Goal: Communication & Community: Answer question/provide support

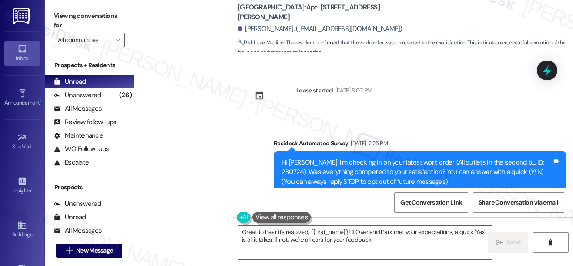
scroll to position [2111, 0]
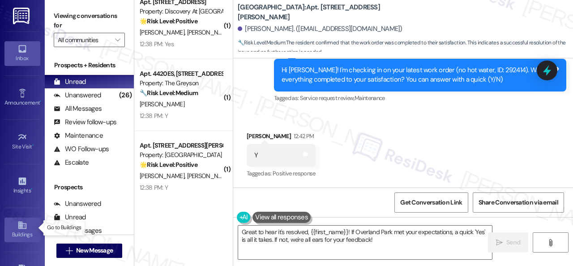
click at [26, 230] on div "Buildings" at bounding box center [22, 234] width 45 height 9
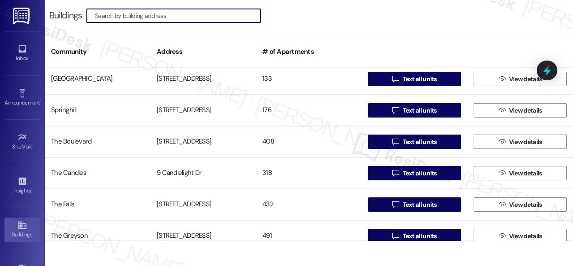
scroll to position [582, 0]
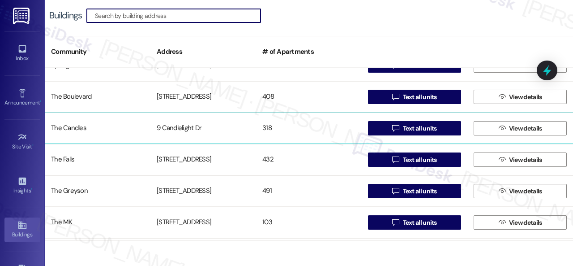
click at [79, 129] on div "The Candles" at bounding box center [98, 128] width 106 height 18
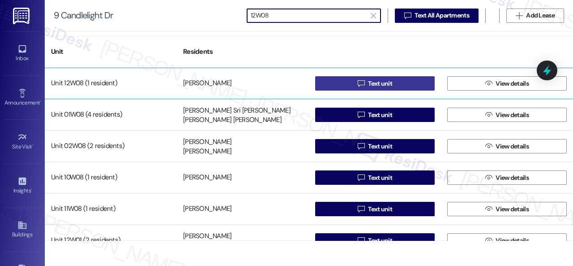
type input "12W08"
click at [338, 86] on button " Text unit" at bounding box center [375, 83] width 120 height 14
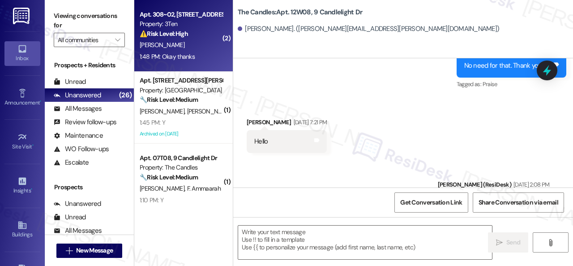
click at [185, 47] on div "R. Jones" at bounding box center [181, 44] width 85 height 11
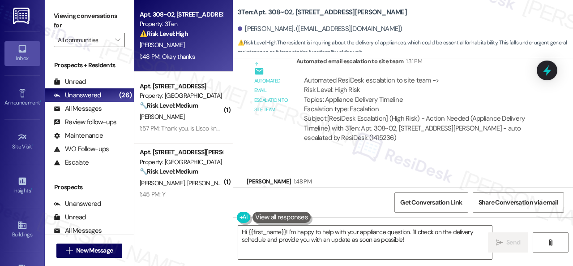
scroll to position [933, 0]
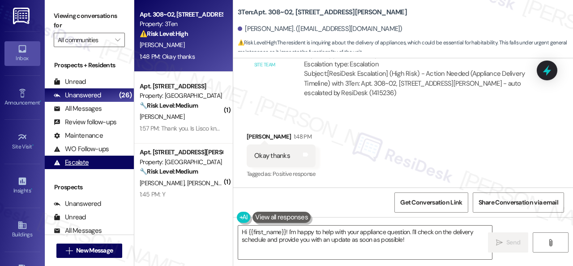
drag, startPoint x: 410, startPoint y: 240, endPoint x: 73, endPoint y: 168, distance: 344.1
click at [107, 180] on div "Viewing conversations for All communities  Prospects + Residents Unread (0) Un…" at bounding box center [309, 133] width 528 height 266
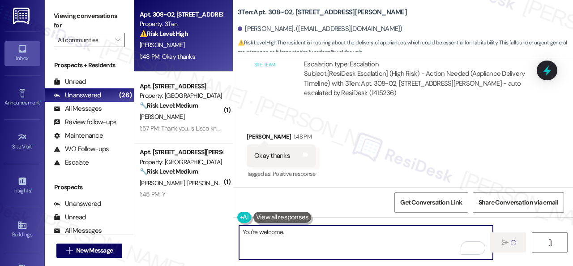
type textarea "You're welcome."
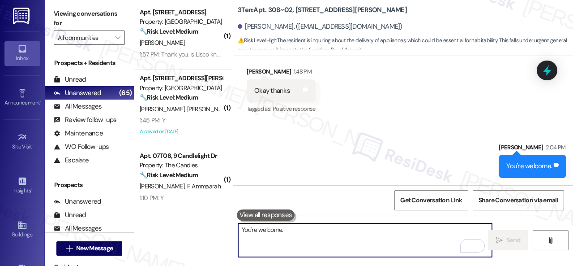
scroll to position [3, 0]
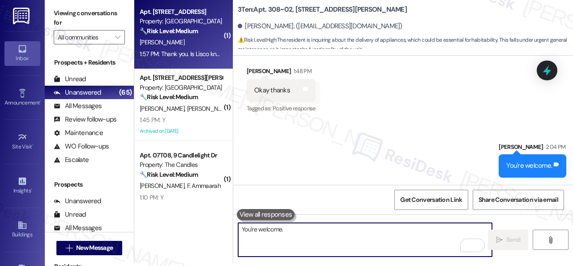
click at [192, 46] on div "C. Peskura" at bounding box center [181, 42] width 85 height 11
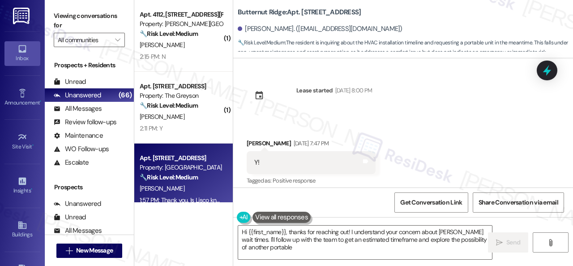
scroll to position [7434, 0]
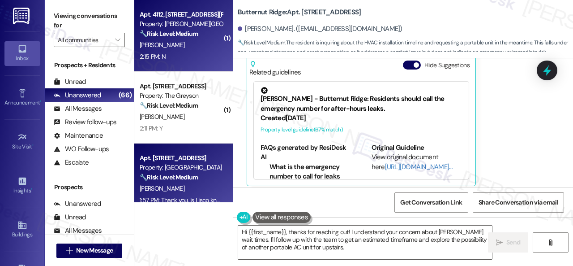
click at [214, 47] on div "D. Newman" at bounding box center [181, 44] width 85 height 11
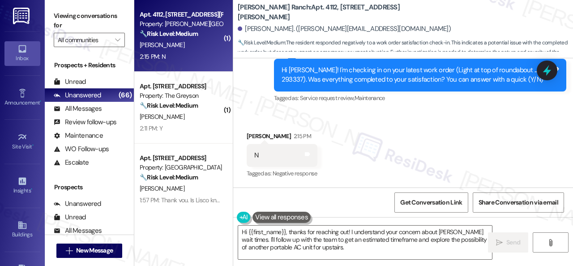
scroll to position [216, 0]
click at [263, 128] on div "Received via SMS Devin Newman 2:15 PM N Tags and notes Tagged as: Negative resp…" at bounding box center [282, 156] width 84 height 62
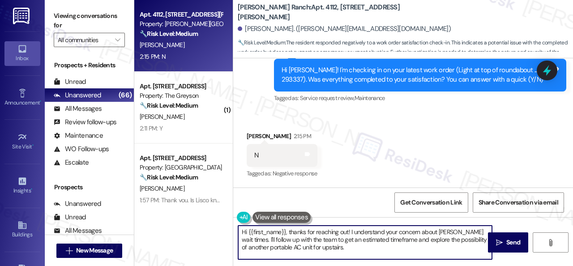
drag, startPoint x: 311, startPoint y: 245, endPoint x: 198, endPoint y: 213, distance: 117.5
click at [198, 213] on div "Apt. 4112, 4101 S Custer Rd Property: Craig Ranch 🔧 Risk Level: Medium The resi…" at bounding box center [353, 133] width 439 height 266
paste textarea "I'm sorry that the work order wasn't completed to your satisfaction. Can you pl…"
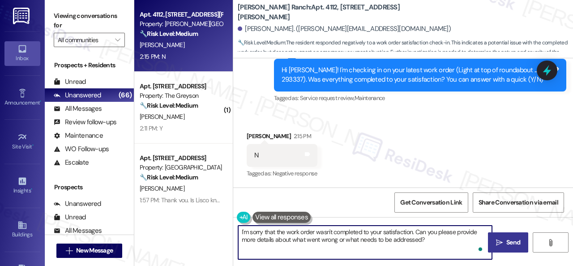
type textarea "I'm sorry that the work order wasn't completed to your satisfaction. Can you pl…"
click at [497, 244] on icon "" at bounding box center [499, 242] width 7 height 7
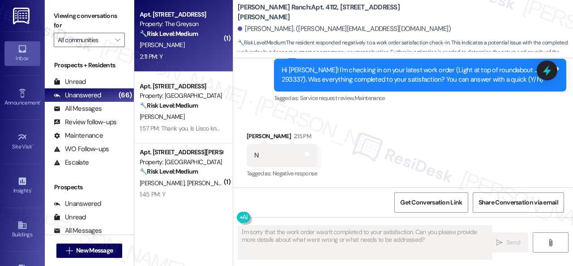
click at [191, 57] on div "2:11 PM: Y 2:11 PM: Y" at bounding box center [181, 56] width 85 height 11
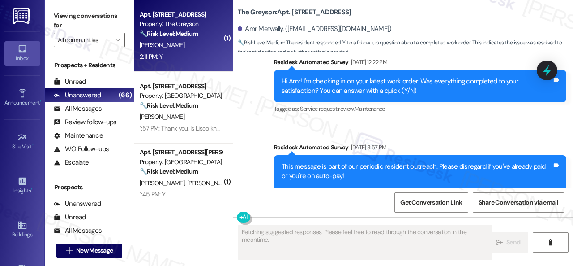
scroll to position [2652, 0]
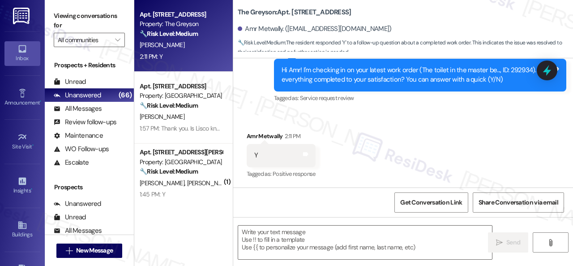
drag, startPoint x: 250, startPoint y: 119, endPoint x: 272, endPoint y: 141, distance: 31.4
click at [250, 119] on div "Received via SMS Amr Metwally 2:11 PM Y Tags and notes Tagged as: Positive resp…" at bounding box center [403, 149] width 340 height 76
click at [319, 238] on textarea at bounding box center [365, 242] width 254 height 34
paste textarea "Glad to hear things are all set! If {{property}} met your expectations, please …"
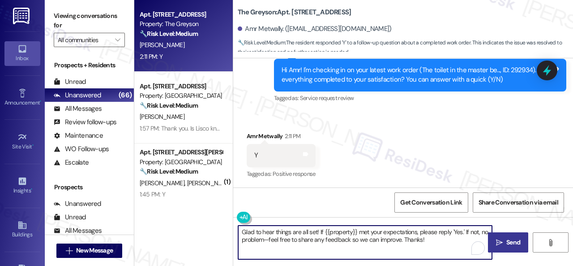
type textarea "Glad to hear things are all set! If {{property}} met your expectations, please …"
click at [512, 239] on span "Send" at bounding box center [514, 241] width 14 height 9
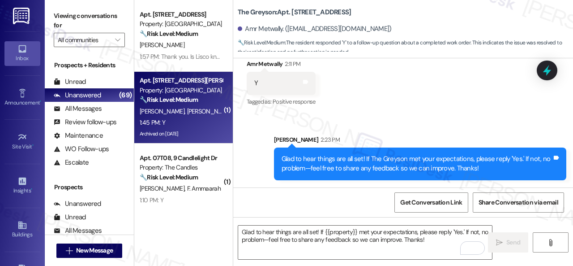
scroll to position [0, 0]
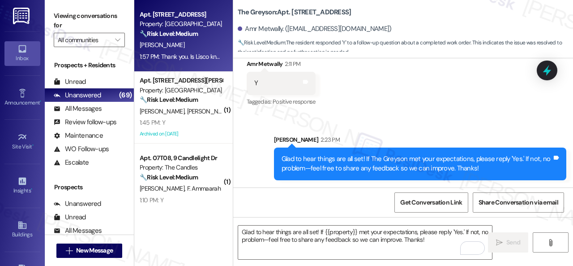
click at [195, 52] on div "1:57 PM: Thank you. Is Lisco know. For long wait times? Like a week or more? If…" at bounding box center [307, 56] width 334 height 8
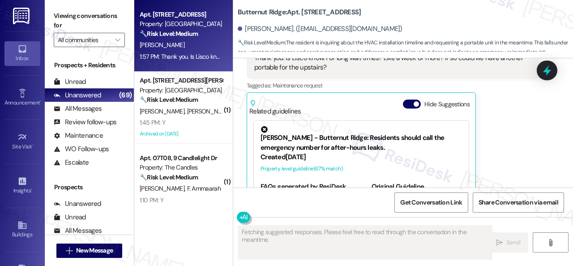
scroll to position [7345, 0]
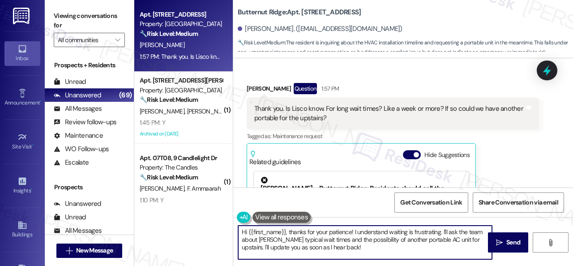
drag, startPoint x: 232, startPoint y: 234, endPoint x: 188, endPoint y: 224, distance: 44.9
click at [189, 224] on div "Apt. 5760B2, 5800 Great Northern Boulevard Property: Butternut Ridge 🔧 Risk Lev…" at bounding box center [353, 133] width 439 height 266
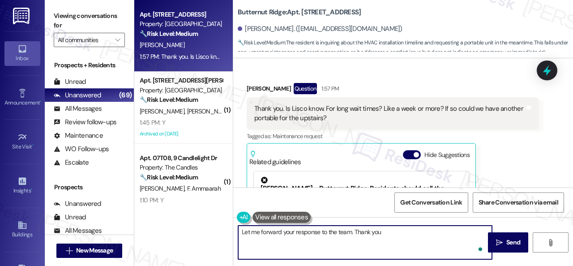
type textarea "Let me forward your response to the team. Thank you."
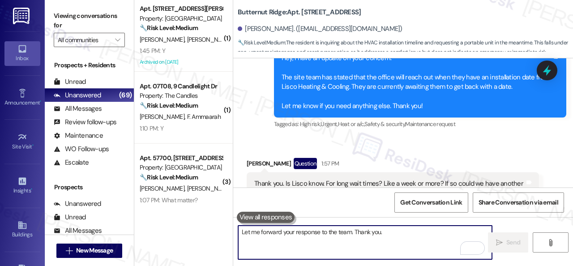
scroll to position [7317, 0]
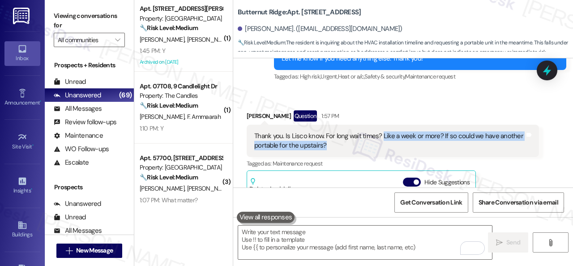
drag, startPoint x: 381, startPoint y: 131, endPoint x: 380, endPoint y: 137, distance: 6.3
click at [380, 137] on div "Thank you. Is Lisco know. For long wait times? Like a week or more? If so could…" at bounding box center [389, 140] width 271 height 19
copy div "Like a week or more? If so could we have another portable for the upstairs?"
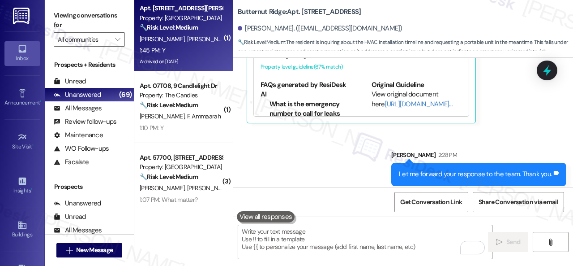
scroll to position [0, 0]
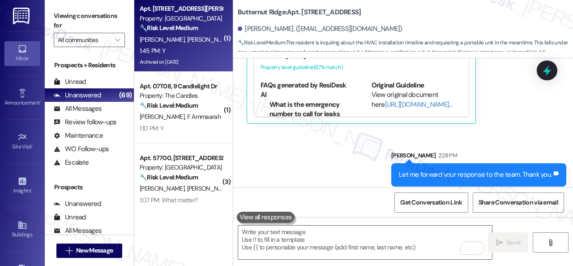
click at [179, 49] on div "1:45 PM: Y 1:45 PM: Y" at bounding box center [181, 50] width 85 height 11
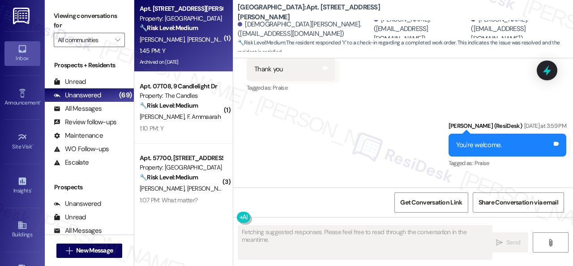
scroll to position [2140, 0]
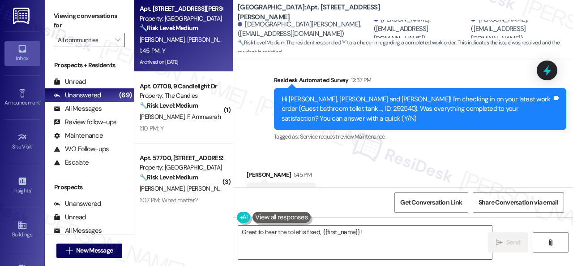
click at [268, 163] on div "Received via SMS Kareen Hamilton 1:45 PM Y Tags and notes Tagged as: Positive r…" at bounding box center [281, 194] width 82 height 62
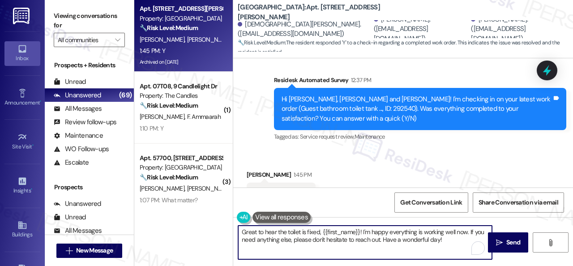
drag, startPoint x: 450, startPoint y: 241, endPoint x: 209, endPoint y: 220, distance: 242.3
click at [209, 220] on div "Apt. 501, 201 Courtright East Road Property: Overland Park 🔧 Risk Level: Medium…" at bounding box center [353, 133] width 439 height 266
paste textarea "lad to hear things are all set! If {{property}} met your expectations, please r…"
type textarea "Glad to hear things are all set! If {{property}} met your expectations, please …"
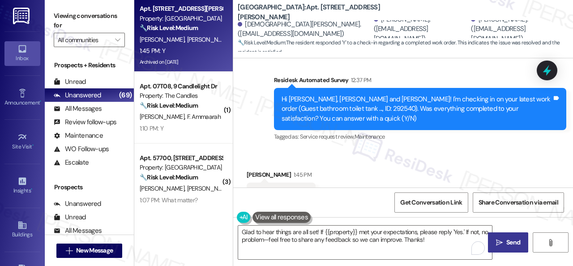
click at [499, 243] on icon "" at bounding box center [499, 242] width 7 height 7
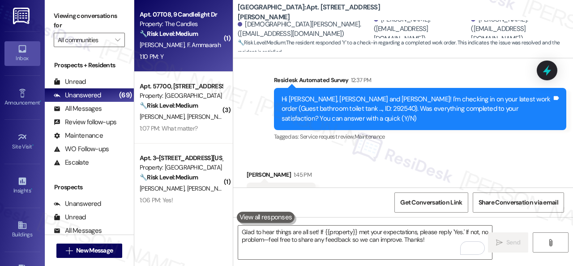
click at [195, 57] on div "1:10 PM: Y 1:10 PM: Y" at bounding box center [181, 56] width 85 height 11
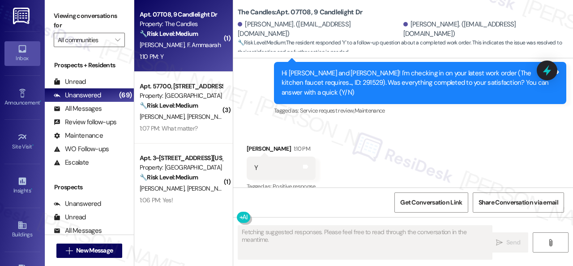
scroll to position [326, 0]
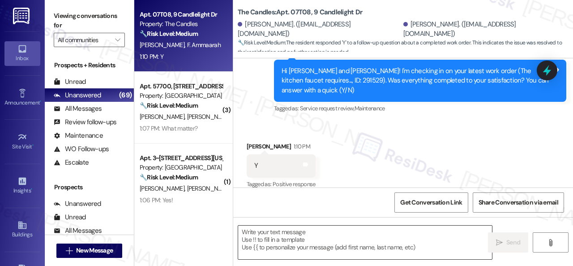
click at [286, 232] on textarea at bounding box center [365, 242] width 254 height 34
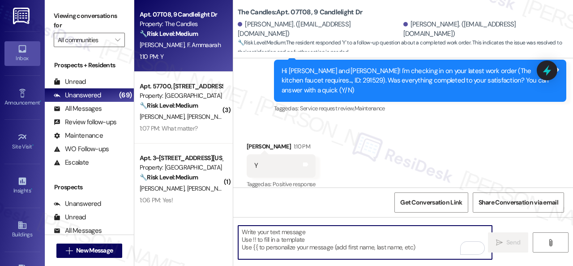
click at [286, 232] on textarea "To enrich screen reader interactions, please activate Accessibility in Grammarl…" at bounding box center [365, 242] width 254 height 34
paste textarea "Glad to hear things are all set! If {{property}} met your expectations, please …"
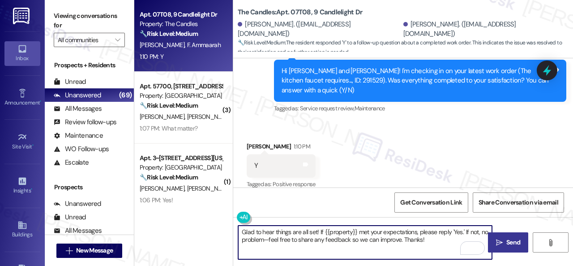
type textarea "Glad to hear things are all set! If {{property}} met your expectations, please …"
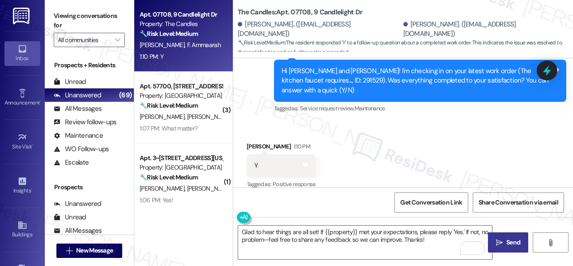
click at [501, 241] on span " Send" at bounding box center [508, 241] width 28 height 9
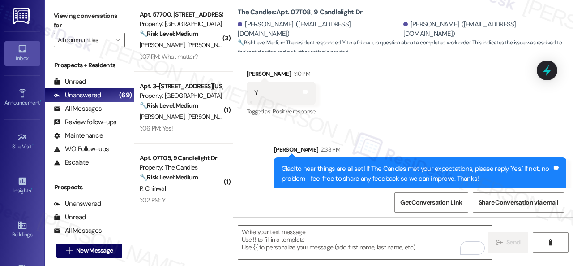
scroll to position [399, 0]
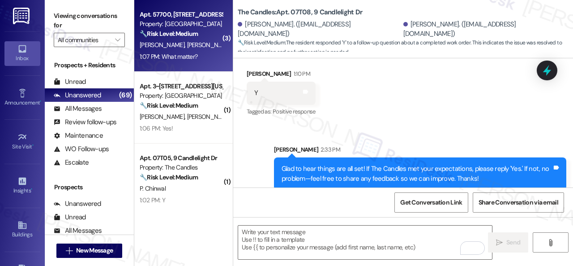
click at [207, 52] on div "1:07 PM: What matter? 1:07 PM: What matter?" at bounding box center [181, 56] width 85 height 11
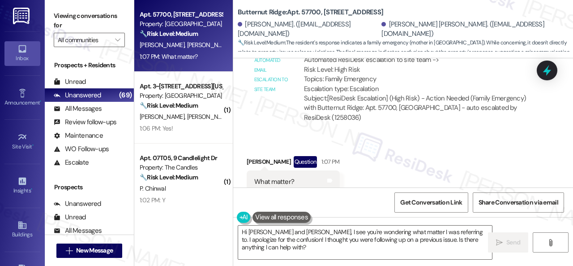
scroll to position [1396, 0]
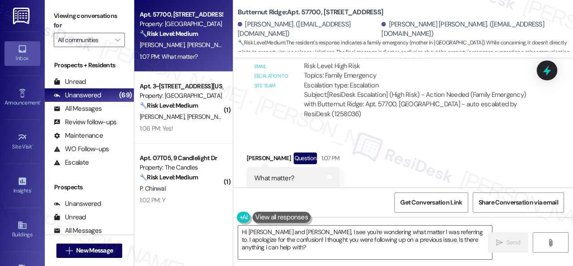
drag, startPoint x: 267, startPoint y: 249, endPoint x: 185, endPoint y: 207, distance: 91.3
click at [185, 207] on div "Apt. 57700, 5800 Great Northern Boulevard Property: Butternut Ridge 🔧 Risk Leve…" at bounding box center [353, 133] width 439 height 266
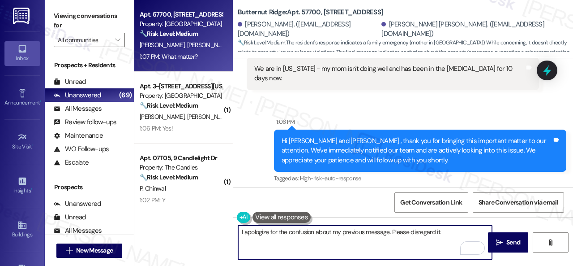
scroll to position [1173, 0]
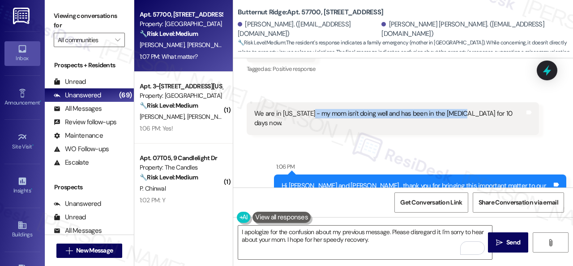
drag, startPoint x: 309, startPoint y: 114, endPoint x: 452, endPoint y: 114, distance: 143.3
click at [452, 114] on div "We are in Florida - my mom isn't doing well and has been in the ICU for 10 days…" at bounding box center [389, 118] width 271 height 19
drag, startPoint x: 256, startPoint y: 114, endPoint x: 486, endPoint y: 112, distance: 229.8
click at [486, 112] on div "We are in Florida - my mom isn't doing well and has been in the ICU for 10 days…" at bounding box center [390, 118] width 272 height 19
copy div "We are in Florida - my mom isn't doing well and has been in the ICU for 10 days…"
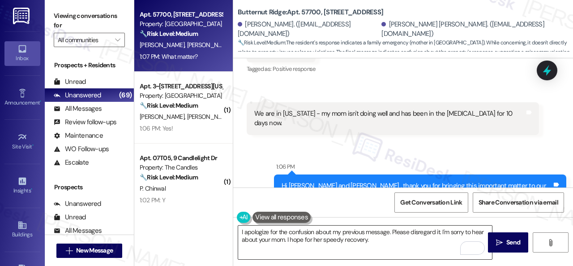
click at [288, 239] on textarea "I apologize for the confusion about my previous message. Please disregard it. I…" at bounding box center [365, 242] width 254 height 34
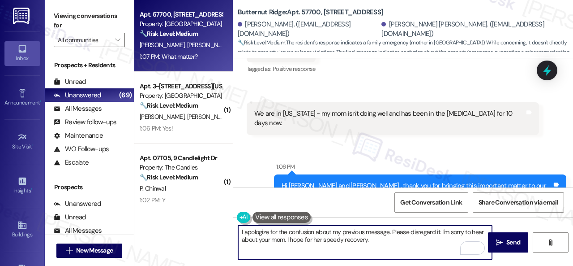
paste textarea "’m so sorry to hear about your mom. I can only imagine how hard this must be fo…"
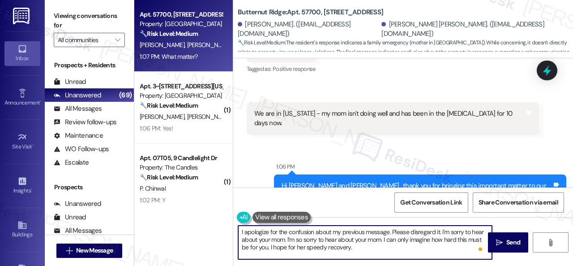
click at [368, 248] on textarea "I apologize for the confusion about my previous message. Please disregard it. I…" at bounding box center [365, 242] width 254 height 34
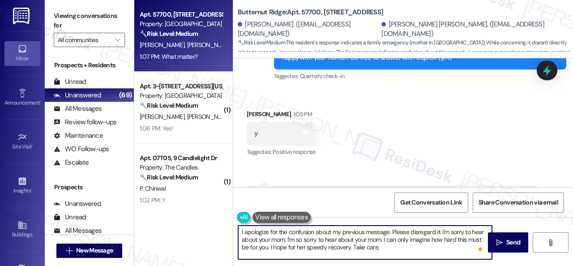
scroll to position [1083, 0]
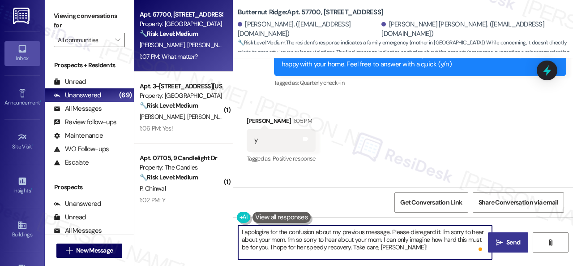
type textarea "I apologize for the confusion about my previous message. Please disregard it. I…"
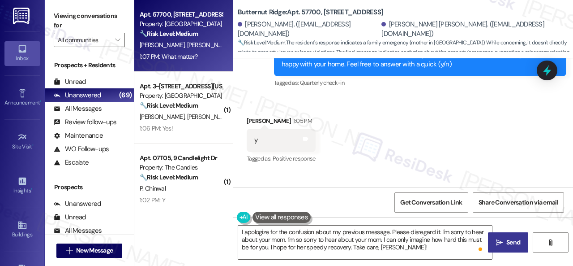
click at [504, 249] on button " Send" at bounding box center [508, 242] width 40 height 20
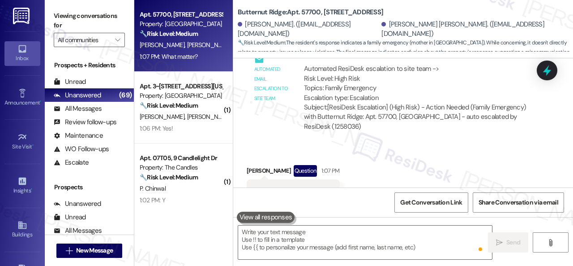
scroll to position [1396, 0]
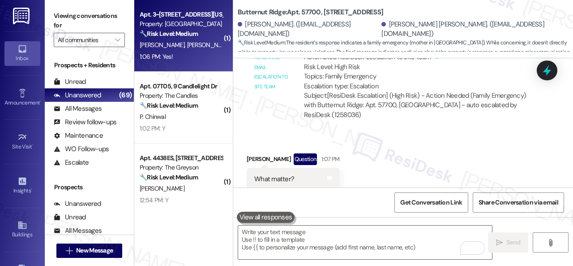
click at [203, 54] on div "1:06 PM: Yes! 1:06 PM: Yes!" at bounding box center [181, 56] width 85 height 11
type textarea "Fetching suggested responses. Please feel free to read through the conversation…"
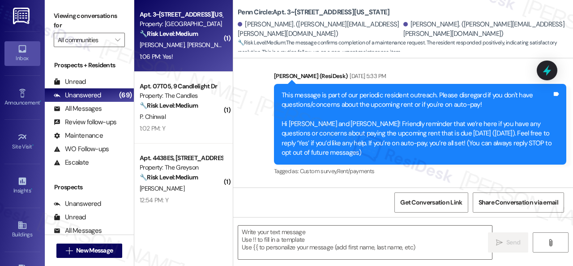
type textarea "Fetching suggested responses. Please feel free to read through the conversation…"
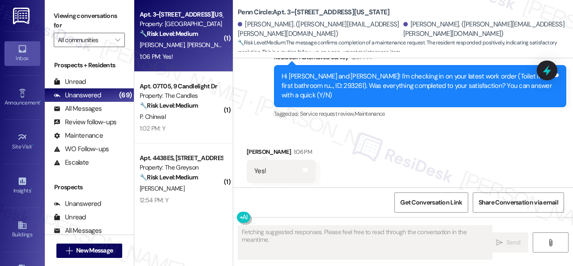
scroll to position [531, 0]
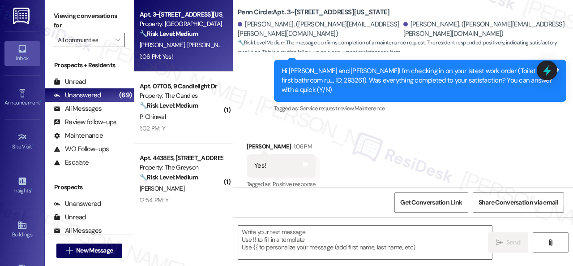
click at [277, 124] on div "Received via SMS Nicole Schath 1:06 PM Yes! Tags and notes Tagged as: Positive …" at bounding box center [403, 159] width 340 height 76
click at [291, 237] on textarea at bounding box center [365, 242] width 254 height 34
paste textarea "Glad to hear things are all set! If {{property}} met your expectations, please …"
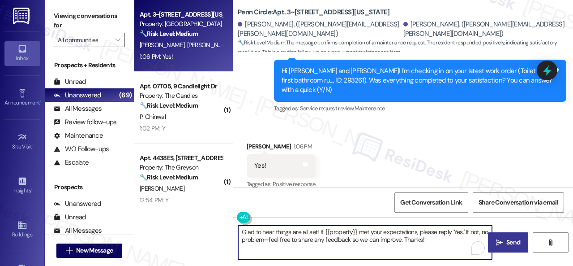
type textarea "Glad to hear things are all set! If {{property}} met your expectations, please …"
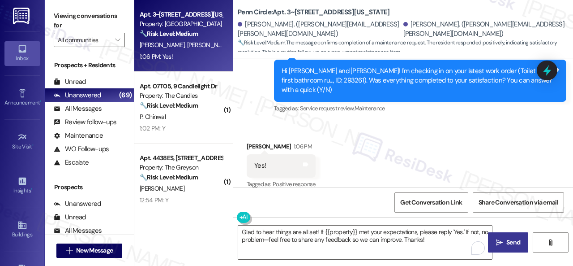
click at [507, 241] on span "Send" at bounding box center [514, 241] width 14 height 9
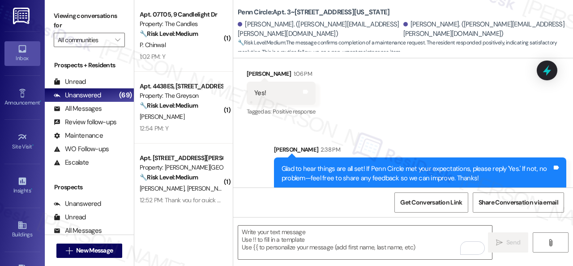
scroll to position [3, 0]
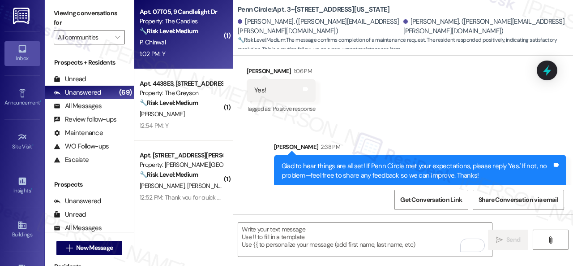
click at [184, 55] on div "1:02 PM: Y 1:02 PM: Y" at bounding box center [181, 53] width 85 height 11
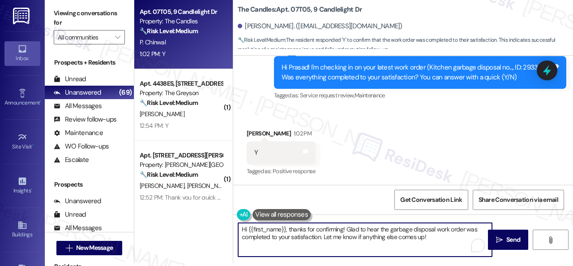
drag, startPoint x: 437, startPoint y: 241, endPoint x: 184, endPoint y: 223, distance: 253.7
click at [184, 223] on div "Apt. 07T05, 9 Candlelight Dr Property: The Candles 🔧 Risk Level: Medium The res…" at bounding box center [353, 130] width 439 height 266
paste textarea "Glad to hear things are all set! If {{property}} met your expectations, please …"
type textarea "Glad to hear things are all set! If {{property}} met your expectations, please …"
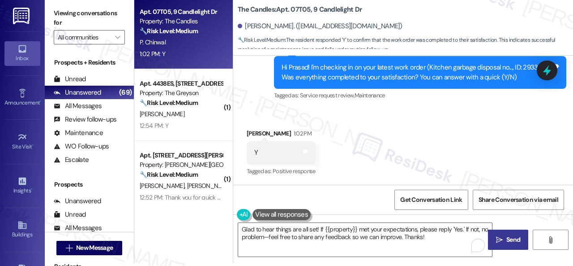
click at [514, 239] on span "Send" at bounding box center [514, 239] width 14 height 9
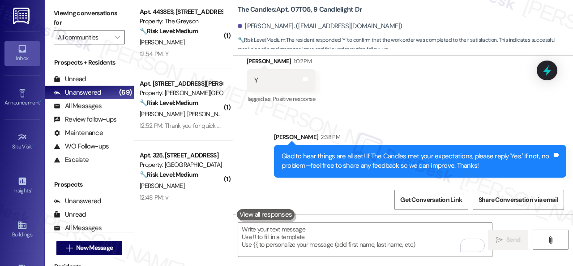
scroll to position [3089, 0]
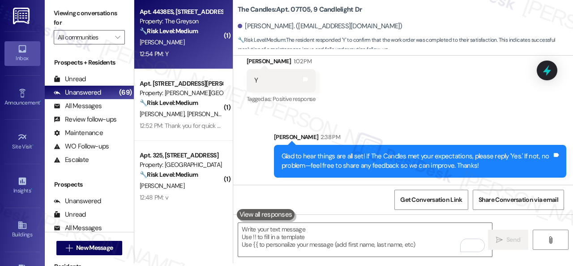
click at [201, 43] on div "M. Seiple" at bounding box center [181, 42] width 85 height 11
type textarea "Fetching suggested responses. Please feel free to read through the conversation…"
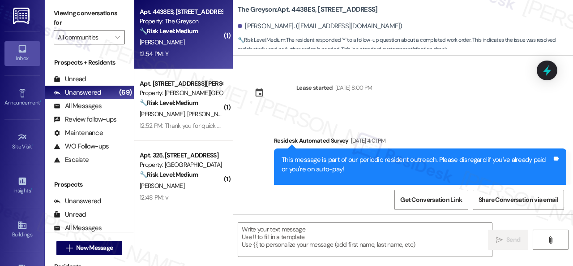
scroll to position [0, 0]
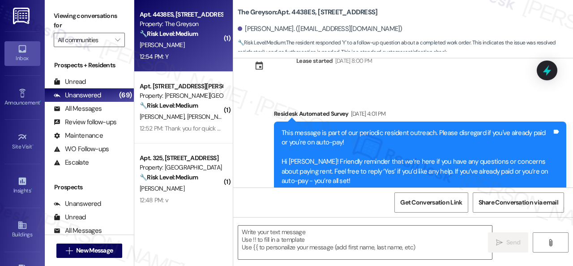
type textarea "Fetching suggested responses. Please feel free to read through the conversation…"
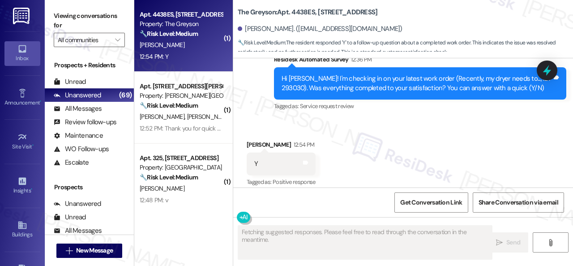
scroll to position [443, 0]
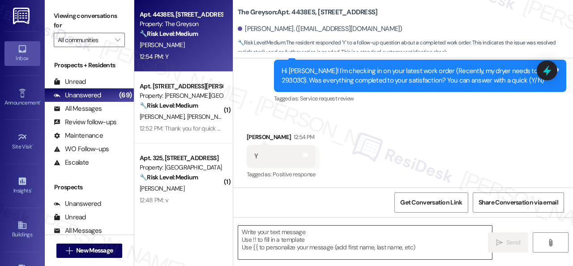
click at [322, 231] on textarea at bounding box center [365, 242] width 254 height 34
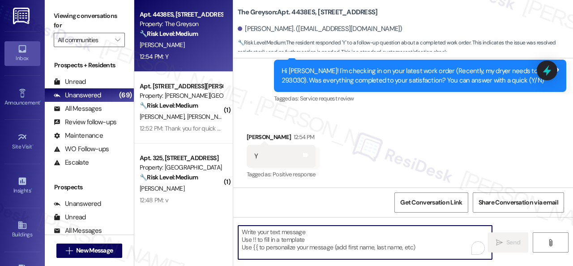
paste textarea "Glad to hear things are all set! If {{property}} met your expectations, please …"
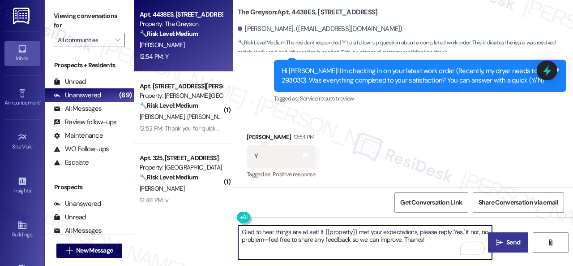
type textarea "Glad to hear things are all set! If {{property}} met your expectations, please …"
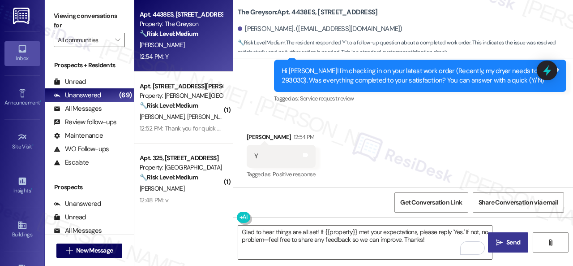
click at [500, 241] on span " Send" at bounding box center [508, 241] width 28 height 9
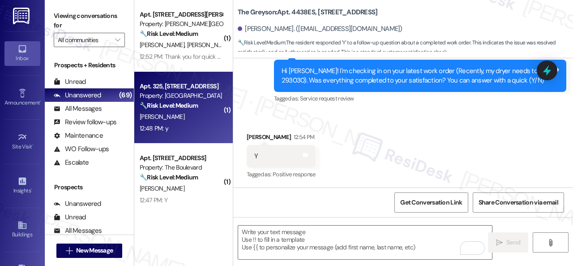
click at [187, 124] on div "12:48 PM: y 12:48 PM: y" at bounding box center [181, 128] width 85 height 11
type textarea "Fetching suggested responses. Please feel free to read through the conversation…"
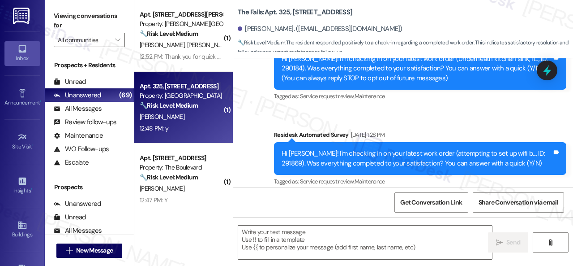
type textarea "Fetching suggested responses. Please feel free to read through the conversation…"
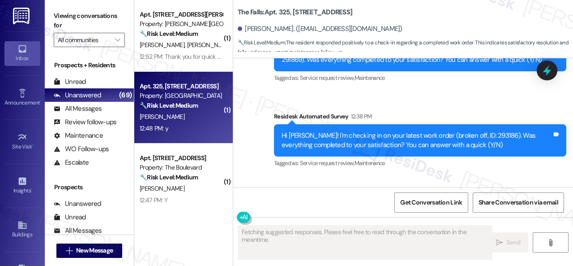
scroll to position [271, 0]
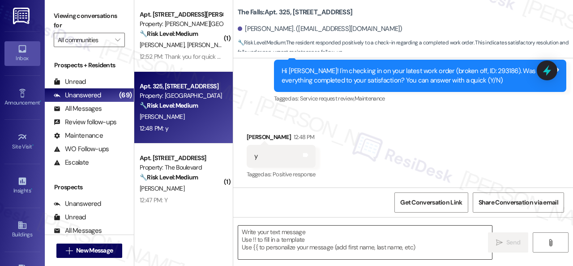
click at [296, 236] on textarea at bounding box center [365, 242] width 254 height 34
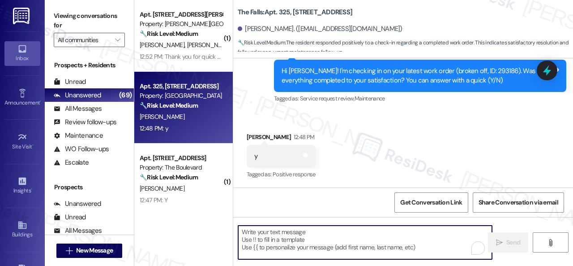
paste textarea "Glad to hear things are all set! If {{property}} met your expectations, please …"
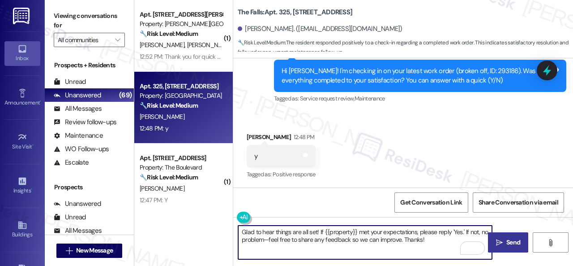
type textarea "Glad to hear things are all set! If {{property}} met your expectations, please …"
click at [505, 242] on span "Send" at bounding box center [513, 241] width 17 height 9
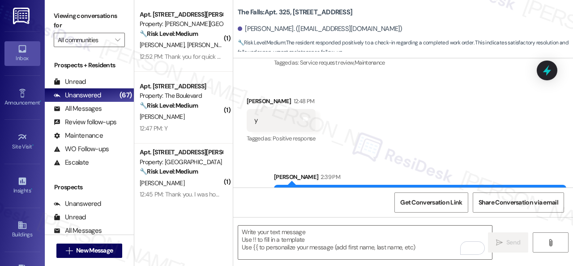
scroll to position [344, 0]
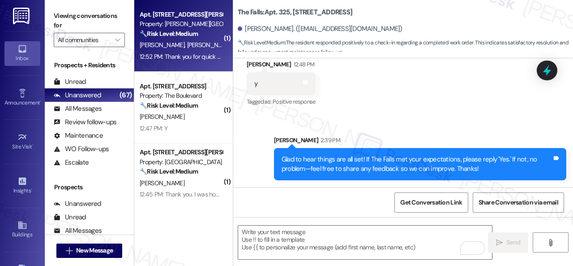
click at [187, 42] on span "J. Chadalavada" at bounding box center [209, 45] width 45 height 8
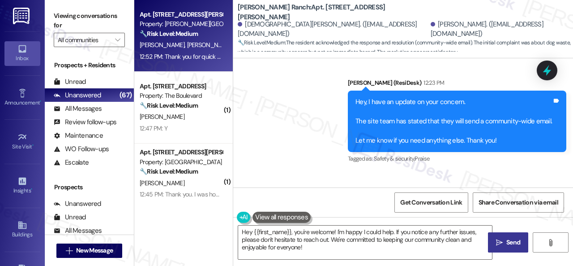
scroll to position [4614, 0]
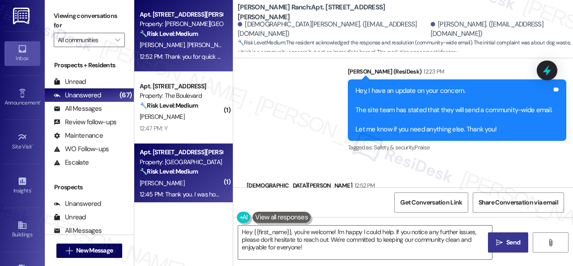
click at [183, 202] on div "Apt. 416, 4101 S Custer Rd Property: Craig Ranch 🔧 Risk Level: Medium The resid…" at bounding box center [353, 133] width 439 height 266
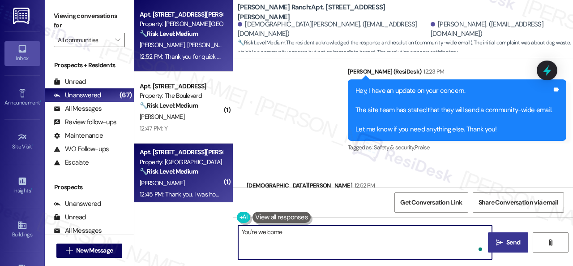
type textarea "You're welcome!"
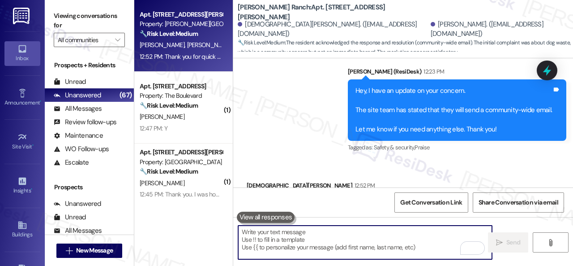
scroll to position [4614, 0]
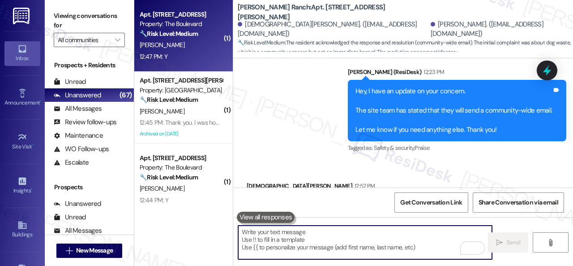
click at [184, 49] on div "C. Randle" at bounding box center [181, 44] width 85 height 11
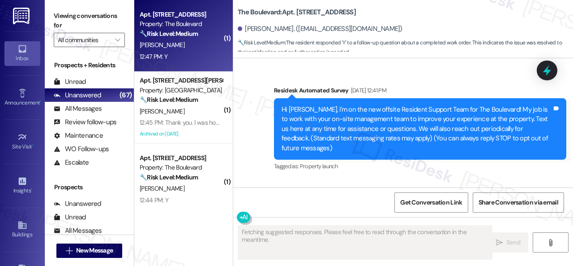
scroll to position [9493, 0]
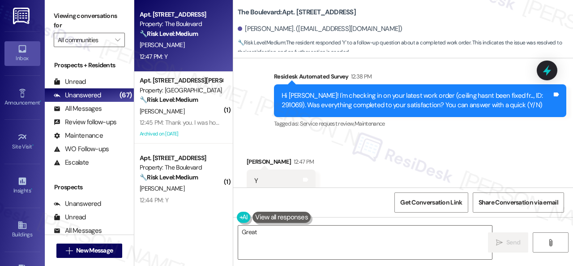
click at [271, 137] on div "Received via SMS Charles Randle 12:47 PM Y Tags and notes Tagged as: Positive r…" at bounding box center [403, 175] width 340 height 76
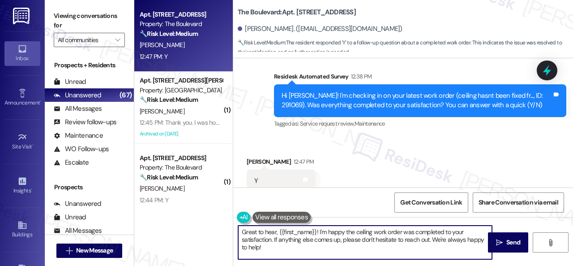
drag, startPoint x: 271, startPoint y: 246, endPoint x: 202, endPoint y: 211, distance: 77.5
click at [202, 211] on div "Apt. 4902, 4800 Skyline Dr Property: The Boulevard 🔧 Risk Level: Medium The res…" at bounding box center [353, 133] width 439 height 266
paste textarea "lad to hear things are all set! If {{property}} met your expectations, please r…"
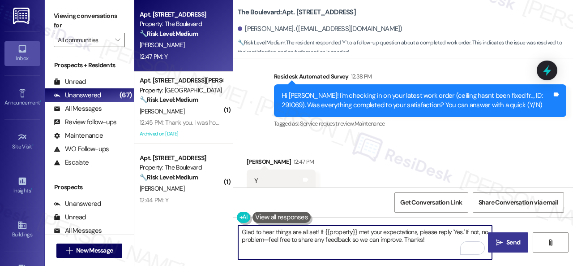
type textarea "Glad to hear things are all set! If {{property}} met your expectations, please …"
click at [512, 245] on span "Send" at bounding box center [514, 241] width 14 height 9
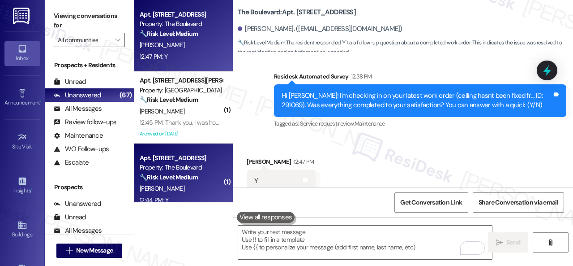
scroll to position [9492, 0]
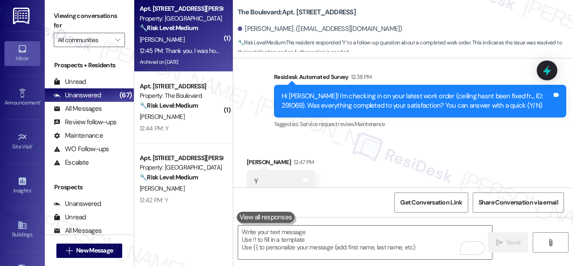
click at [185, 47] on div "12:45 PM: Thank you. I was hoping to grow some broccoli and cauliflower but I'm…" at bounding box center [369, 51] width 458 height 8
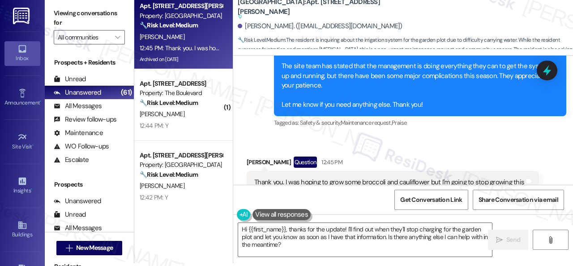
scroll to position [5331, 0]
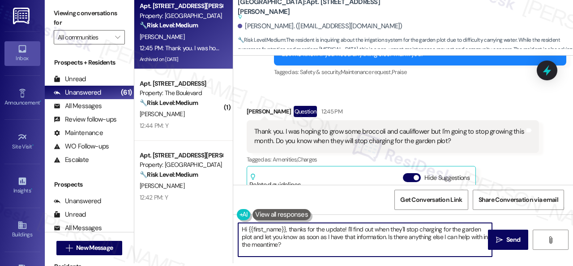
drag, startPoint x: 306, startPoint y: 246, endPoint x: 207, endPoint y: 219, distance: 103.0
click at [207, 219] on div "Apt. 206, 201 Courtright East Road Property: Overland Park 🔧 Risk Level: Medium…" at bounding box center [353, 130] width 439 height 266
click at [361, 229] on textarea "I don't have information about the garden plot because I'm not part of the on-s…" at bounding box center [365, 240] width 254 height 34
click at [403, 237] on textarea "I don't have information about the garden plot charge because I'm not part of t…" at bounding box center [365, 240] width 254 height 34
click at [243, 229] on textarea "I don't have information about the garden plot charge because I'm not part of t…" at bounding box center [365, 240] width 254 height 34
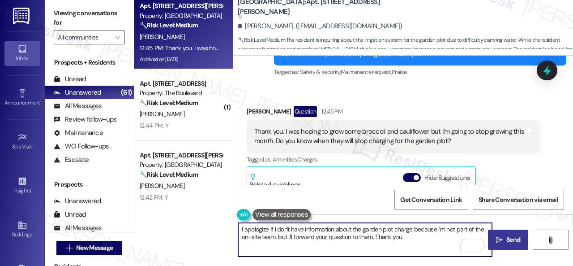
type textarea "I apologize if I don't have information about the garden plot charge because I'…"
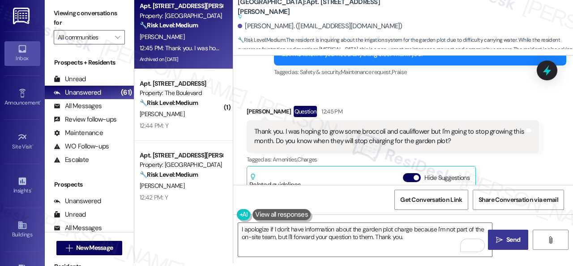
click at [505, 235] on span "Send" at bounding box center [513, 239] width 17 height 9
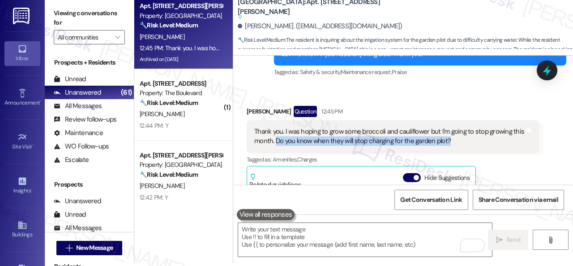
drag, startPoint x: 287, startPoint y: 110, endPoint x: 460, endPoint y: 111, distance: 173.8
click at [460, 127] on div "Thank you. I was hoping to grow some broccoli and cauliflower but I'm going to …" at bounding box center [389, 136] width 271 height 19
copy div "Do you know when they will stop charging for the garden plot?"
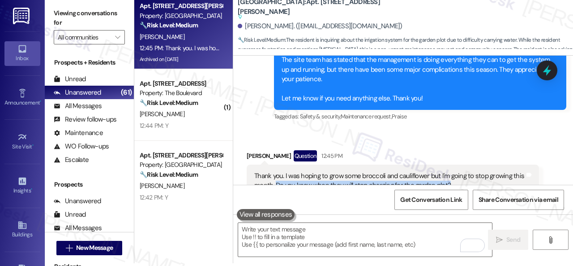
scroll to position [5242, 0]
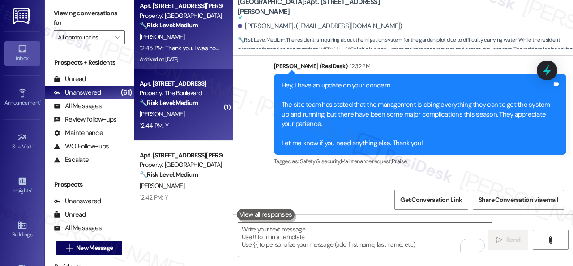
click at [162, 113] on span "R. Morrison" at bounding box center [162, 114] width 45 height 8
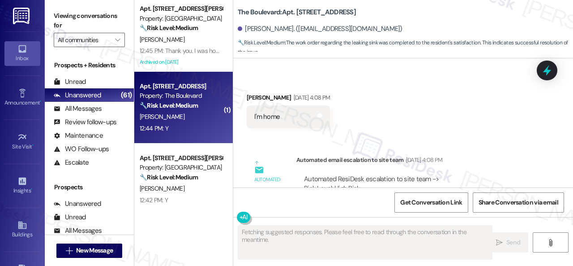
scroll to position [1781, 0]
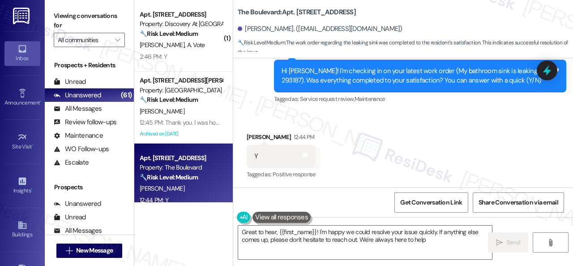
type textarea "Great to hear, {{first_name}}! I'm happy we could resolve your issue quickly. I…"
click at [278, 124] on div "Received via SMS Racquel Morrison 12:44 PM Y Tags and notes Tagged as: Positive…" at bounding box center [403, 150] width 340 height 76
click at [290, 241] on textarea "Great to hear, {{first_name}}! I'm happy we could resolve your issue quickly. I…" at bounding box center [365, 242] width 254 height 34
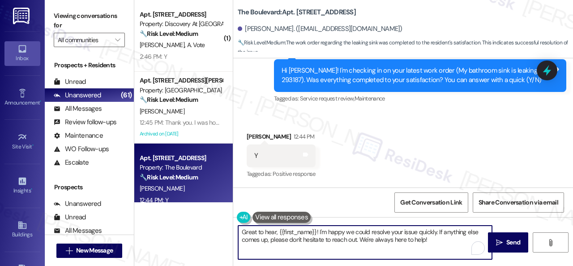
scroll to position [3, 0]
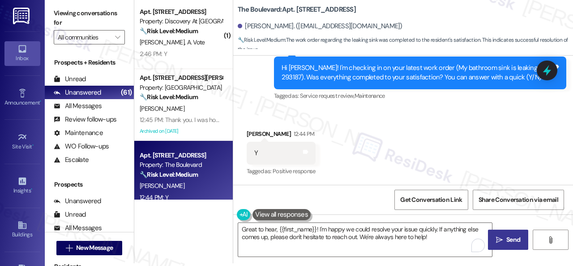
click at [506, 245] on button " Send" at bounding box center [508, 239] width 40 height 20
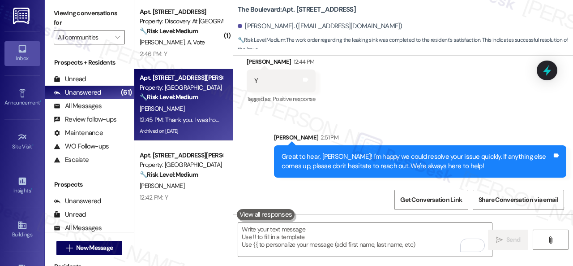
click at [201, 109] on div "J. Rothman" at bounding box center [181, 108] width 85 height 11
type textarea "Fetching suggested responses. Please feel free to read through the conversation…"
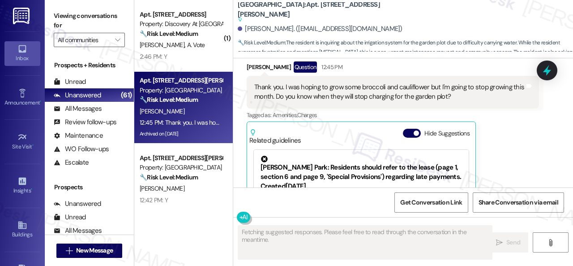
scroll to position [5421, 0]
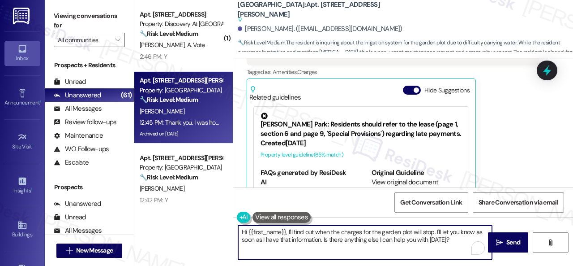
drag, startPoint x: 323, startPoint y: 241, endPoint x: 451, endPoint y: 241, distance: 128.1
click at [451, 241] on textarea "Hi {{first_name}}, I'll find out when the charges for the garden plot will stop…" at bounding box center [365, 242] width 254 height 34
drag, startPoint x: 434, startPoint y: 232, endPoint x: 207, endPoint y: 234, distance: 227.1
click at [214, 228] on div "( 1 ) Apt. 1038, 150 Northpark Plaza Drive Property: Discovery At Kingwood 🔧 Ri…" at bounding box center [353, 133] width 439 height 266
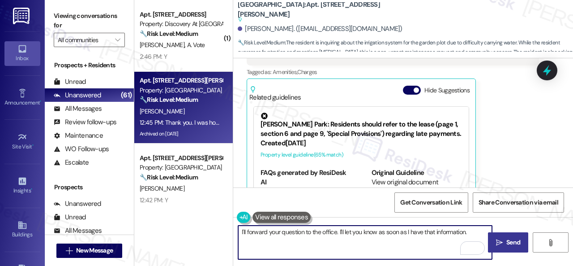
type textarea "I'll forward your question to the office. I'll let you know as soon as I have t…"
click at [507, 238] on span "Send" at bounding box center [514, 241] width 14 height 9
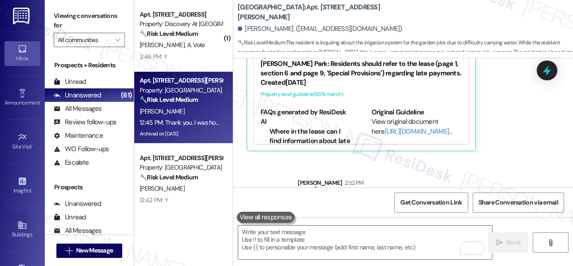
scroll to position [5484, 0]
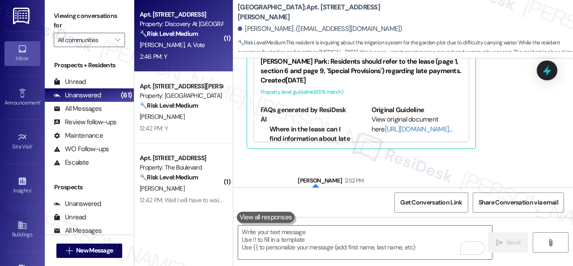
click at [205, 54] on div "2:46 PM: Y 2:46 PM: Y" at bounding box center [181, 56] width 85 height 11
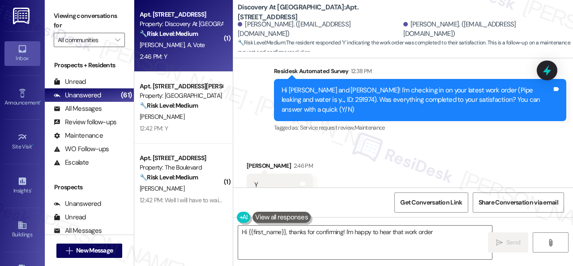
scroll to position [582, 0]
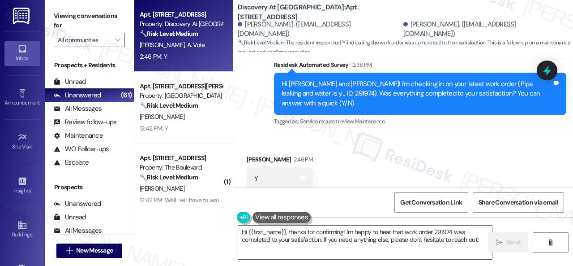
click at [264, 134] on div "Received via SMS Alexis Vote 2:46 PM Y Tags and notes" at bounding box center [403, 165] width 340 height 62
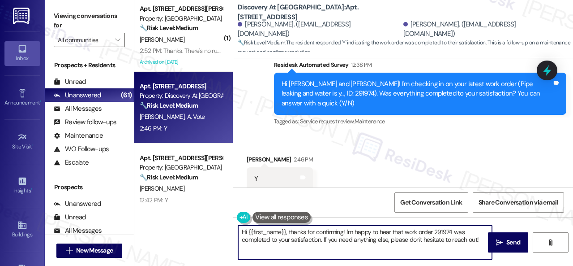
drag, startPoint x: 195, startPoint y: 220, endPoint x: 229, endPoint y: 231, distance: 36.0
click at [179, 220] on div "( 1 ) Apt. 206, 201 Courtright East Road Property: Overland Park 🔧 Risk Level: …" at bounding box center [353, 133] width 439 height 266
paste textarea "Glad to hear things are all set! If {{property}} met your expectations, please …"
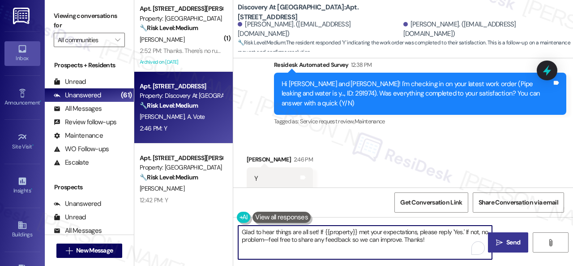
type textarea "Glad to hear things are all set! If {{property}} met your expectations, please …"
click at [500, 241] on span " Send" at bounding box center [508, 241] width 28 height 9
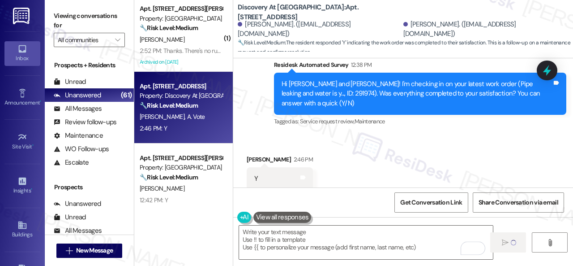
type textarea "Fetching suggested responses. Please feel free to read through the conversation…"
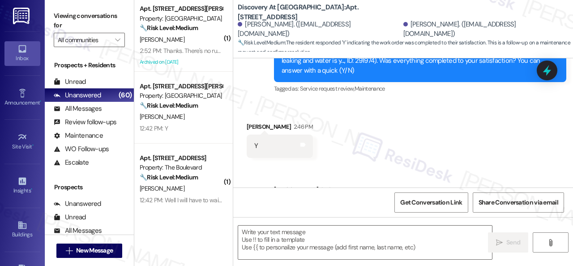
scroll to position [655, 0]
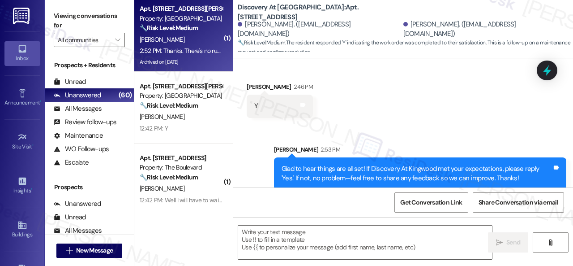
click at [197, 44] on div "J. Rothman" at bounding box center [181, 39] width 85 height 11
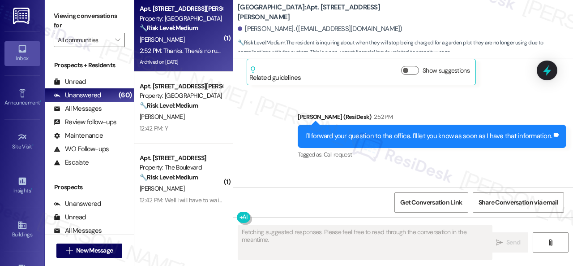
scroll to position [5466, 0]
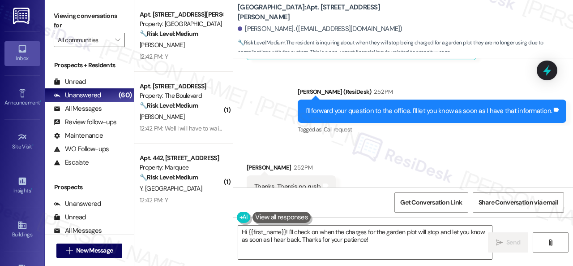
drag, startPoint x: 376, startPoint y: 242, endPoint x: 162, endPoint y: 207, distance: 216.8
click at [261, 230] on textarea "Hi {{first_name}}! I'll check on when the charges for the garden plot will stop…" at bounding box center [365, 242] width 254 height 34
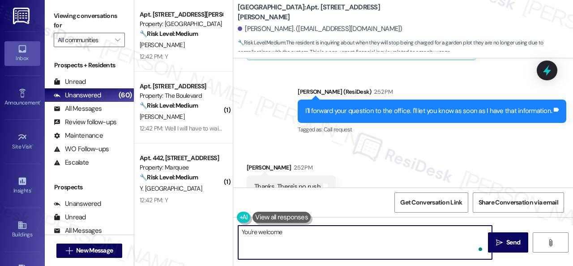
type textarea "You're welcome!"
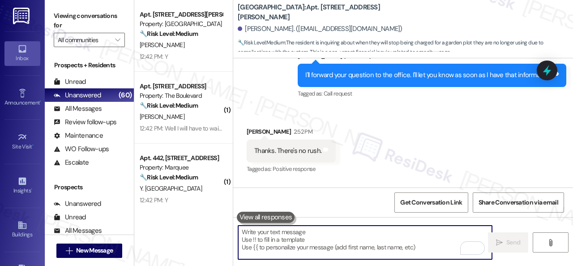
scroll to position [5529, 0]
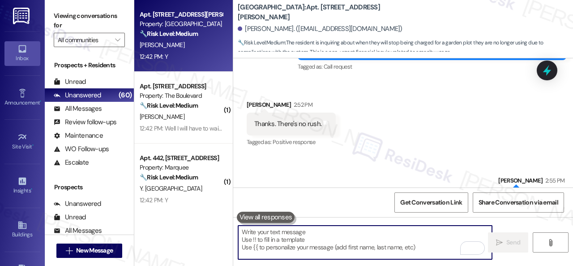
click at [194, 54] on div "12:42 PM: Y 12:42 PM: Y" at bounding box center [181, 56] width 85 height 11
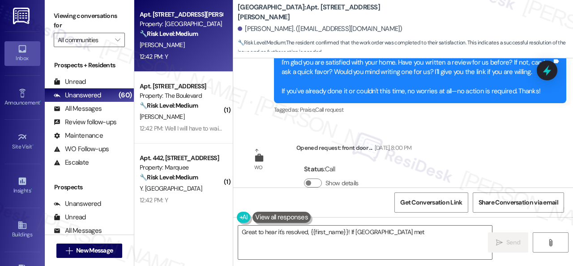
scroll to position [2111, 0]
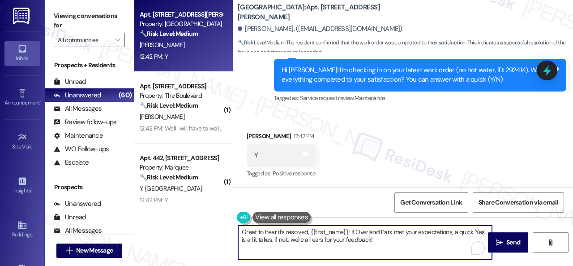
drag, startPoint x: 385, startPoint y: 244, endPoint x: 196, endPoint y: 234, distance: 188.8
click at [196, 234] on div "Apt. 909, 201 Courtright East Road Property: Overland Park 🔧 Risk Level: Medium…" at bounding box center [353, 133] width 439 height 266
paste textarea "lad to hear things are all set! If {{property}} met your expectations, please r…"
type textarea "Glad to hear things are all set! If {{property}} met your expectations, please …"
drag, startPoint x: 517, startPoint y: 241, endPoint x: 505, endPoint y: 240, distance: 12.1
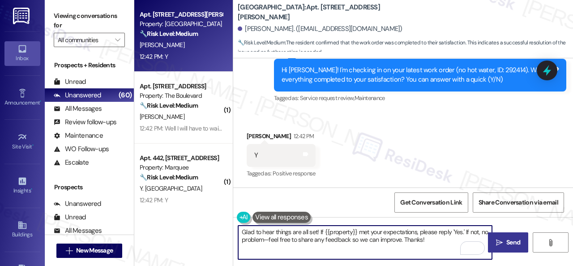
click at [513, 241] on span "Send" at bounding box center [514, 241] width 14 height 9
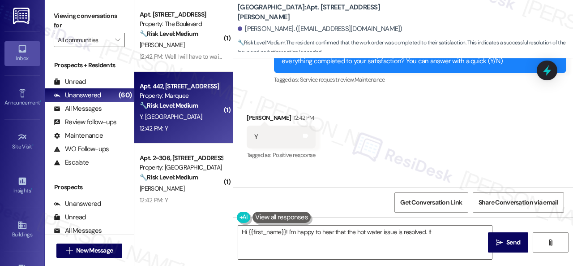
type textarea "Hi {{first_name}}! I'm happy to hear that the hot water issue is resolved. If t…"
click at [206, 120] on div "Y. Adayisso" at bounding box center [181, 116] width 85 height 11
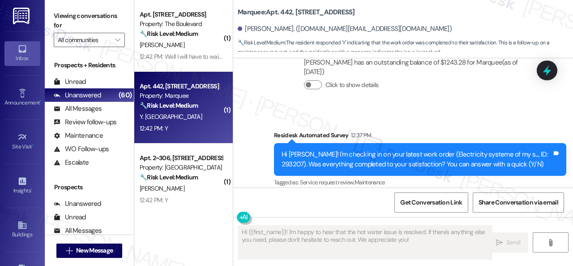
scroll to position [2602, 0]
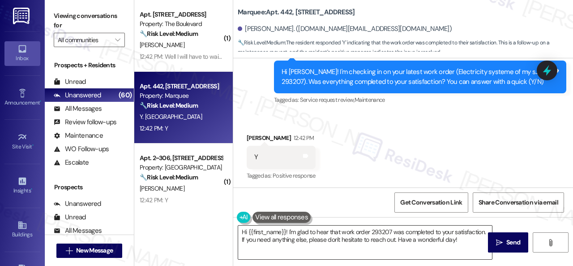
click at [374, 238] on textarea "Hi {{first_name}}! I'm glad to hear that work order 293207 was completed to you…" at bounding box center [365, 242] width 254 height 34
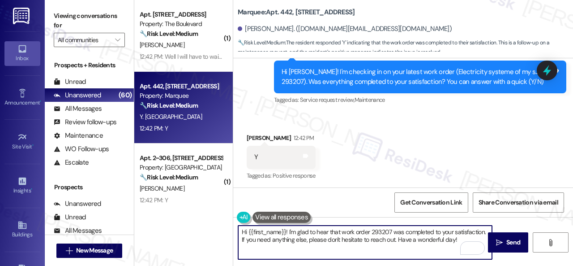
paste textarea "Glad to hear things are all set! If {{property}} met your expectations, please …"
type textarea "Glad to hear things are all set! If {{property}} met your expectations, please …"
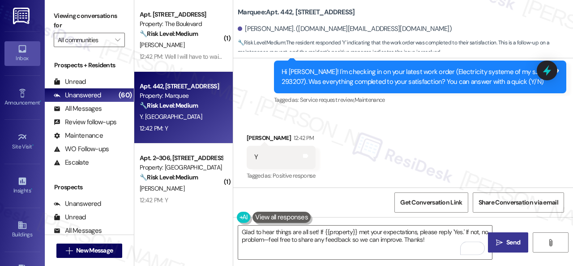
click at [508, 242] on span "Send" at bounding box center [514, 241] width 14 height 9
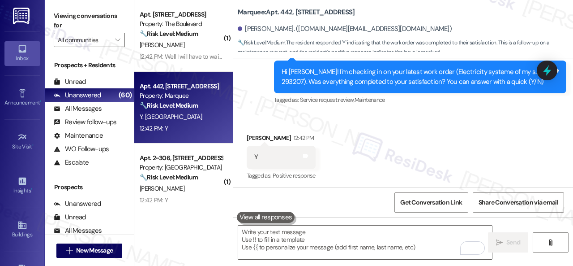
scroll to position [2602, 0]
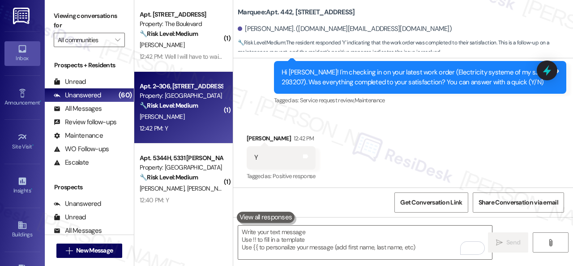
click at [195, 129] on div "12:42 PM: Y 12:42 PM: Y" at bounding box center [181, 128] width 85 height 11
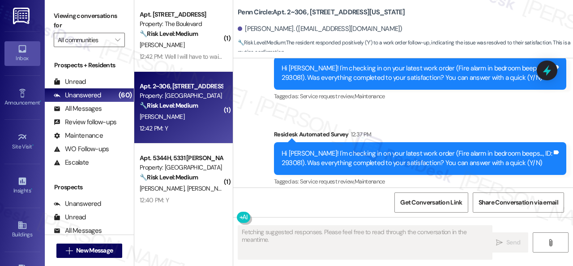
scroll to position [1887, 0]
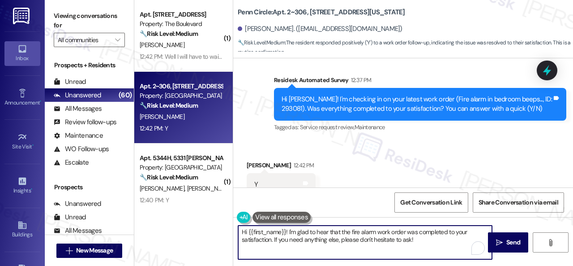
drag, startPoint x: 422, startPoint y: 240, endPoint x: 168, endPoint y: 223, distance: 254.9
click at [168, 223] on div "( 1 ) Apt. 4829, 4800 Skyline Dr Property: The Boulevard 🔧 Risk Level: Medium T…" at bounding box center [353, 133] width 439 height 266
paste textarea "Glad to hear things are all set! If {{property}} met your expectations, please …"
type textarea "Glad to hear things are all set! If {{property}} met your expectations, please …"
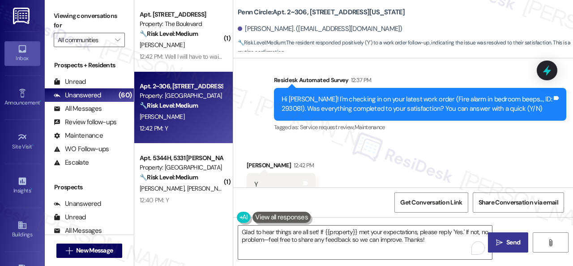
click at [505, 237] on span "Send" at bounding box center [513, 241] width 17 height 9
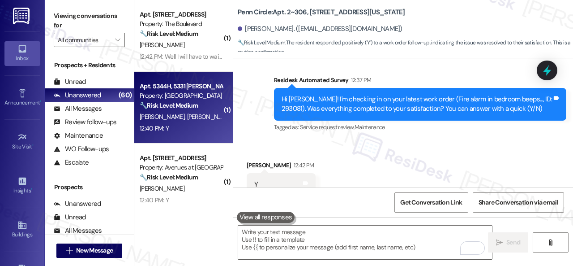
click at [183, 133] on div "12:40 PM: Y 12:40 PM: Y" at bounding box center [181, 128] width 85 height 11
type textarea "Fetching suggested responses. Please feel free to read through the conversation…"
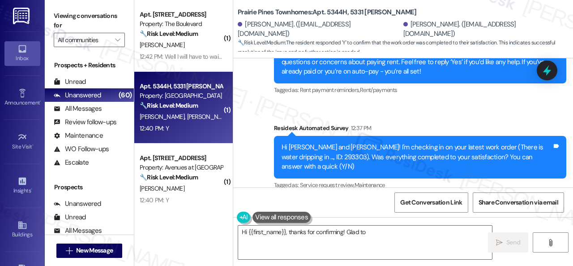
scroll to position [4705, 0]
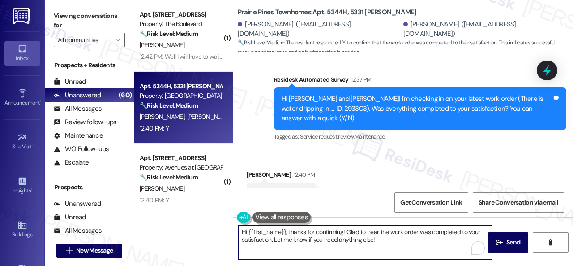
drag, startPoint x: 309, startPoint y: 232, endPoint x: 160, endPoint y: 211, distance: 150.1
click at [157, 212] on div "( 1 ) Apt. 4829, 4800 Skyline Dr Property: The Boulevard 🔧 Risk Level: Medium T…" at bounding box center [353, 133] width 439 height 266
paste textarea "Glad to hear things are all set! If {{property}} met your expectations, please …"
type textarea "Glad to hear things are all set! If {{property}} met your expectations, please …"
drag, startPoint x: 507, startPoint y: 245, endPoint x: 494, endPoint y: 228, distance: 21.4
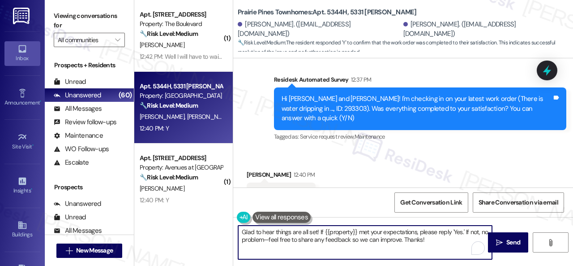
click at [507, 245] on span "Send" at bounding box center [514, 241] width 14 height 9
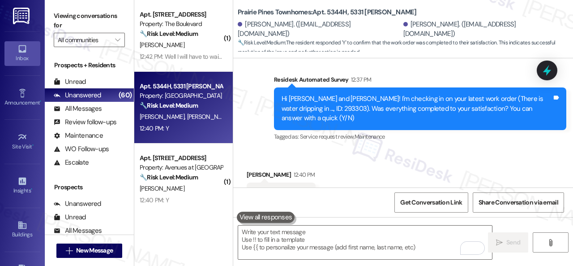
type textarea "Fetching suggested responses. Please feel free to read through the conversation…"
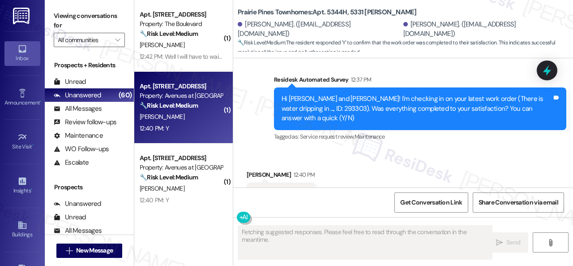
click at [170, 124] on div "12:40 PM: Y 12:40 PM: Y" at bounding box center [181, 128] width 85 height 11
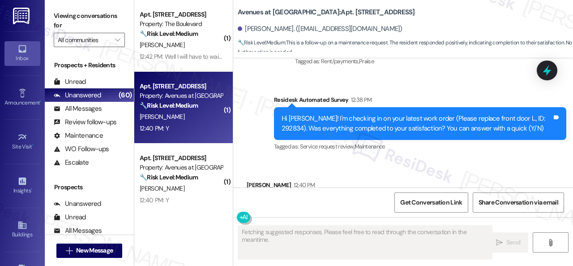
scroll to position [4524, 0]
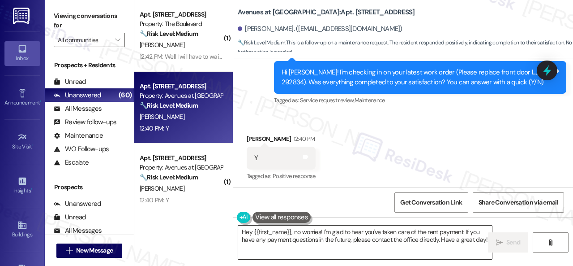
click at [357, 236] on textarea "Hey {{first_name}}, no worries! I'm glad to hear you've taken care of the rent …" at bounding box center [365, 242] width 254 height 34
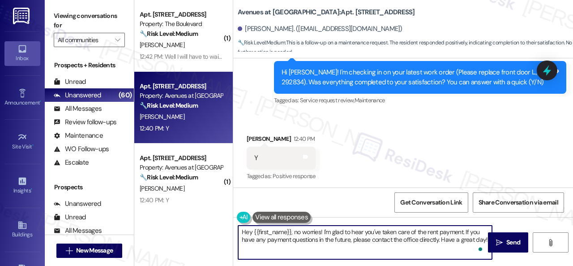
paste textarea "Glad to hear things are all set! If {{property}} met your expectations, please …"
type textarea "Glad to hear things are all set! If {{property}} met your expectations, please …"
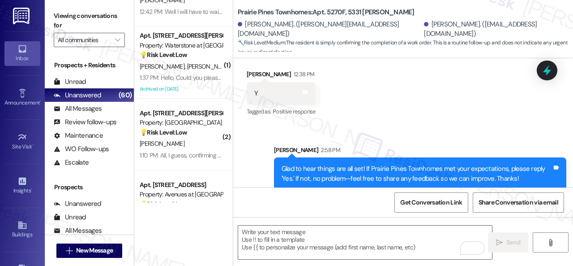
scroll to position [134, 0]
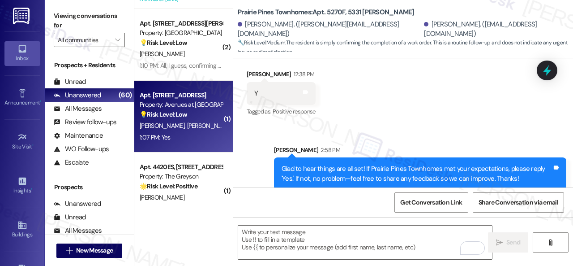
click at [202, 130] on div "[PERSON_NAME] [PERSON_NAME]" at bounding box center [181, 125] width 85 height 11
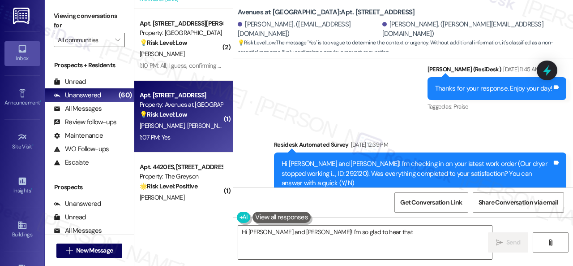
scroll to position [1551, 0]
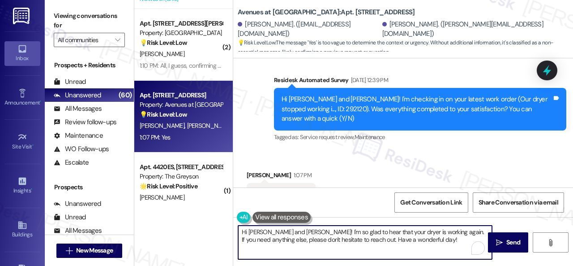
drag, startPoint x: 412, startPoint y: 238, endPoint x: 192, endPoint y: 230, distance: 220.1
click at [192, 230] on div "( 1 ) Apt. [STREET_ADDRESS] Property: The Boulevard 🔧 Risk Level: Medium The re…" at bounding box center [353, 133] width 439 height 266
paste textarea "Glad to hear things are all set! If {{property}} met your expectations, please …"
type textarea "Glad to hear things are all set! If {{property}} met your expectations, please …"
click at [510, 243] on span "Send" at bounding box center [514, 241] width 14 height 9
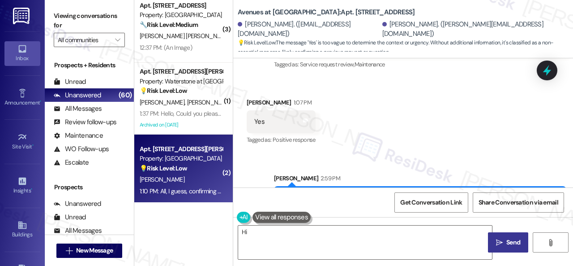
scroll to position [314, 0]
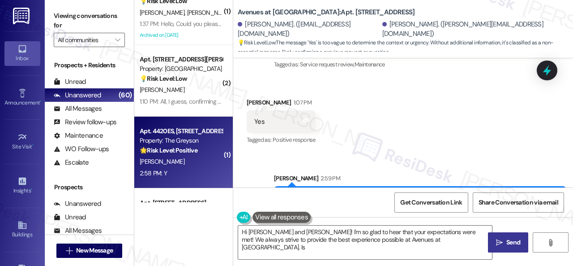
type textarea "Hi [PERSON_NAME] and [PERSON_NAME]! I'm so glad to hear that your expectations …"
click at [196, 165] on div "[PERSON_NAME]" at bounding box center [181, 161] width 85 height 11
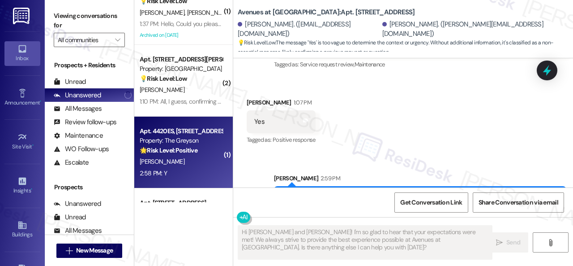
type textarea "Fetching suggested responses. Please feel free to read through the conversation…"
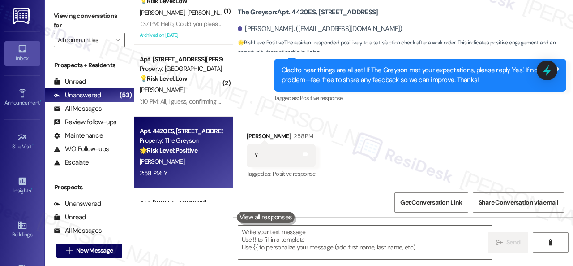
scroll to position [3, 0]
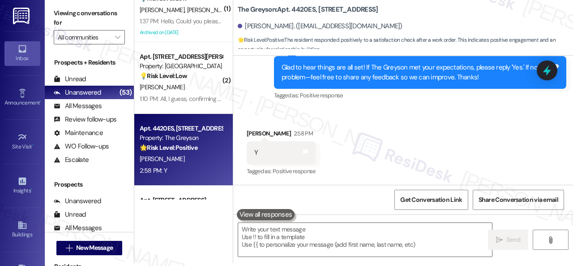
click at [187, 155] on div "[PERSON_NAME]" at bounding box center [181, 158] width 85 height 11
click at [284, 236] on textarea at bounding box center [365, 240] width 254 height 34
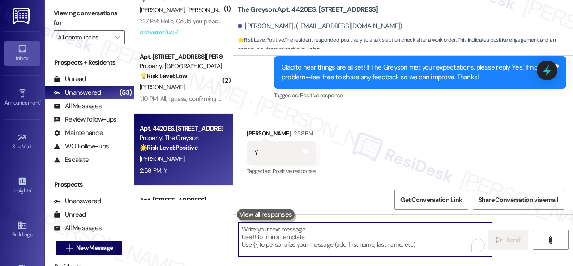
paste textarea "I'm glad you are satisfied with your home. Have you written a review for us bef…"
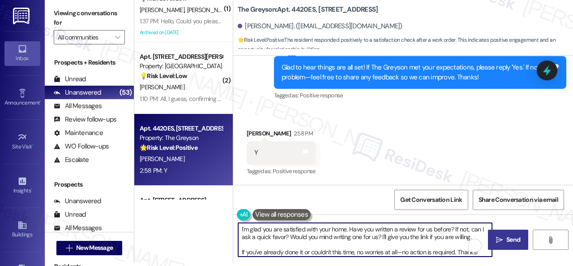
click at [497, 237] on icon "" at bounding box center [499, 239] width 7 height 7
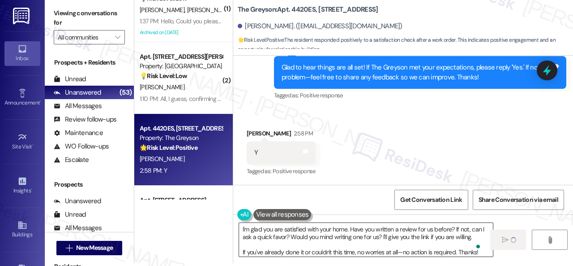
type textarea "Fetching suggested responses. Please feel free to read through the conversation…"
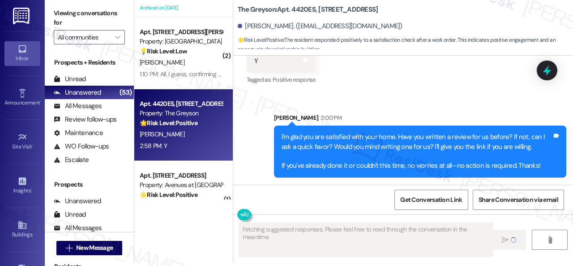
scroll to position [358, 0]
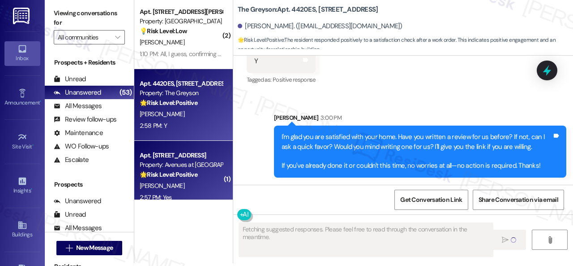
click at [202, 179] on div "🌟 Risk Level: Positive The resident confirmed the work order was completed to t…" at bounding box center [181, 174] width 83 height 9
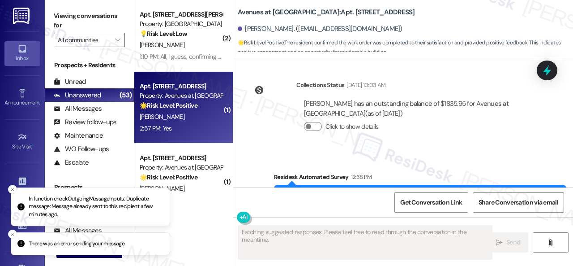
scroll to position [4994, 0]
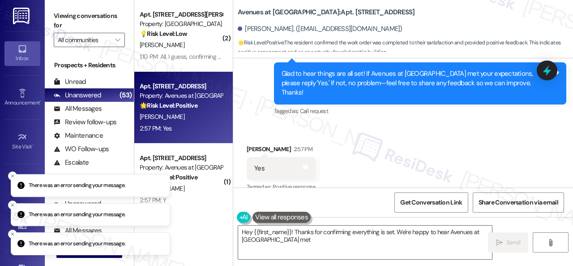
click at [378, 141] on div "Received via SMS [PERSON_NAME] 2:57 PM Yes Tags and notes Tagged as: Positive r…" at bounding box center [403, 162] width 340 height 76
click at [374, 139] on div "Received via SMS [PERSON_NAME] 2:57 PM Yes Tags and notes Tagged as: Positive r…" at bounding box center [403, 162] width 340 height 76
click at [374, 136] on div "Received via SMS [PERSON_NAME] 2:57 PM Yes Tags and notes Tagged as: Positive r…" at bounding box center [403, 162] width 340 height 76
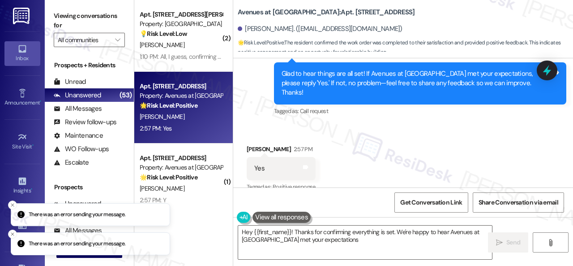
drag, startPoint x: 373, startPoint y: 133, endPoint x: 369, endPoint y: 137, distance: 5.1
click at [369, 138] on div "Received via SMS [PERSON_NAME] 2:57 PM Yes Tags and notes Tagged as: Positive r…" at bounding box center [403, 162] width 340 height 76
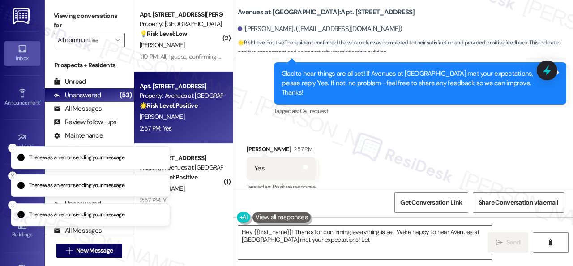
click at [360, 140] on div "Received via SMS [PERSON_NAME] 2:57 PM Yes Tags and notes Tagged as: Positive r…" at bounding box center [403, 162] width 340 height 76
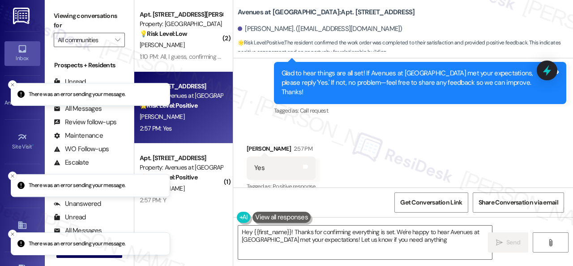
scroll to position [3, 0]
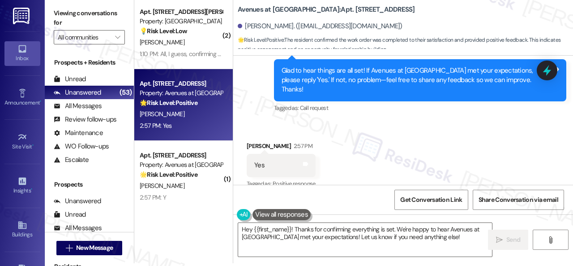
click at [276, 121] on div "Received via SMS [PERSON_NAME] 2:57 PM Yes Tags and notes Tagged as: Positive r…" at bounding box center [403, 159] width 340 height 76
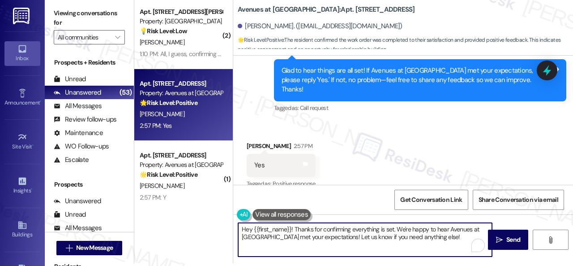
drag, startPoint x: 310, startPoint y: 233, endPoint x: 188, endPoint y: 216, distance: 123.8
click at [188, 216] on div "( 3 ) Apt. [STREET_ADDRESS] Property: Grand Villas 🔧 Risk Level: Medium The res…" at bounding box center [353, 130] width 439 height 266
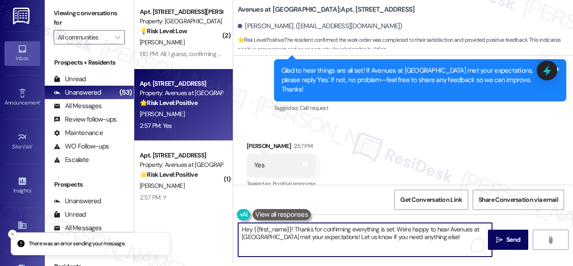
paste textarea "I'm glad you are satisfied with your home. Have you written a review for us bef…"
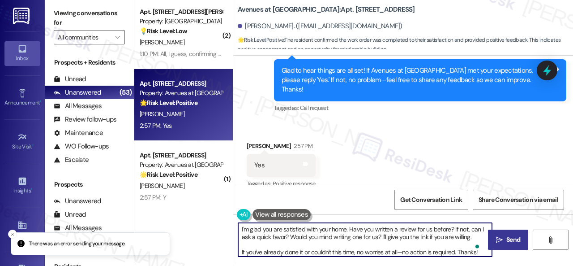
type textarea "I'm glad you are satisfied with your home. Have you written a review for us bef…"
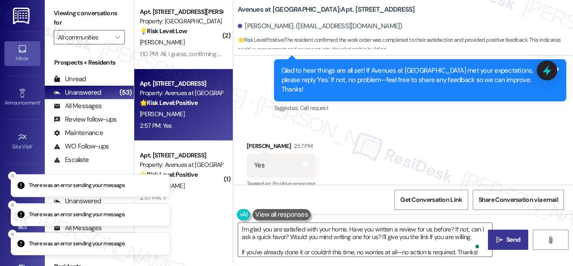
click at [507, 245] on button " Send" at bounding box center [508, 239] width 40 height 20
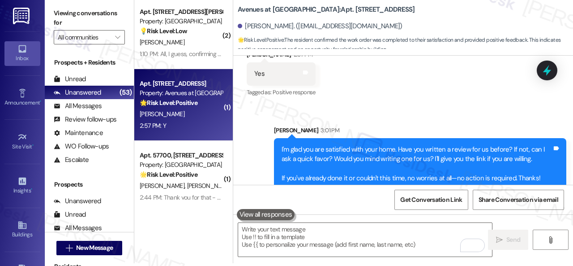
click at [202, 127] on div "2:57 PM: Y 2:57 PM: Y" at bounding box center [181, 125] width 85 height 11
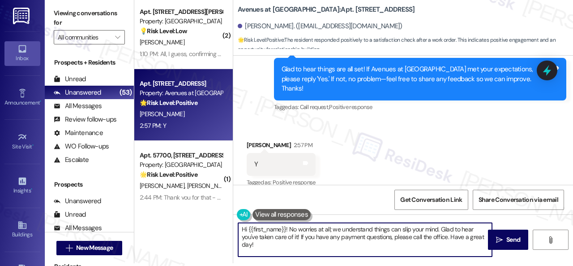
drag, startPoint x: 216, startPoint y: 232, endPoint x: 197, endPoint y: 218, distance: 24.0
click at [197, 218] on div "( 3 ) Apt. [STREET_ADDRESS] Property: Grand Villas 🔧 Risk Level: Medium The res…" at bounding box center [353, 130] width 439 height 266
paste textarea "I'm glad you are satisfied with your home. Have you written a review for us bef…"
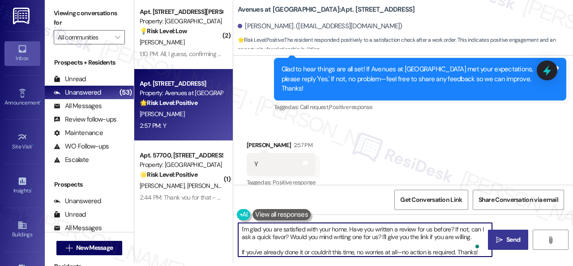
type textarea "I'm glad you are satisfied with your home. Have you written a review for us bef…"
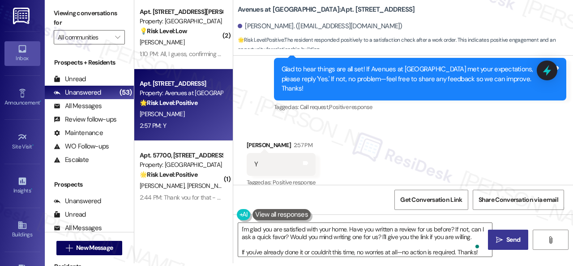
click at [505, 240] on span "Send" at bounding box center [513, 239] width 17 height 9
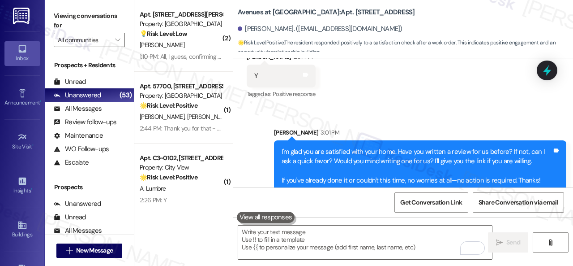
scroll to position [4776, 0]
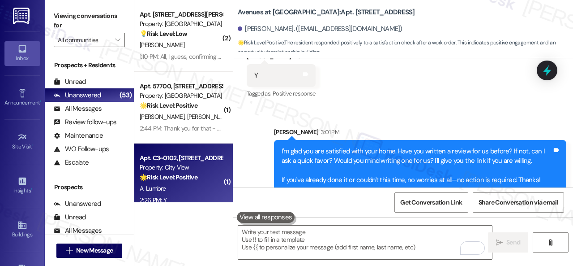
click at [189, 196] on div "2:26 PM: Y 2:26 PM: Y" at bounding box center [181, 199] width 85 height 11
type textarea "Fetching suggested responses. Please feel free to read through the conversation…"
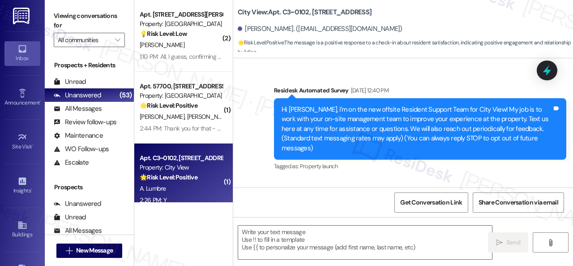
type textarea "Fetching suggested responses. Please feel free to read through the conversation…"
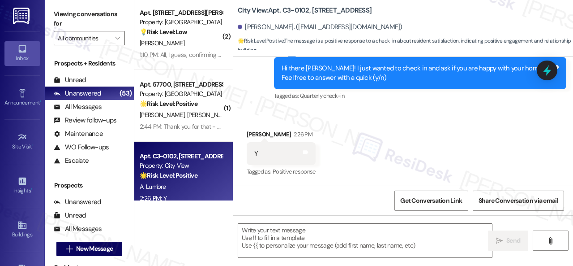
scroll to position [3, 0]
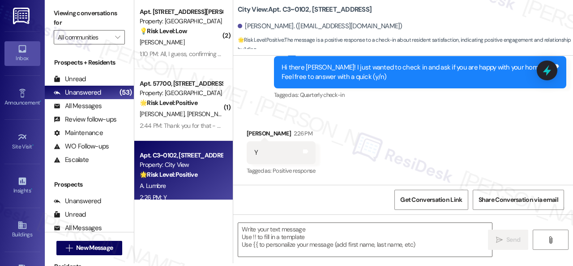
click at [243, 112] on div "Received via SMS [PERSON_NAME] 2:26 PM Y Tags and notes Tagged as: Positive res…" at bounding box center [403, 146] width 340 height 76
drag, startPoint x: 271, startPoint y: 231, endPoint x: 322, endPoint y: 228, distance: 51.1
click at [272, 231] on textarea at bounding box center [365, 240] width 254 height 34
paste textarea "I'm glad you are satisfied with your home. Have you written a review for us bef…"
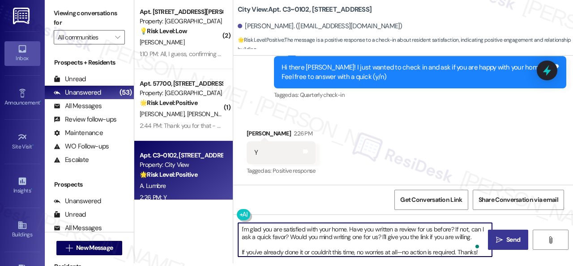
type textarea "I'm glad you are satisfied with your home. Have you written a review for us bef…"
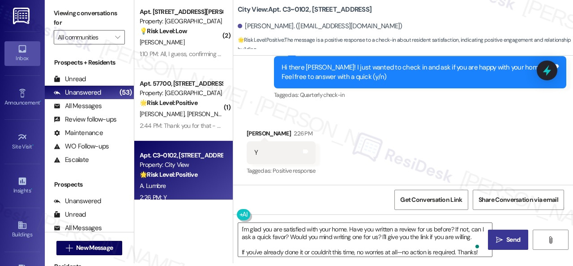
click at [511, 247] on button " Send" at bounding box center [508, 239] width 40 height 20
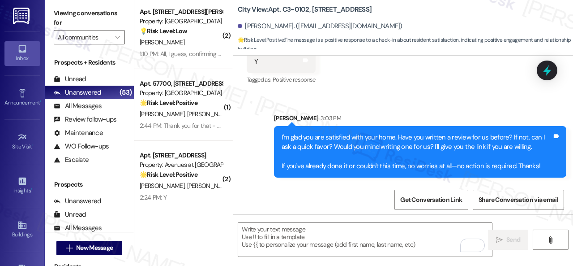
scroll to position [3407, 0]
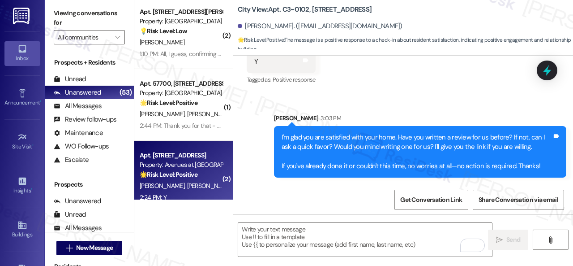
click at [178, 195] on div "2:24 PM: Y 2:24 PM: Y" at bounding box center [181, 197] width 85 height 11
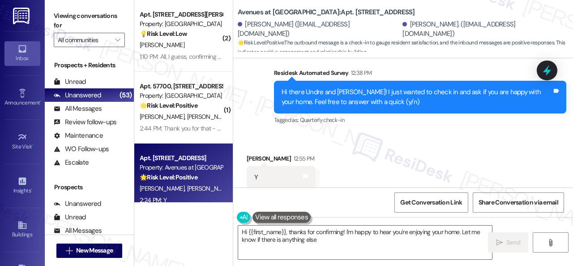
scroll to position [447, 0]
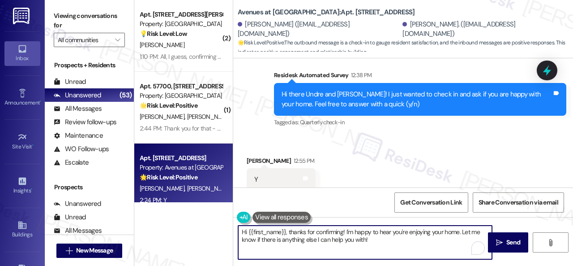
drag, startPoint x: 378, startPoint y: 242, endPoint x: 188, endPoint y: 207, distance: 194.0
click at [188, 207] on div "( 3 ) Apt. 1305, 1550 Katy Gap Rd Property: Grand Villas 🔧 Risk Level: Medium T…" at bounding box center [353, 133] width 439 height 266
paste textarea "I'm glad you are satisfied with your home. Have you written a review for us bef…"
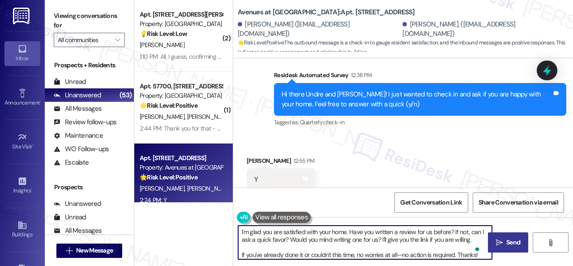
type textarea "I'm glad you are satisfied with your home. Have you written a review for us bef…"
click at [496, 241] on icon "" at bounding box center [499, 242] width 7 height 7
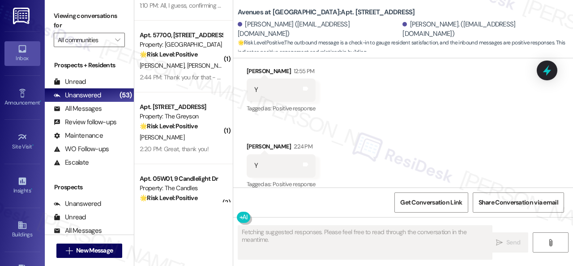
scroll to position [448, 0]
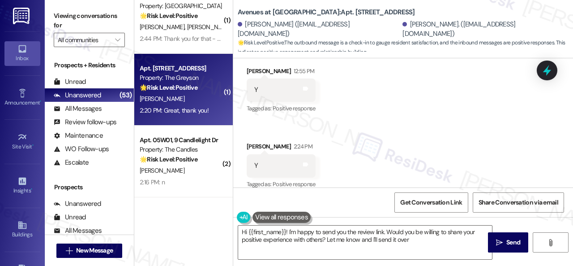
type textarea "Hi {{first_name}}! I'm happy to send you the review link. Would you be willing …"
click at [183, 103] on div "M. Meyer" at bounding box center [181, 98] width 85 height 11
type textarea "Fetching suggested responses. Please feel free to read through the conversation…"
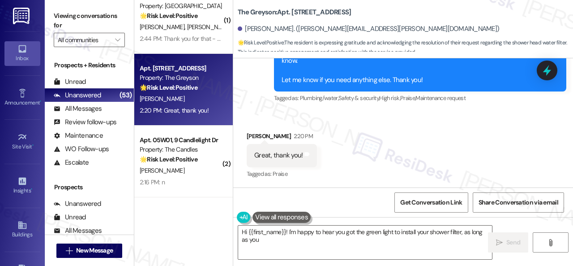
scroll to position [9397, 0]
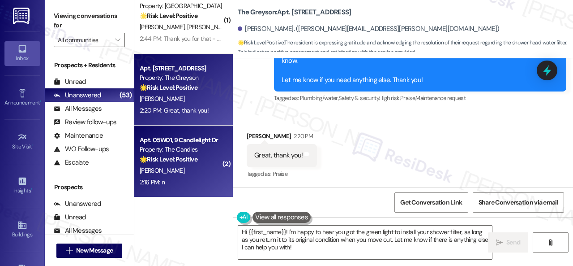
drag, startPoint x: 311, startPoint y: 250, endPoint x: 162, endPoint y: 187, distance: 162.1
click at [199, 214] on div "( 1 ) Apt. 1106, [STREET_ADDRESS][PERSON_NAME] Property: Waterstone at [GEOGRAP…" at bounding box center [353, 133] width 439 height 266
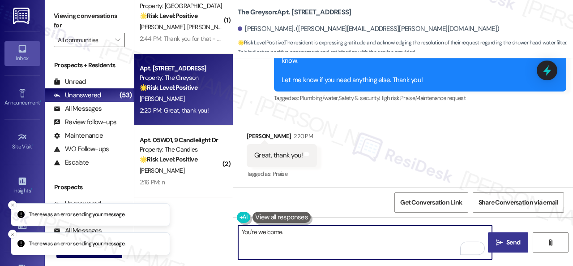
click at [508, 236] on button " Send" at bounding box center [508, 242] width 40 height 20
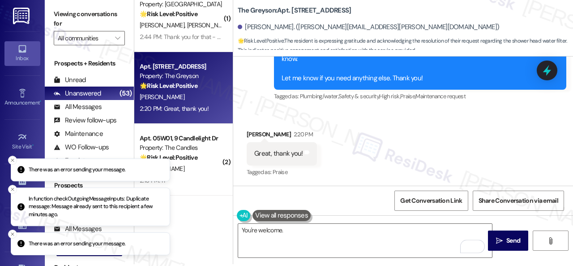
scroll to position [3, 0]
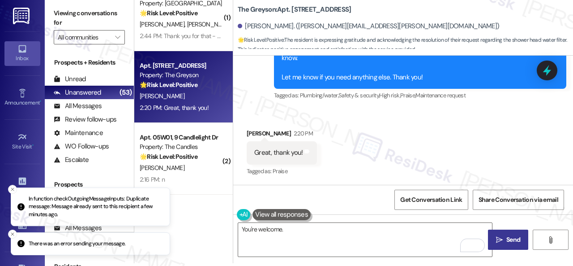
click at [507, 241] on span "Send" at bounding box center [514, 239] width 14 height 9
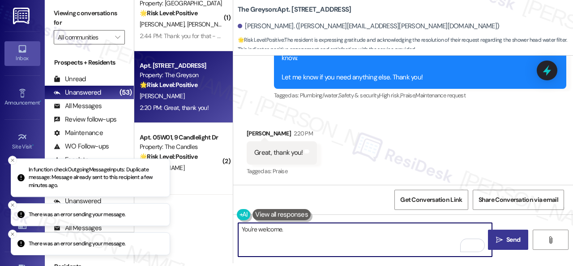
click at [295, 230] on textarea "You're welcome." at bounding box center [365, 240] width 254 height 34
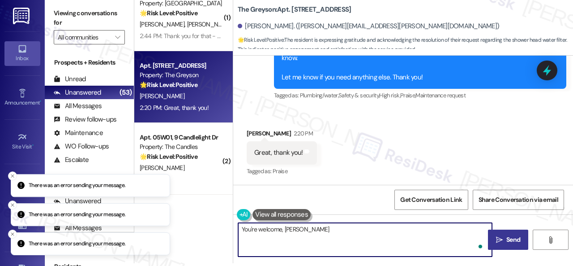
type textarea "You're welcome, Michelle!"
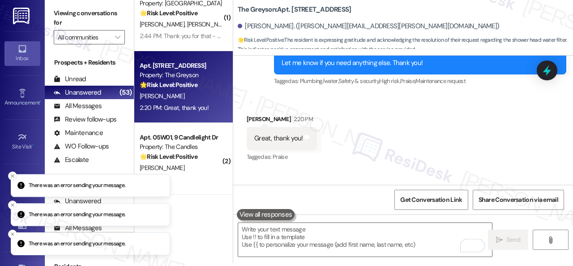
click at [10, 177] on icon "Close toast" at bounding box center [12, 175] width 5 height 5
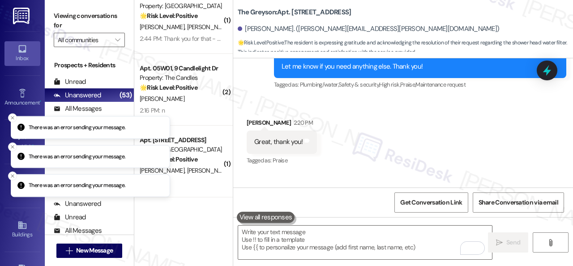
scroll to position [9459, 0]
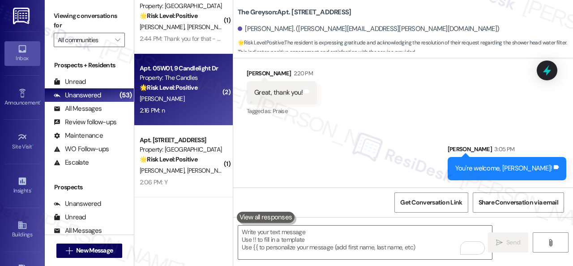
click at [189, 108] on div "2:16 PM: n 2:16 PM: n" at bounding box center [181, 110] width 85 height 11
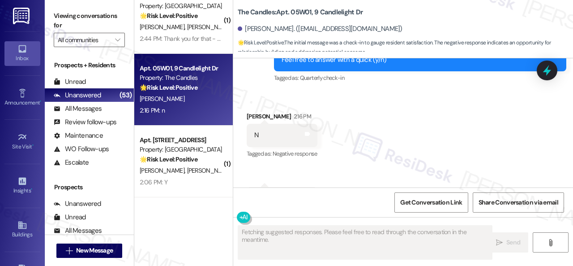
scroll to position [3455, 0]
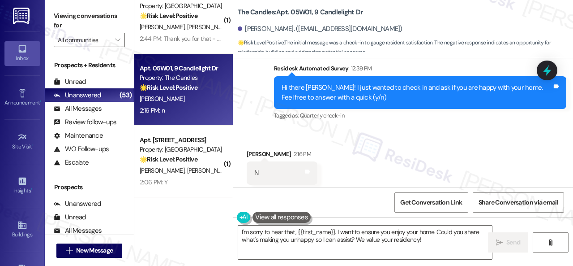
click at [253, 143] on div "Received via SMS Logan Smith 2:16 PM N Tags and notes Tagged as: Negative respo…" at bounding box center [403, 198] width 340 height 139
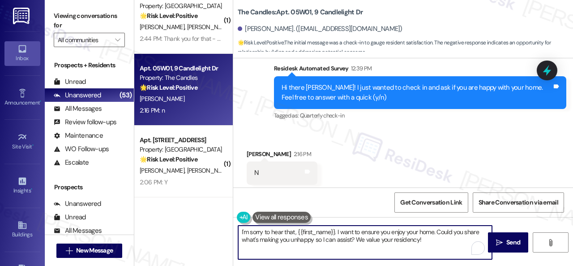
drag, startPoint x: 364, startPoint y: 237, endPoint x: 199, endPoint y: 212, distance: 166.7
click at [199, 212] on div "( 1 ) Apt. 1106, [STREET_ADDRESS][PERSON_NAME] Property: Waterstone at [GEOGRAP…" at bounding box center [353, 133] width 439 height 266
paste textarea "Thank you for sharing your feedback. We're here to help improve your experience…"
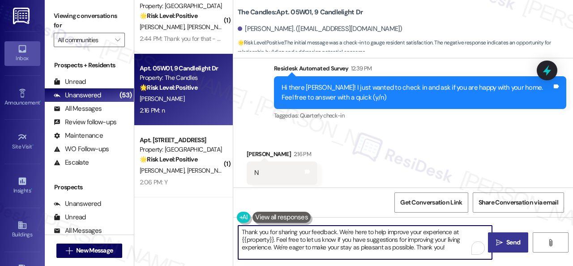
type textarea "Thank you for sharing your feedback. We're here to help improve your experience…"
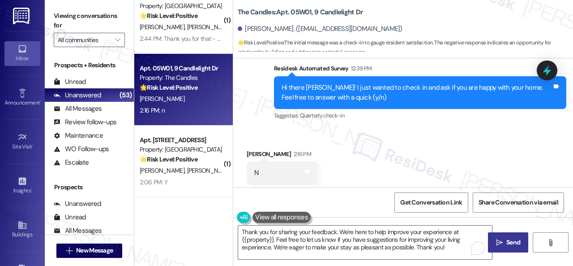
click at [498, 247] on button " Send" at bounding box center [508, 242] width 40 height 20
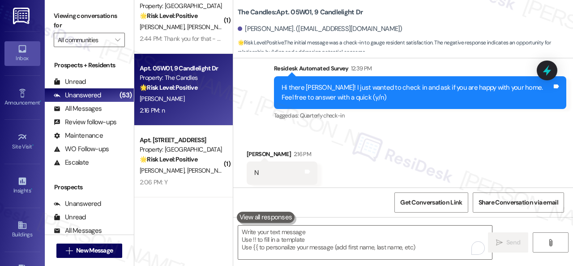
scroll to position [3545, 0]
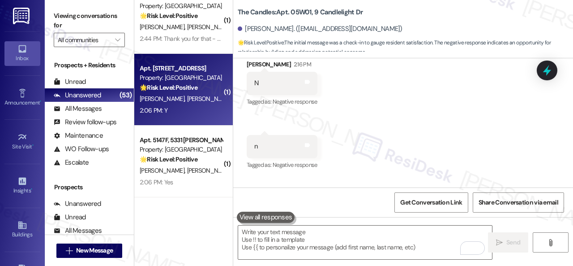
click at [201, 109] on div "2:06 PM: Y 2:06 PM: Y" at bounding box center [181, 110] width 85 height 11
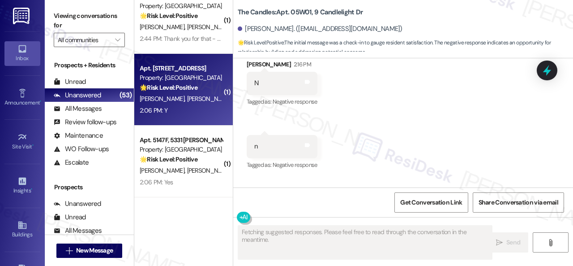
type textarea "Fetching suggested responses. Please feel free to read through the conversation…"
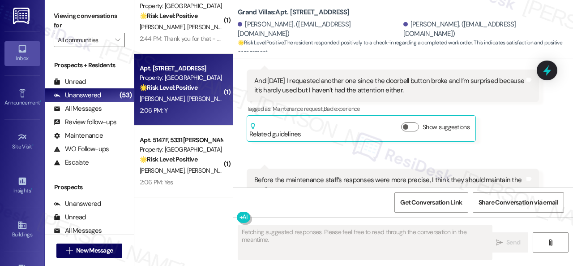
scroll to position [5100, 0]
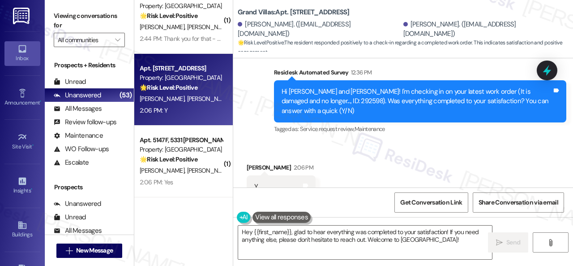
click at [265, 111] on div "Sent via SMS Sarah (ResiDesk) Aug 01, 2025 at 4:08 PM Translated message: You'r…" at bounding box center [403, 52] width 340 height 180
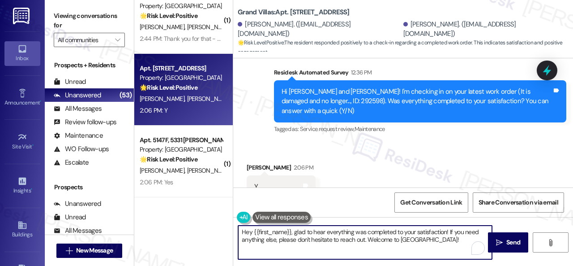
drag, startPoint x: 433, startPoint y: 241, endPoint x: 232, endPoint y: 221, distance: 202.1
click at [232, 221] on div "( 1 ) Apt. 1106, 6855 S Mason Rd Property: Waterstone at Cinco Ranch 💡 Risk Lev…" at bounding box center [353, 133] width 439 height 266
paste textarea "Glad to hear things are all set! If {{property}} met your expectations, please …"
type textarea "Glad to hear things are all set! If {{property}} met your expectations, please …"
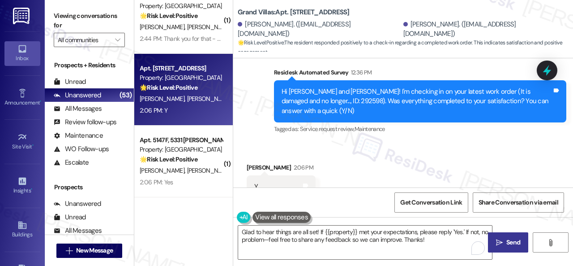
click at [507, 234] on button " Send" at bounding box center [508, 242] width 40 height 20
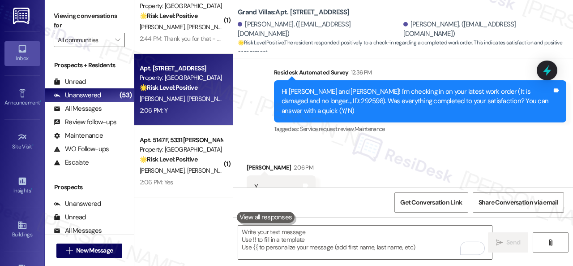
scroll to position [5100, 0]
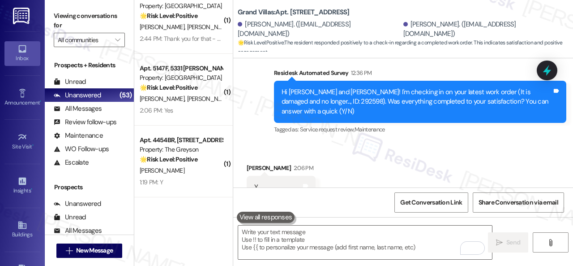
click at [174, 112] on div "2:06 PM: Yes 2:06 PM: Yes" at bounding box center [181, 110] width 85 height 11
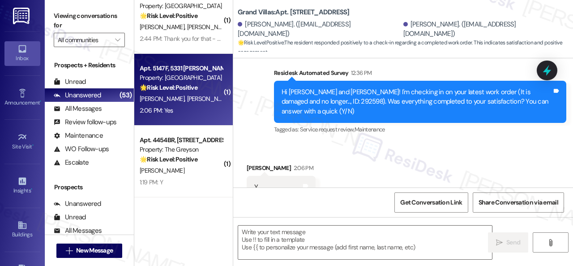
type textarea "Fetching suggested responses. Please feel free to read through the conversation…"
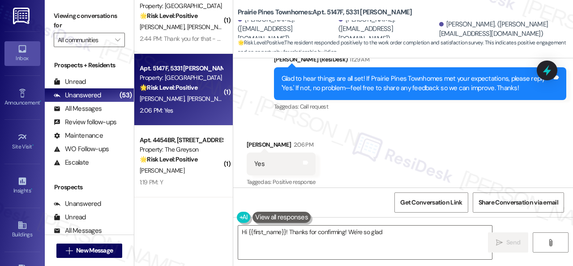
scroll to position [357, 0]
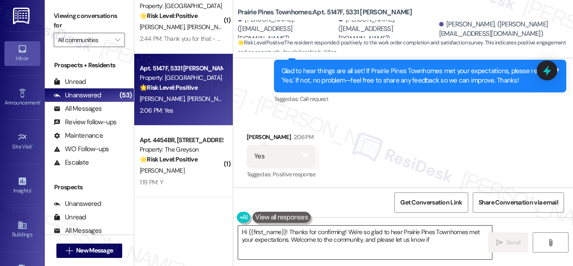
type textarea "Hi {{first_name}}! Thanks for confirming! We're so glad to hear Prairie Pines T…"
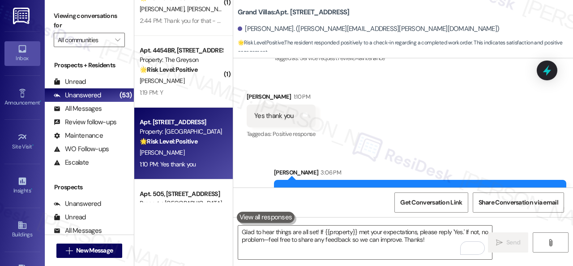
scroll to position [5486, 0]
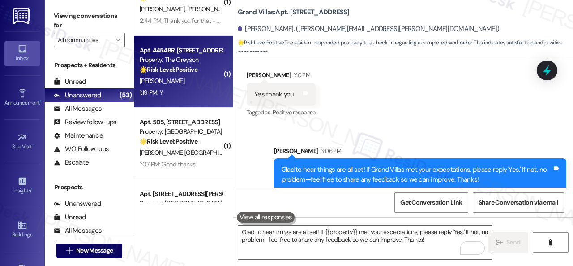
click at [192, 86] on div "[PERSON_NAME]" at bounding box center [181, 80] width 85 height 11
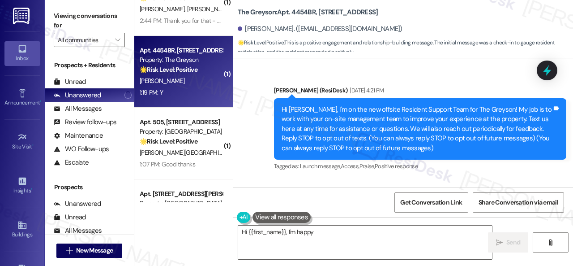
scroll to position [3245, 0]
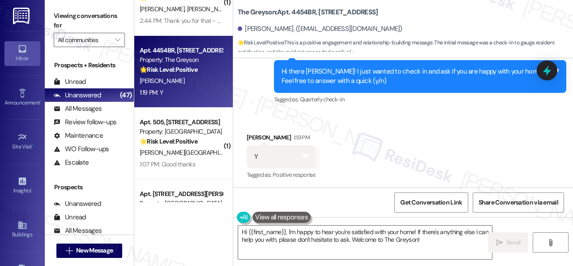
click at [271, 120] on div "Received via SMS [PERSON_NAME] 1:19 PM Y Tags and notes Tagged as: Positive res…" at bounding box center [403, 150] width 340 height 76
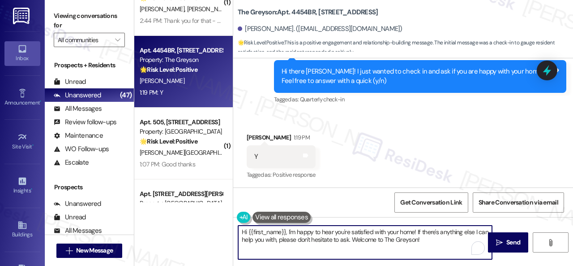
drag, startPoint x: 441, startPoint y: 242, endPoint x: 204, endPoint y: 216, distance: 238.0
click at [204, 216] on div "( 1 ) Apt. 1106, [STREET_ADDRESS][PERSON_NAME] Property: Waterstone at [GEOGRAP…" at bounding box center [353, 133] width 439 height 266
paste textarea "I'm glad you are satisfied with your home. Have you written a review for us bef…"
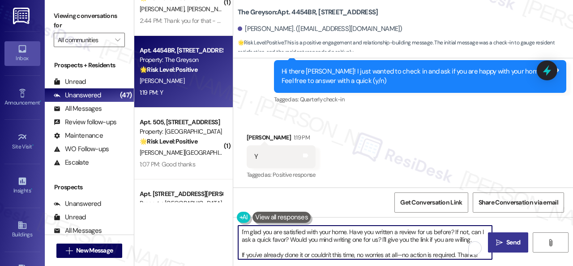
type textarea "I'm glad you are satisfied with your home. Have you written a review for us bef…"
click at [500, 242] on span " Send" at bounding box center [508, 241] width 28 height 9
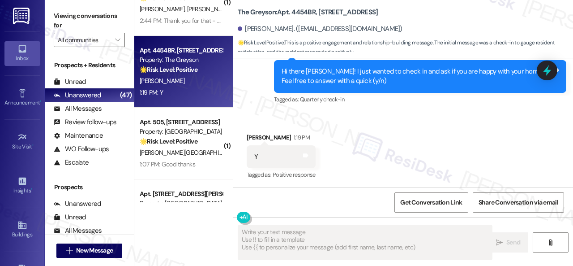
type textarea "Fetching suggested responses. Please feel free to read through the conversation…"
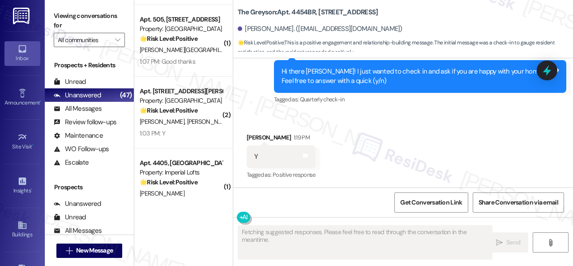
scroll to position [582, 0]
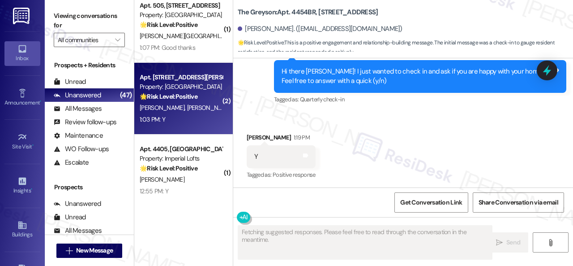
click at [196, 127] on div "Apt. [STREET_ADDRESS][PERSON_NAME] Property: [GEOGRAPHIC_DATA] 🌟 Risk Level: Po…" at bounding box center [183, 99] width 99 height 72
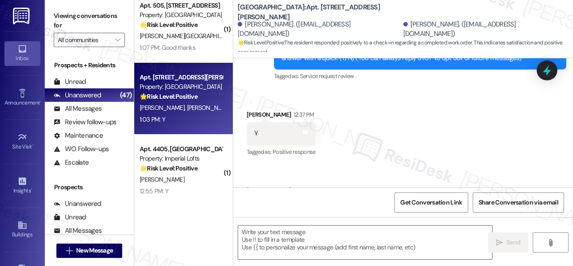
scroll to position [88, 0]
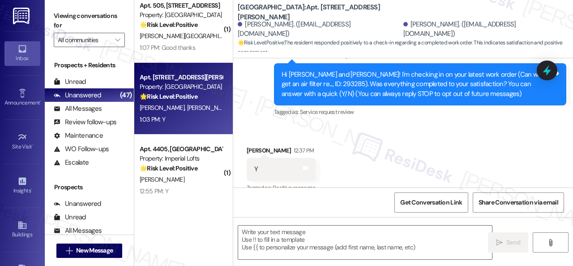
click at [260, 107] on div "Survey, sent via SMS Residesk Automated Survey 12:37 PM Hi [PERSON_NAME] and [P…" at bounding box center [403, 77] width 340 height 95
click at [293, 236] on textarea at bounding box center [365, 242] width 254 height 34
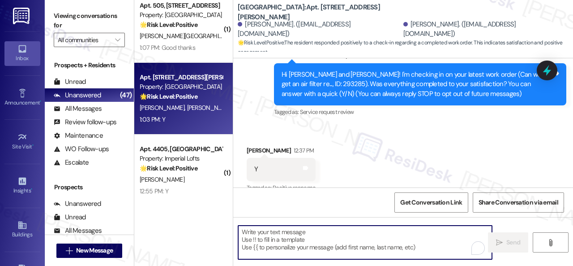
paste textarea "Glad to hear things are all set! If {{property}} met your expectations, please …"
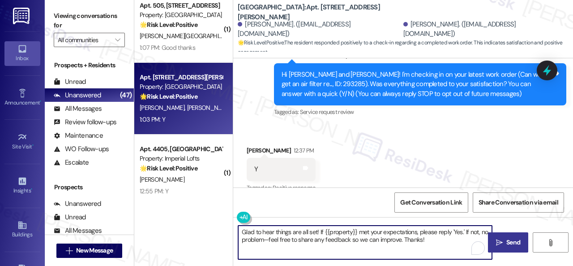
type textarea "Glad to hear things are all set! If {{property}} met your expectations, please …"
drag, startPoint x: 503, startPoint y: 240, endPoint x: 489, endPoint y: 217, distance: 26.9
click at [505, 240] on span "Send" at bounding box center [513, 241] width 17 height 9
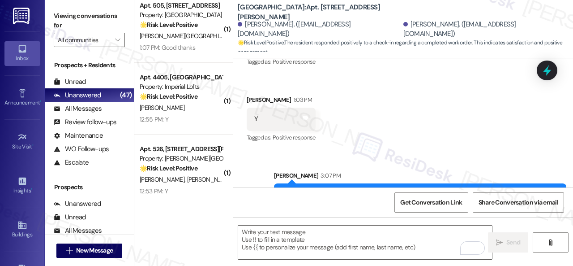
scroll to position [222, 0]
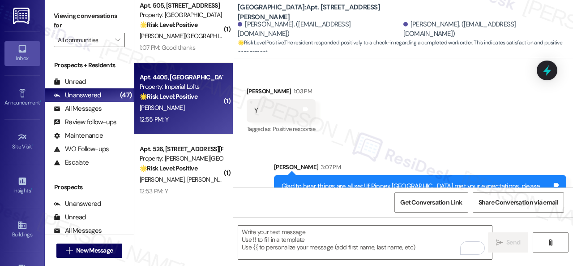
click at [202, 116] on div "12:55 PM: Y 12:55 PM: Y" at bounding box center [181, 119] width 85 height 11
type textarea "Fetching suggested responses. Please feel free to read through the conversation…"
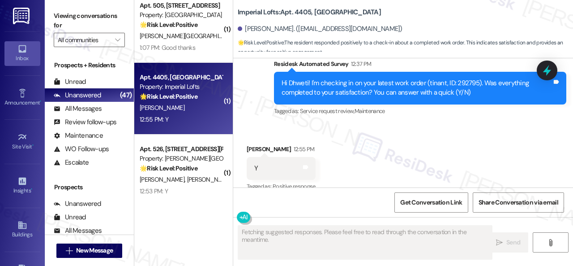
scroll to position [2406, 0]
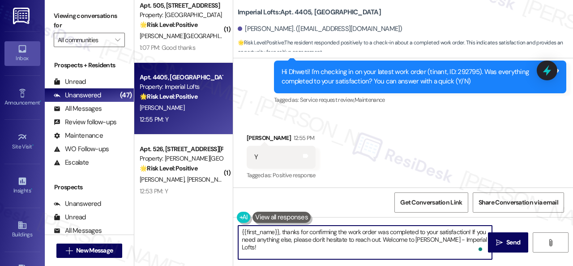
drag, startPoint x: 477, startPoint y: 240, endPoint x: 205, endPoint y: 228, distance: 272.6
click at [203, 229] on div "( 2 ) Apt. 506, 201 Courtright East Road Property: Overland Park 💡 Risk Level: …" at bounding box center [353, 133] width 439 height 266
paste textarea "Glad to hear things are all set! If {{property}} met your expectations, please …"
type textarea "Glad to hear things are all set! If {{property}} met your expectations, please …"
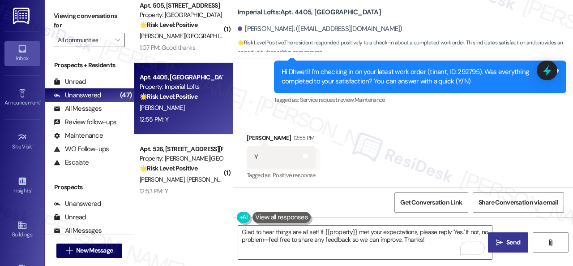
click at [507, 244] on span "Send" at bounding box center [514, 241] width 14 height 9
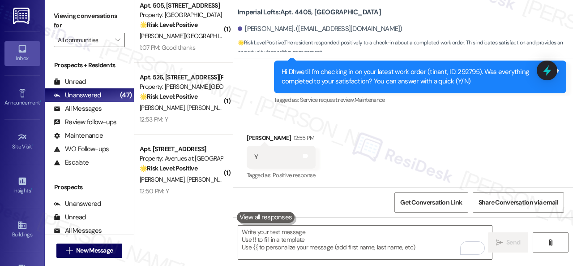
click at [203, 125] on div "12:53 PM: Y 12:53 PM: Y" at bounding box center [181, 119] width 85 height 11
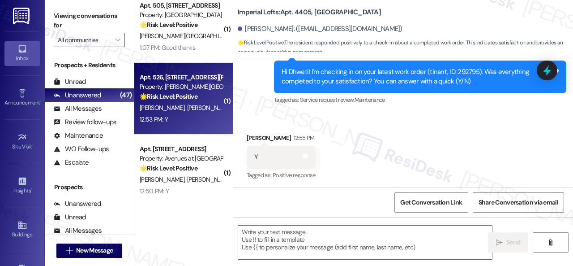
type textarea "Fetching suggested responses. Please feel free to read through the conversation…"
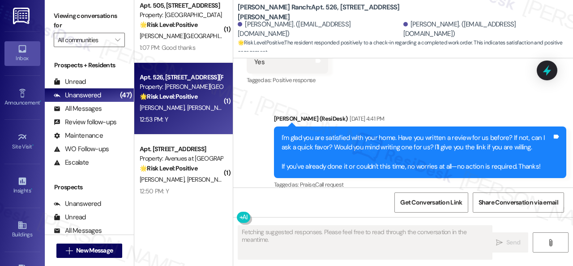
scroll to position [2242, 0]
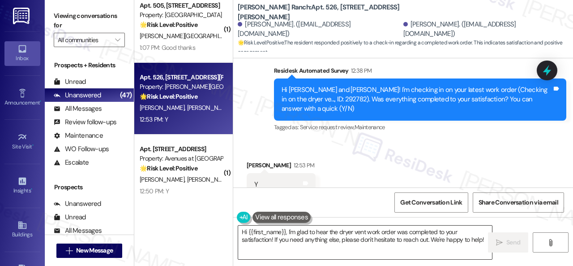
click at [366, 238] on textarea "Hi {{first_name}}, I'm glad to hear the dryer vent work order was completed to …" at bounding box center [365, 242] width 254 height 34
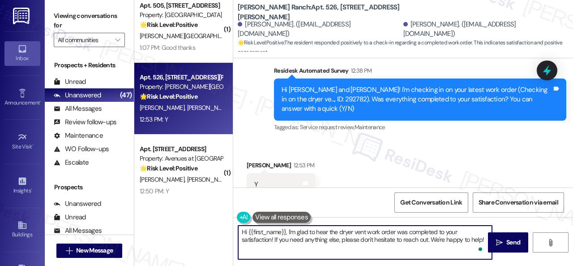
paste textarea "Glad to hear things are all set! If {{property}} met your expectations, please …"
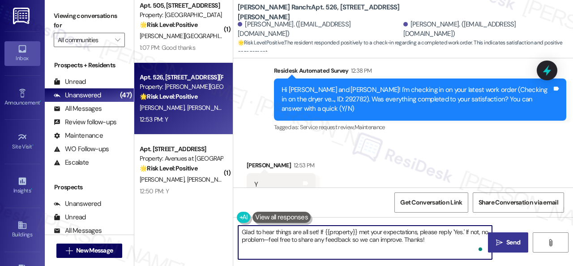
type textarea "Glad to hear things are all set! If {{property}} met your expectations, please …"
click at [500, 241] on span " Send" at bounding box center [508, 241] width 28 height 9
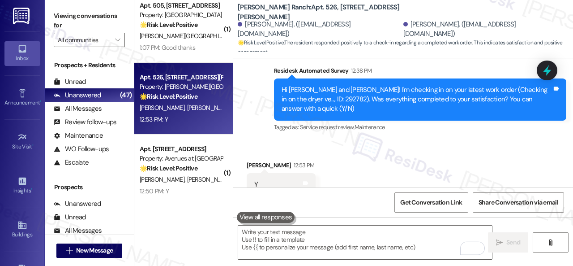
scroll to position [2241, 0]
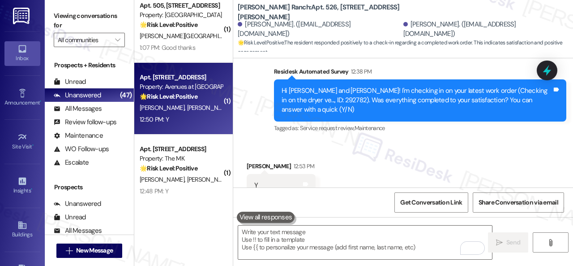
click at [196, 124] on div "12:50 PM: Y 12:50 PM: Y" at bounding box center [181, 119] width 85 height 11
type textarea "Fetching suggested responses. Please feel free to read through the conversation…"
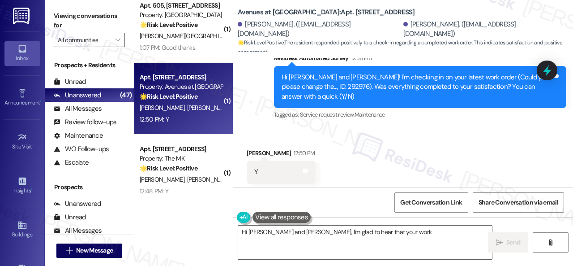
scroll to position [622, 0]
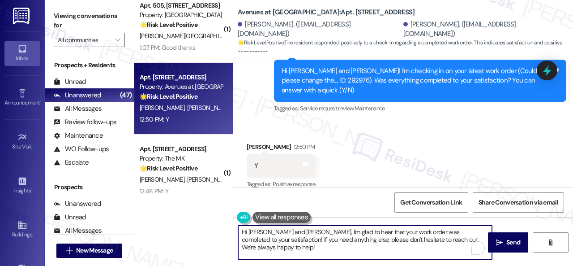
drag, startPoint x: 414, startPoint y: 236, endPoint x: 152, endPoint y: 236, distance: 261.6
click at [152, 236] on div "( 2 ) Apt. 506, 201 Courtright East Road Property: Overland Park 💡 Risk Level: …" at bounding box center [353, 133] width 439 height 266
paste textarea "Glad to hear things are all set! If {{property}} met your expectations, please …"
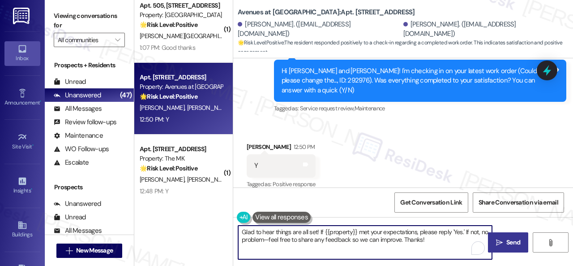
type textarea "Glad to hear things are all set! If {{property}} met your expectations, please …"
click at [507, 238] on span "Send" at bounding box center [514, 241] width 14 height 9
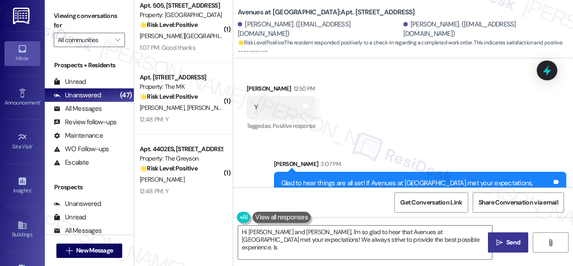
scroll to position [694, 0]
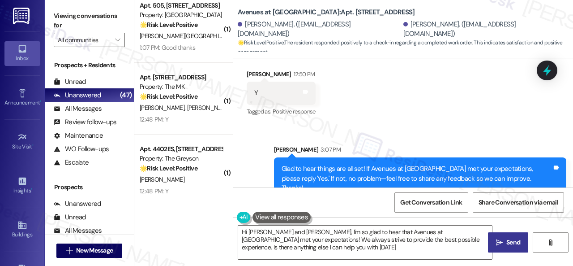
type textarea "Hi Miguel and Maria, I'm so glad to hear that Avenues at Shadow Creek met your …"
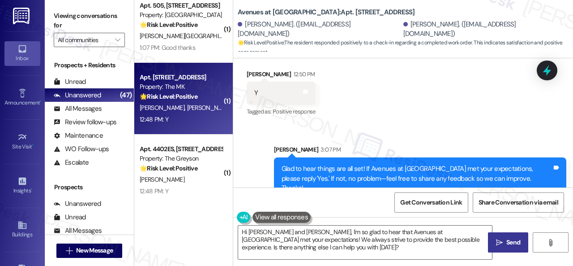
click at [196, 116] on div "12:48 PM: Y 12:48 PM: Y" at bounding box center [181, 119] width 85 height 11
type textarea "Fetching suggested responses. Please feel free to read through the conversation…"
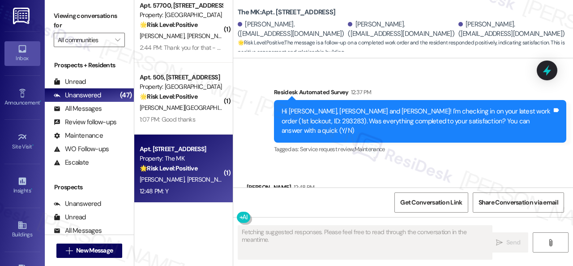
scroll to position [307, 0]
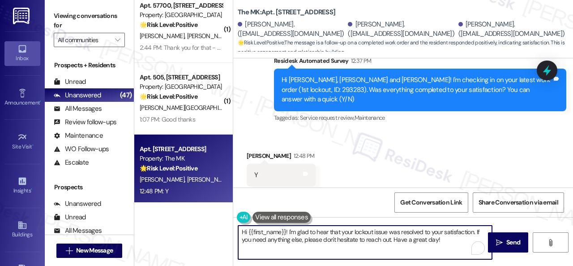
drag, startPoint x: 442, startPoint y: 239, endPoint x: 206, endPoint y: 231, distance: 236.2
click at [206, 231] on div "( 2 ) Apt. 506, 201 Courtright East Road Property: Overland Park 💡 Risk Level: …" at bounding box center [353, 133] width 439 height 266
paste textarea "Glad to hear things are all set! If {{property}} met your expectations, please …"
type textarea "Glad to hear things are all set! If {{property}} met your expectations, please …"
click at [520, 249] on button " Send" at bounding box center [508, 242] width 40 height 20
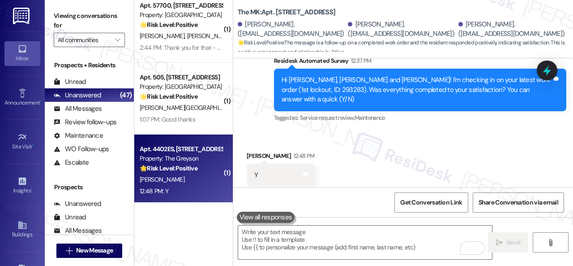
click at [176, 178] on div "E. Layne" at bounding box center [181, 179] width 85 height 11
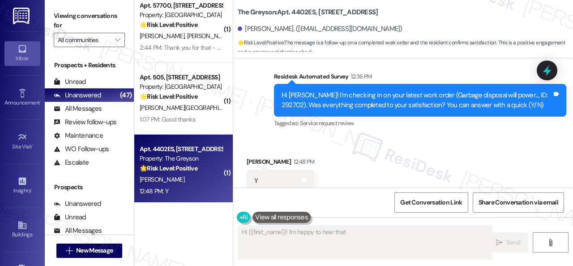
scroll to position [435, 0]
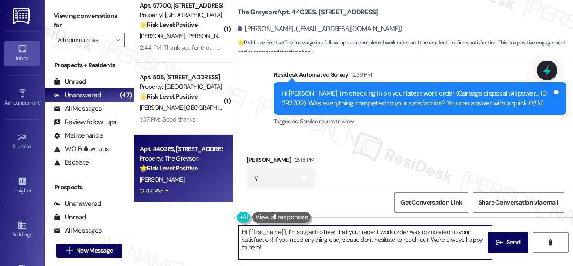
drag, startPoint x: 257, startPoint y: 235, endPoint x: 320, endPoint y: 232, distance: 62.7
click at [225, 223] on div "( 2 ) Apt. 506, 201 Courtright East Road Property: Overland Park 💡 Risk Level: …" at bounding box center [353, 133] width 439 height 266
paste textarea "Glad to hear things are all set! If {{property}} met your expectations, please …"
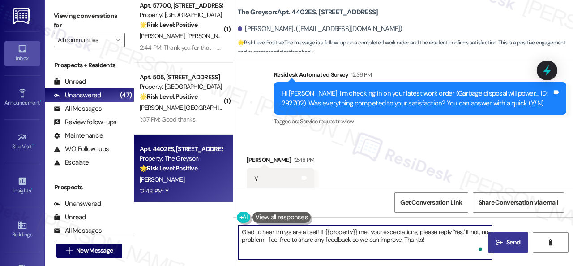
type textarea "Glad to hear things are all set! If {{property}} met your expectations, please …"
click at [498, 240] on icon "" at bounding box center [499, 242] width 7 height 7
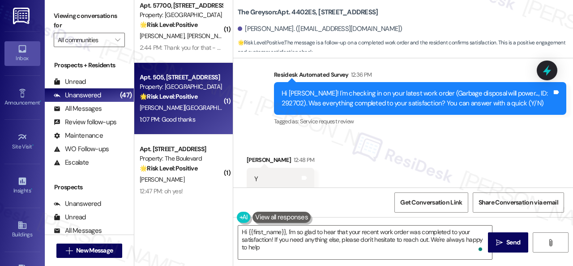
type textarea "Hi {{first_name}}, I'm so glad to hear that your recent work order was complete…"
click at [213, 112] on div "Y. Alcantara R. Uzcategui" at bounding box center [181, 107] width 85 height 11
type textarea "Fetching suggested responses. Please feel free to read through the conversation…"
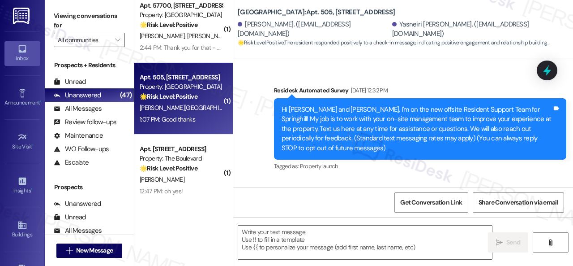
type textarea "Fetching suggested responses. Please feel free to read through the conversation…"
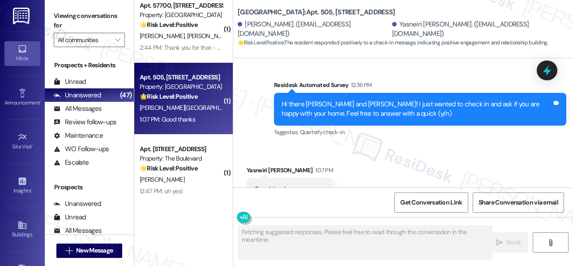
scroll to position [2283, 0]
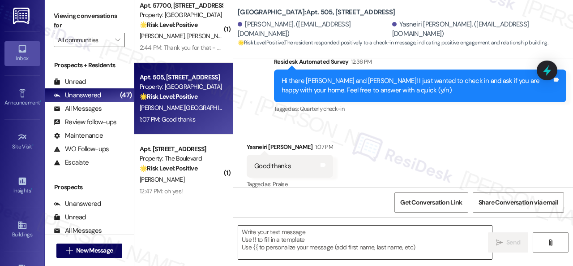
click at [279, 238] on textarea at bounding box center [365, 242] width 254 height 34
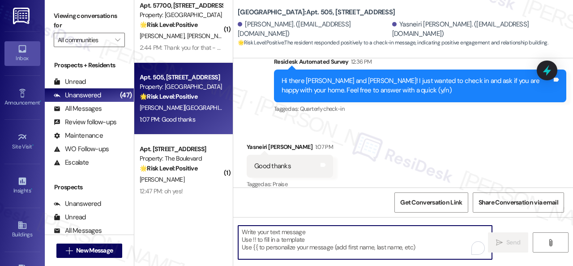
paste textarea "I'm glad you are satisfied with your home. Have you written a review for us bef…"
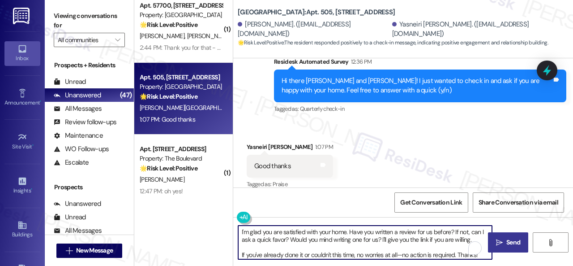
type textarea "I'm glad you are satisfied with your home. Have you written a review for us bef…"
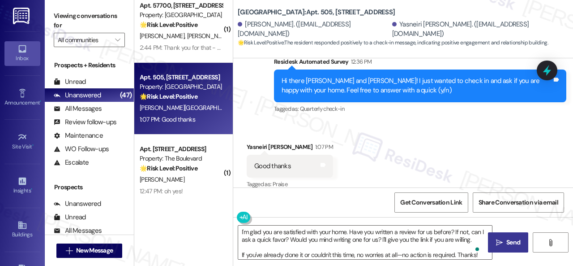
click at [496, 244] on icon "" at bounding box center [499, 242] width 7 height 7
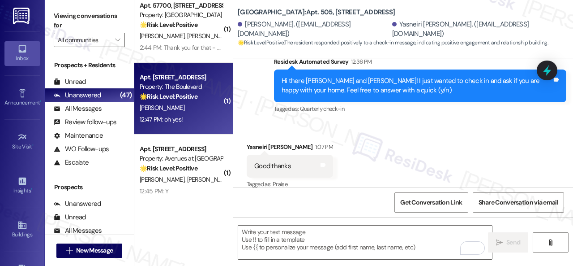
click at [200, 114] on div "12:47 PM: oh yes! 12:47 PM: oh yes!" at bounding box center [181, 119] width 85 height 11
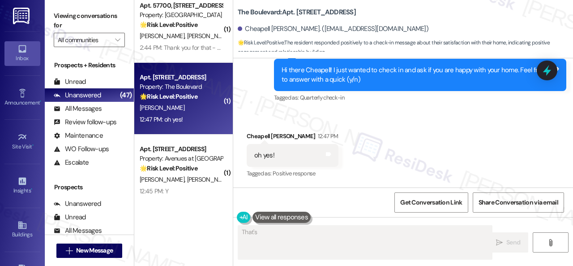
scroll to position [1041, 0]
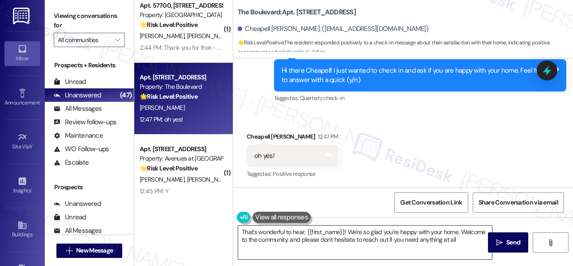
type textarea "That's wonderful to hear, {{first_name}}! We're so glad you're happy with your …"
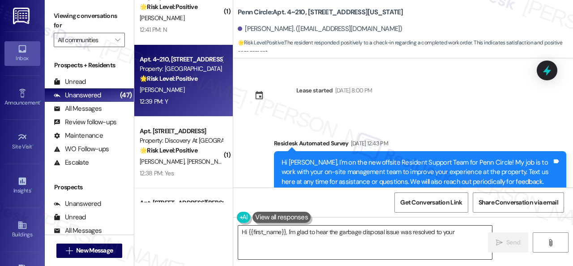
scroll to position [3404, 0]
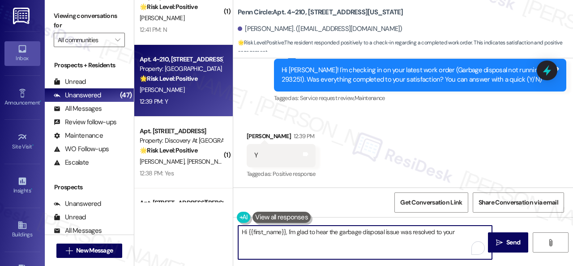
drag, startPoint x: 348, startPoint y: 234, endPoint x: 199, endPoint y: 222, distance: 149.2
click at [199, 222] on div "( 2 ) Apt. 506, 201 Courtright East Road Property: Overland Park 💡 Risk Level: …" at bounding box center [353, 133] width 439 height 266
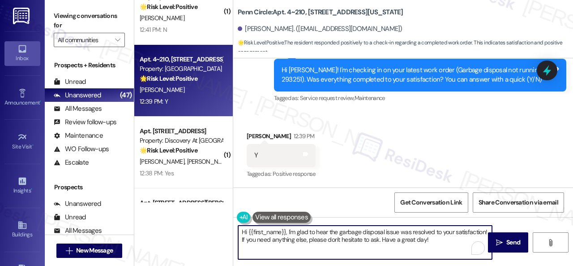
paste textarea "I'm glad you are satisfied with your home. Have you written a review for us bef…"
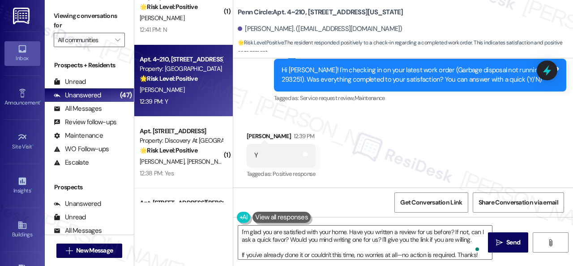
click at [262, 127] on div "Received via SMS Lance Fairchok 12:39 PM Y Tags and notes Tagged as: Positive r…" at bounding box center [281, 156] width 82 height 62
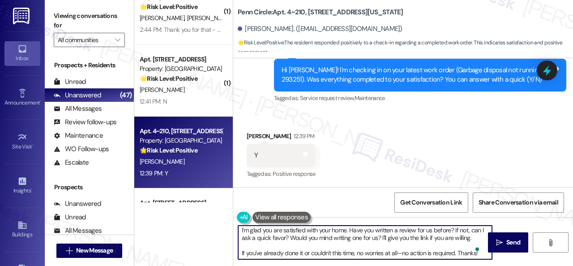
scroll to position [3, 0]
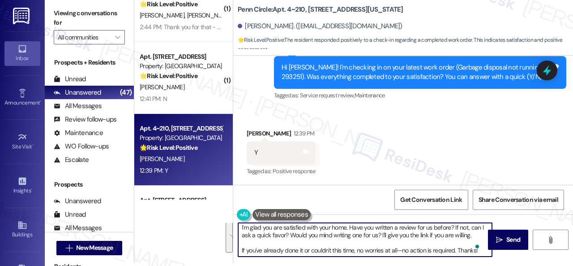
drag, startPoint x: 240, startPoint y: 230, endPoint x: 552, endPoint y: 283, distance: 316.7
click at [552, 265] on html "Inbox Go to Inbox Announcement • Send A Text Announcement Site Visit • Go to Si…" at bounding box center [286, 133] width 573 height 266
paste textarea "Glad to hear things are all set! If {{property}} met your expectations, please …"
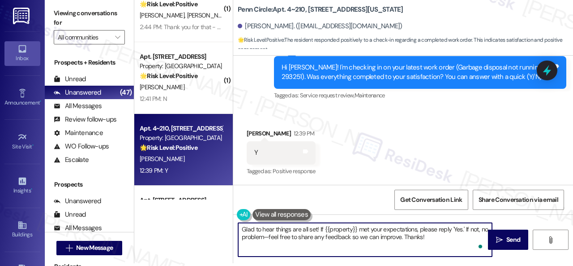
scroll to position [0, 0]
type textarea "Glad to hear things are all set! If {{property}} met your expectations, please …"
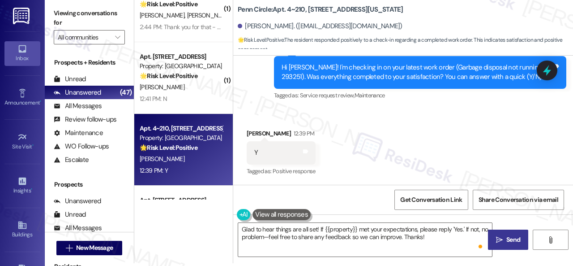
click at [513, 234] on button " Send" at bounding box center [508, 239] width 40 height 20
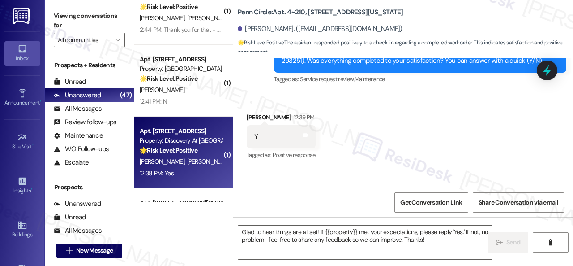
click at [205, 169] on div "12:38 PM: Yes 12:38 PM: Yes" at bounding box center [181, 173] width 85 height 11
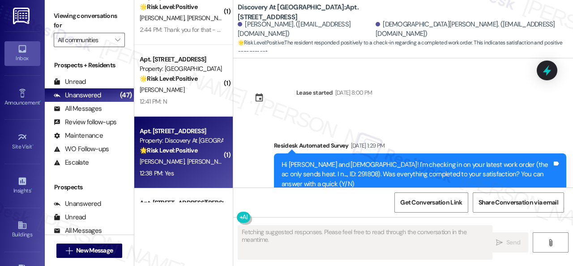
scroll to position [3849, 0]
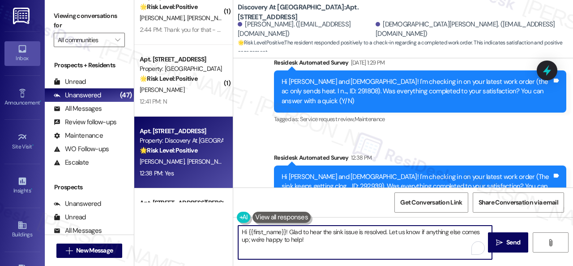
drag, startPoint x: 327, startPoint y: 241, endPoint x: 279, endPoint y: 228, distance: 49.5
click at [184, 216] on div "( 2 ) Apt. 506, 201 Courtright East Road Property: Overland Park 💡 Risk Level: …" at bounding box center [353, 133] width 439 height 266
paste textarea "Glad to hear things are all set! If {{property}} met your expectations, please …"
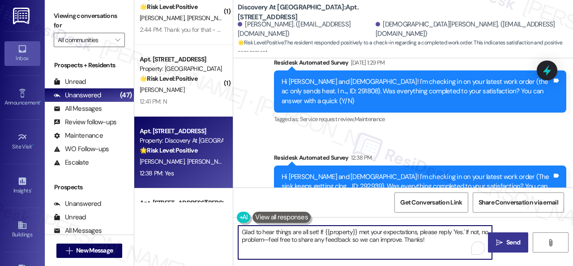
type textarea "Glad to hear things are all set! If {{property}} met your expectations, please …"
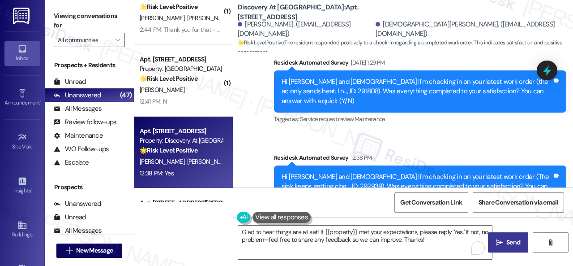
click at [508, 242] on span "Send" at bounding box center [514, 241] width 14 height 9
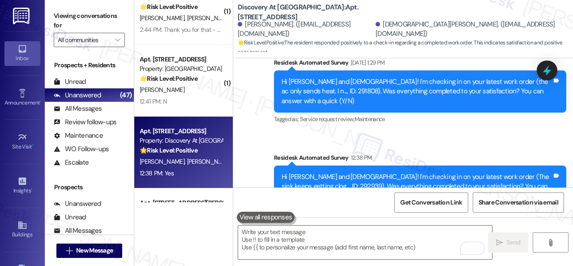
scroll to position [3921, 0]
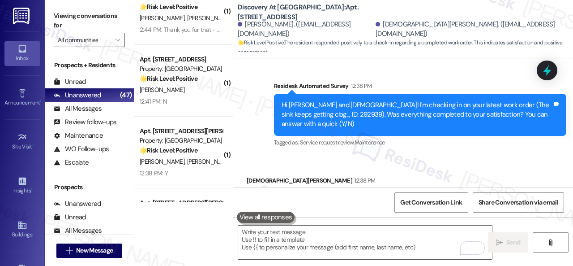
click at [185, 171] on div "12:38 PM: Y 12:38 PM: Y" at bounding box center [181, 173] width 85 height 11
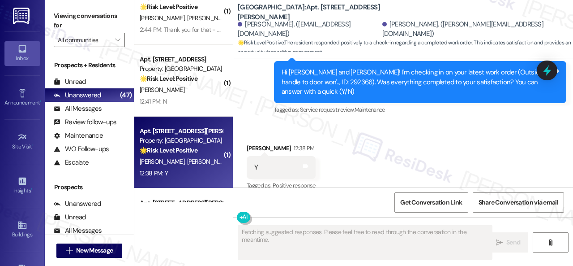
scroll to position [439, 0]
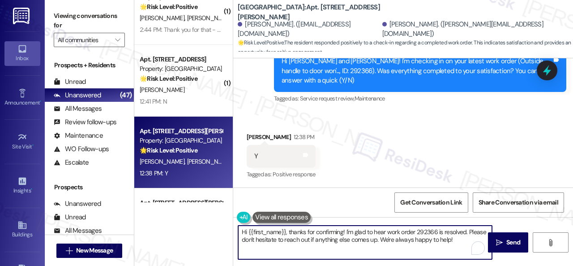
drag, startPoint x: 461, startPoint y: 238, endPoint x: 181, endPoint y: 204, distance: 282.4
click at [181, 204] on div "( 2 ) Apt. 506, 201 Courtright East Road Property: Overland Park 💡 Risk Level: …" at bounding box center [353, 133] width 439 height 266
paste textarea "Glad to hear things are all set! If {{property}} met your expectations, please …"
type textarea "Glad to hear things are all set! If {{property}} met your expectations, please …"
click at [507, 243] on span "Send" at bounding box center [514, 241] width 14 height 9
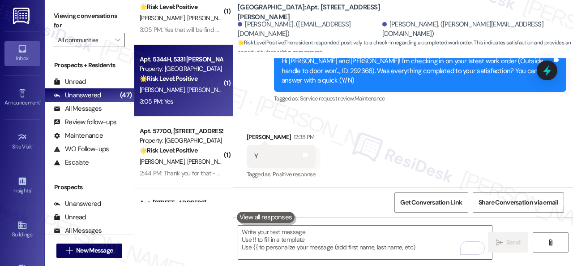
click at [200, 95] on div "A. Reinschmidt W. Reinschmidt" at bounding box center [181, 89] width 85 height 11
type textarea "Fetching suggested responses. Please feel free to read through the conversation…"
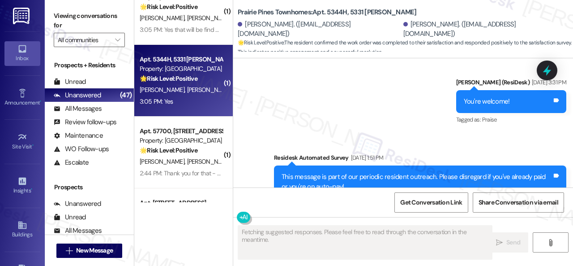
scroll to position [4866, 0]
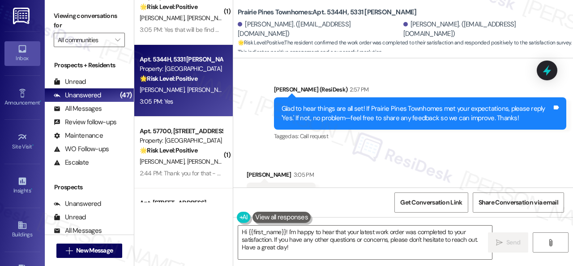
click at [277, 109] on div "Sent via SMS Sarah (ResiDesk) 2:57 PM Glad to hear things are all set! If Prair…" at bounding box center [420, 114] width 306 height 72
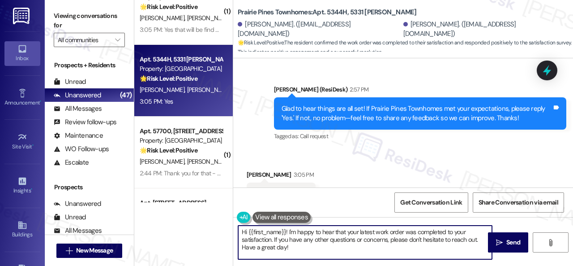
drag, startPoint x: 236, startPoint y: 227, endPoint x: 207, endPoint y: 218, distance: 30.6
click at [207, 219] on div "( 2 ) Apt. 506, 201 Courtright East Road Property: Overland Park 💡 Risk Level: …" at bounding box center [353, 133] width 439 height 266
paste textarea "I'm glad you are satisfied with your home. Have you written a review for us bef…"
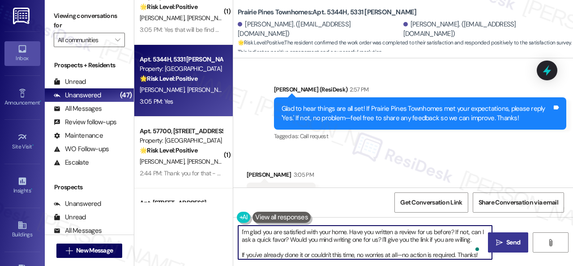
type textarea "I'm glad you are satisfied with your home. Have you written a review for us bef…"
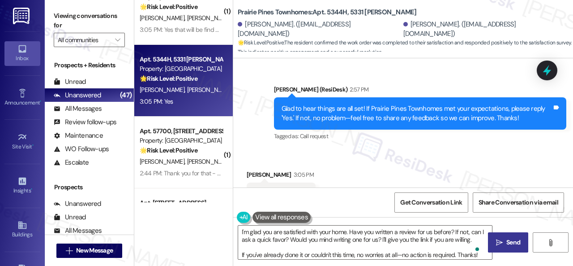
click at [498, 241] on icon "" at bounding box center [499, 242] width 7 height 7
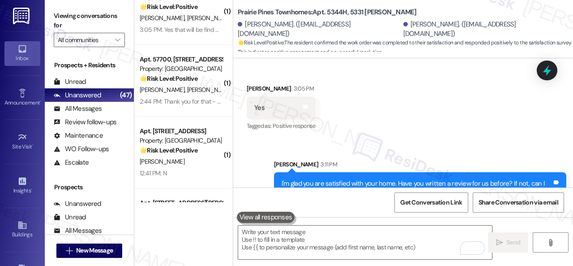
scroll to position [4958, 0]
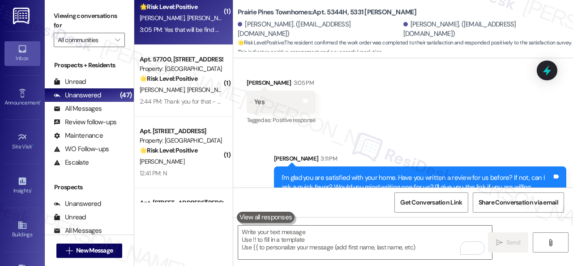
click at [203, 22] on div "U. Skinner Jr S. Skinner" at bounding box center [181, 18] width 85 height 11
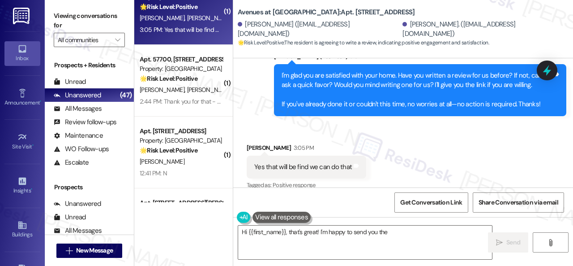
scroll to position [703, 0]
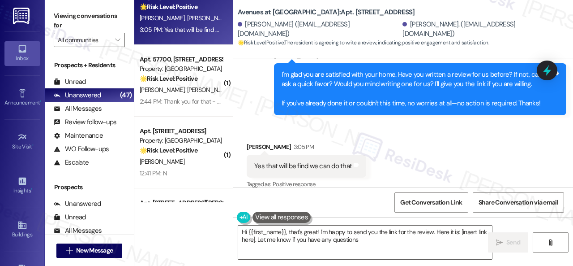
type textarea "Hi {{first_name}}, that's great! I'm happy to send you the link for the review.…"
click at [355, 163] on icon at bounding box center [356, 165] width 5 height 4
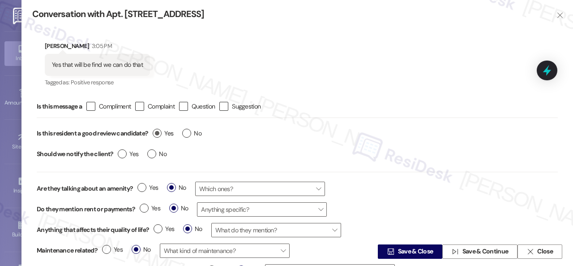
click at [159, 129] on label "Yes" at bounding box center [163, 133] width 21 height 9
click at [159, 129] on input "Yes" at bounding box center [163, 135] width 21 height 12
radio input "true"
click at [403, 251] on span "Save & Close" at bounding box center [415, 251] width 35 height 9
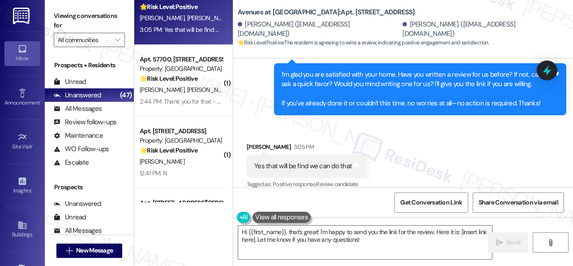
click at [281, 122] on div "Received via SMS Undre Skinner Jr 3:05 PM Yes that will be find we can do that …" at bounding box center [403, 160] width 340 height 76
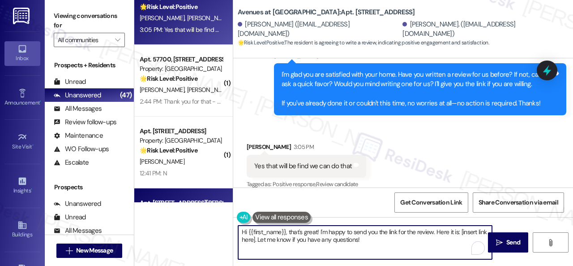
drag, startPoint x: 382, startPoint y: 240, endPoint x: 170, endPoint y: 196, distance: 216.3
click at [170, 196] on div "( 2 ) Apt. 506, 201 Courtright East Road Property: Overland Park 💡 Risk Level: …" at bounding box center [353, 133] width 439 height 266
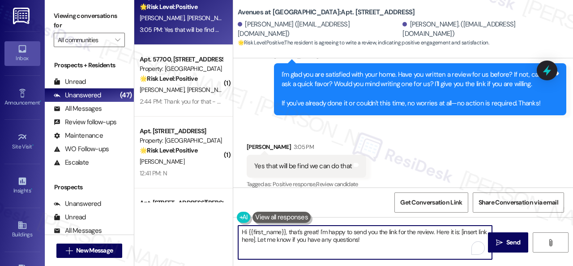
paste textarea "Thank you so much! It means a lot to us! Please take a moment to write a review…"
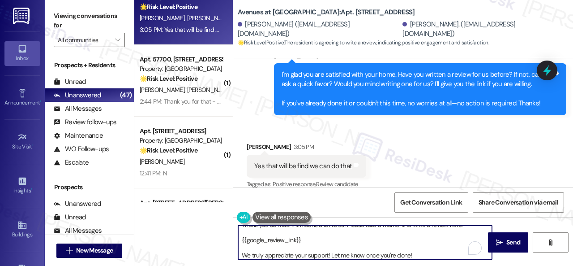
scroll to position [7, 0]
type textarea "Thank you so much! It means a lot to us! Please take a moment to write a review…"
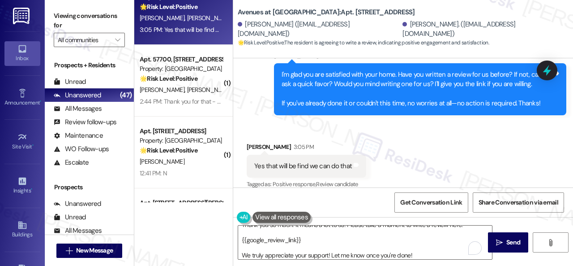
drag, startPoint x: 504, startPoint y: 245, endPoint x: 470, endPoint y: 190, distance: 63.8
click at [507, 244] on span "Send" at bounding box center [514, 241] width 14 height 9
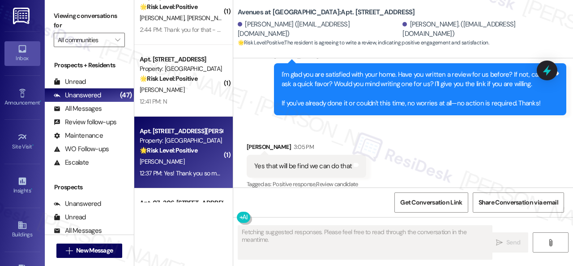
scroll to position [717, 0]
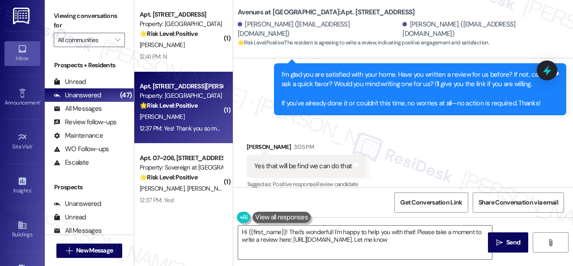
type textarea "Hi {{first_name}}! That's wonderful! I'm happy to help you with that! Please ta…"
click at [193, 118] on div "S. Schulte" at bounding box center [181, 116] width 85 height 11
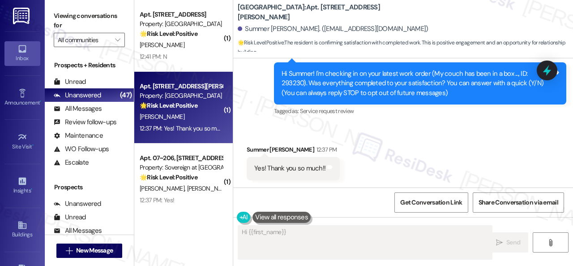
scroll to position [89, 0]
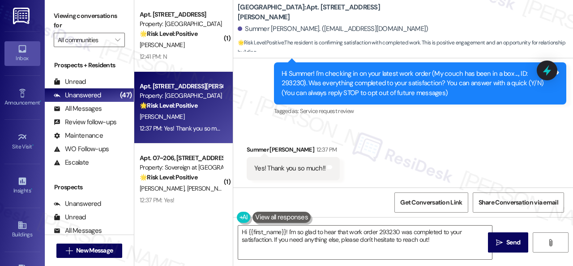
click at [265, 111] on div "Survey, sent via SMS Residesk Automated Survey 12:37 PM Hi Summer! I'm checking…" at bounding box center [403, 77] width 340 height 95
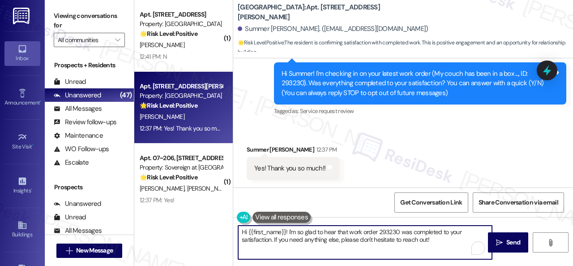
drag, startPoint x: 374, startPoint y: 237, endPoint x: 192, endPoint y: 210, distance: 183.9
click at [192, 210] on div "( 1 ) Apt. 3~203, 12415 Pennsylvania Street Property: Penn Circle 🌟 Risk Level:…" at bounding box center [353, 133] width 439 height 266
paste textarea "Glad to hear things are all set! If {{property}} met your expectations, please …"
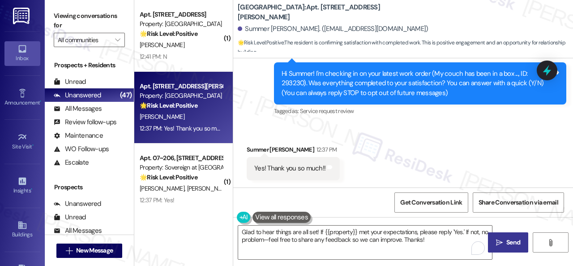
click at [497, 243] on icon "" at bounding box center [499, 242] width 7 height 7
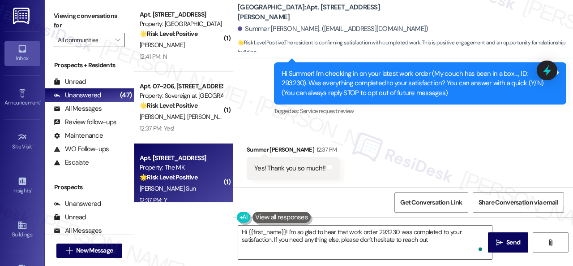
type textarea "Hi {{first_name}}! I'm so glad to hear that work order 293230 was completed to …"
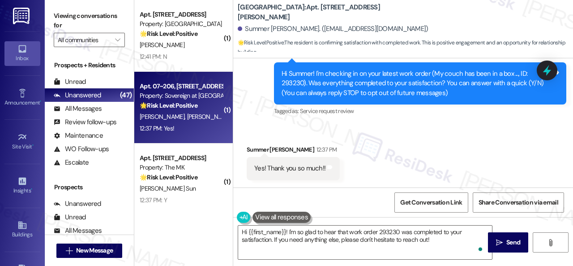
click at [207, 128] on div "12:37 PM: Yes! 12:37 PM: Yes!" at bounding box center [181, 128] width 85 height 11
type textarea "Fetching suggested responses. Please feel free to read through the conversation…"
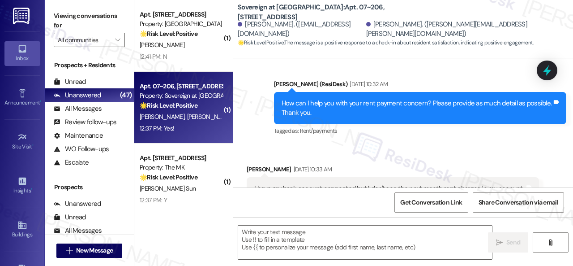
type textarea "Fetching suggested responses. Please feel free to read through the conversation…"
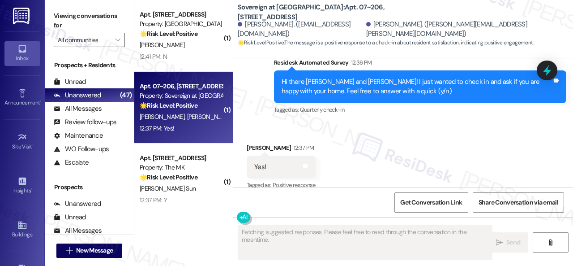
scroll to position [1368, 0]
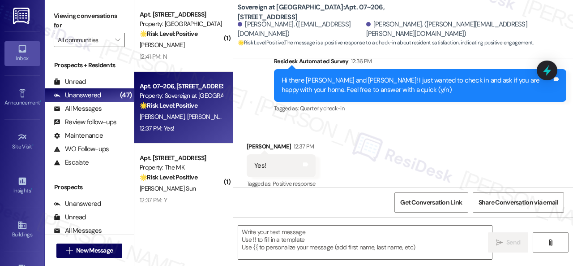
drag, startPoint x: 263, startPoint y: 117, endPoint x: 265, endPoint y: 125, distance: 7.8
click at [262, 121] on div "Received via SMS Donessa Alexander 12:37 PM Yes! Tags and notes Tagged as: Posi…" at bounding box center [403, 159] width 340 height 76
click at [294, 242] on textarea at bounding box center [365, 242] width 254 height 34
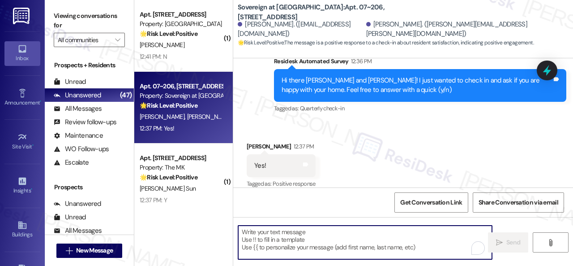
paste textarea "I'm glad you are satisfied with your home. Have you written a review for us bef…"
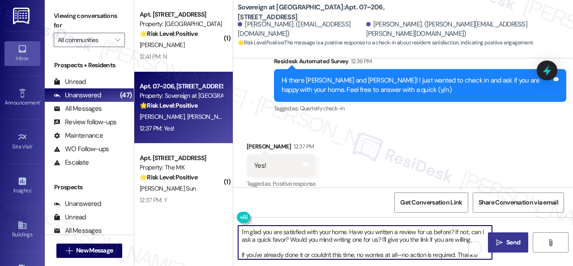
type textarea "I'm glad you are satisfied with your home. Have you written a review for us bef…"
click at [505, 235] on button " Send" at bounding box center [508, 242] width 40 height 20
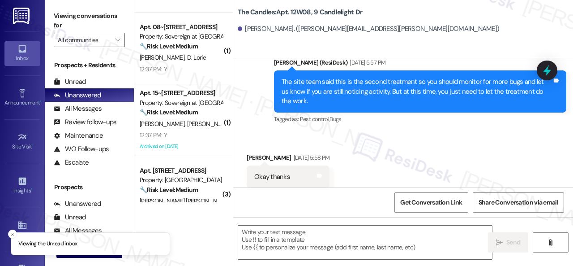
scroll to position [134, 0]
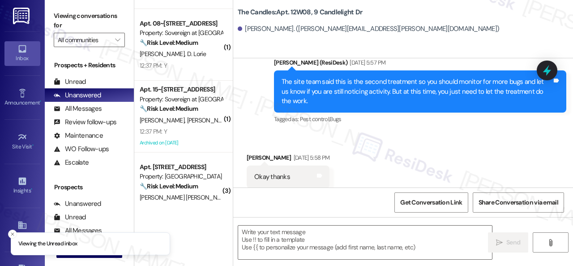
click at [194, 65] on div "12:37 PM: Y 12:37 PM: Y" at bounding box center [181, 65] width 85 height 11
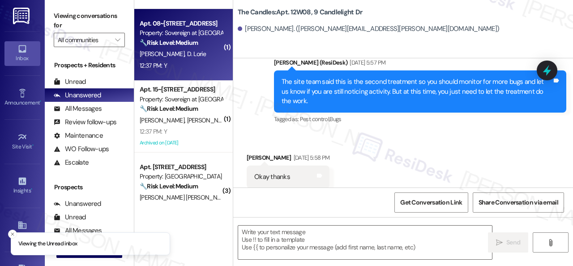
type textarea "Fetching suggested responses. Please feel free to read through the conversation…"
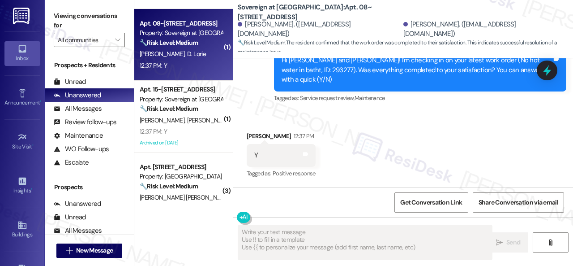
scroll to position [1070, 0]
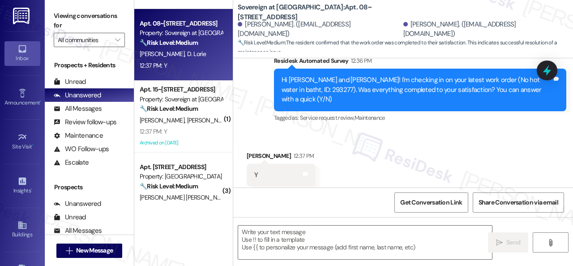
click at [256, 89] on div "Survey, sent via SMS Residesk Automated Survey [DATE] 2:02 PM This message is p…" at bounding box center [403, 21] width 340 height 218
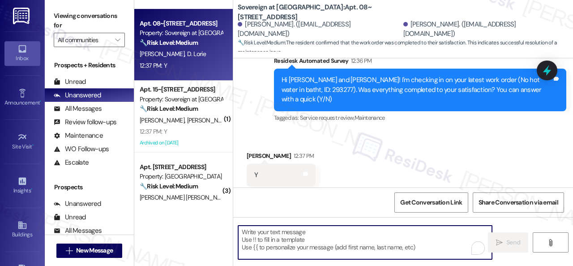
paste textarea "Glad to hear things are all set! If {{property}} met your expectations, please …"
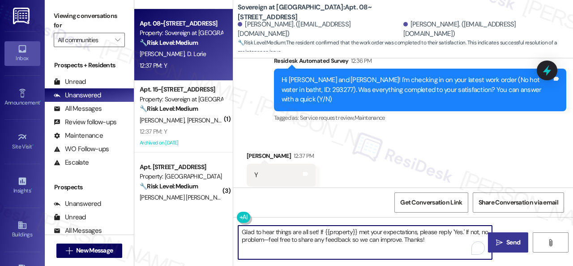
type textarea "Glad to hear things are all set! If {{property}} met your expectations, please …"
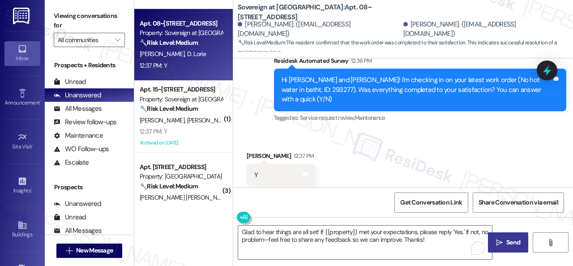
click at [505, 241] on span "Send" at bounding box center [513, 241] width 17 height 9
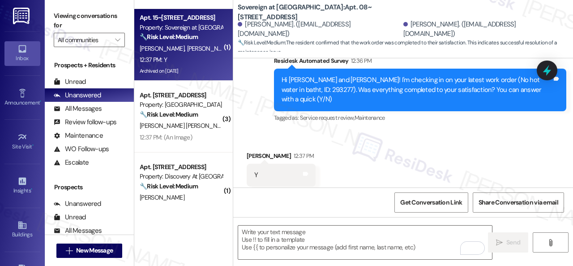
click at [182, 60] on div "12:37 PM: Y 12:37 PM: Y" at bounding box center [181, 59] width 85 height 11
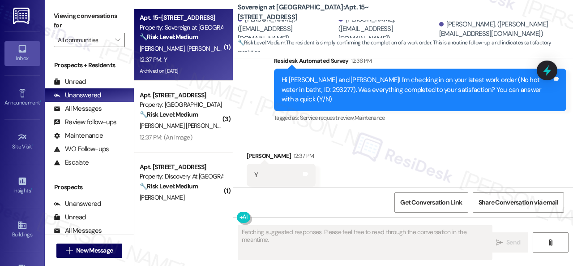
scroll to position [1142, 0]
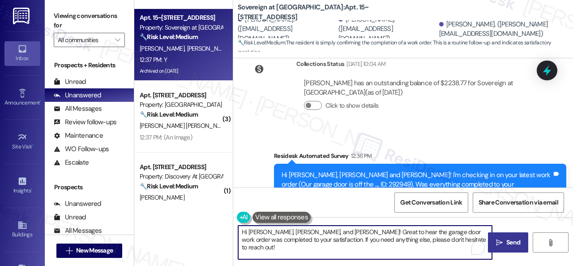
drag, startPoint x: 438, startPoint y: 238, endPoint x: 211, endPoint y: 235, distance: 227.1
click at [211, 235] on div "( 1 ) Apt. 526, 4101 S Custer Rd Property: Craig Ranch 🔧 Risk Level: Medium The…" at bounding box center [353, 133] width 439 height 266
paste textarea "Glad to hear things are all set! If {{property}} met your expectations, please …"
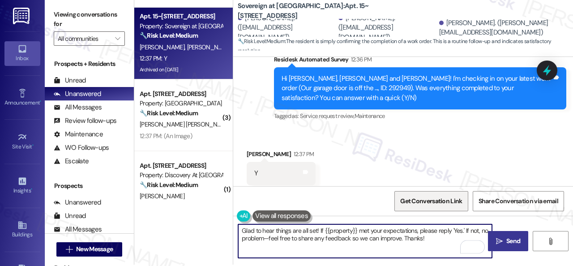
scroll to position [3, 0]
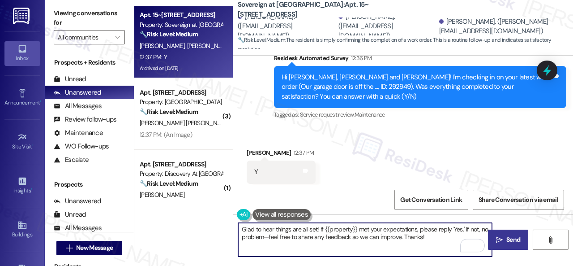
type textarea "Glad to hear things are all set! If {{property}} met your expectations, please …"
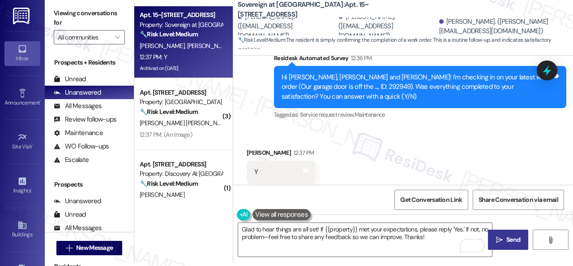
click at [496, 239] on icon "" at bounding box center [499, 239] width 7 height 7
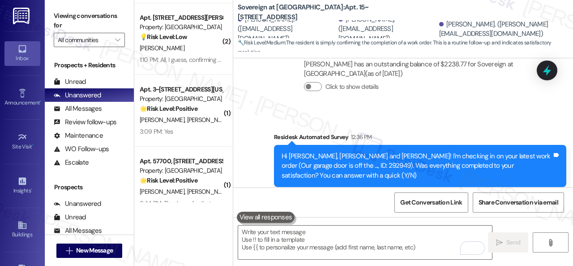
scroll to position [358, 0]
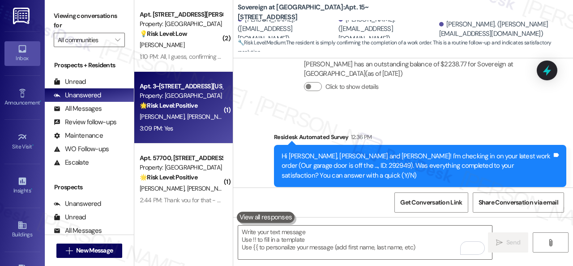
click at [194, 125] on div "3:09 PM: Yes 3:09 PM: Yes" at bounding box center [181, 128] width 85 height 11
type textarea "Fetching suggested responses. Please feel free to read through the conversation…"
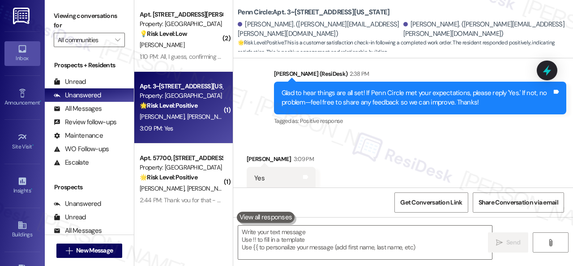
scroll to position [692, 0]
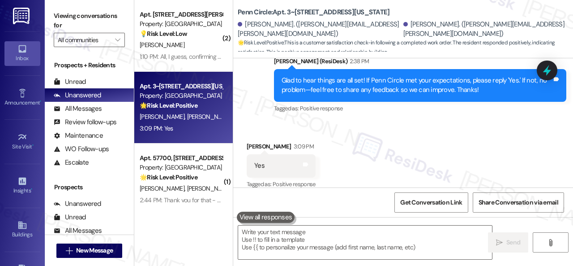
drag, startPoint x: 263, startPoint y: 121, endPoint x: 273, endPoint y: 131, distance: 13.6
click at [263, 121] on div "Received via SMS Nicole Schath 3:09 PM Yes Tags and notes Tagged as: Positive r…" at bounding box center [403, 159] width 340 height 76
click at [279, 235] on textarea at bounding box center [365, 242] width 254 height 34
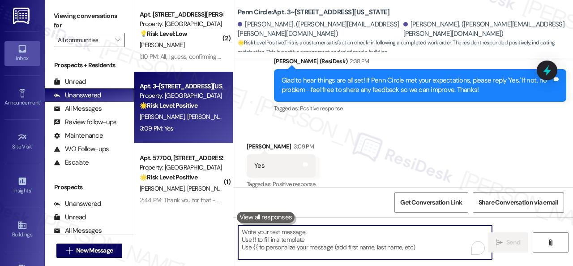
paste textarea "I'm glad you are satisfied with your home. Have you written a review for us bef…"
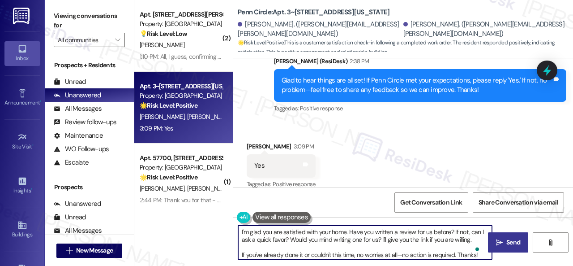
type textarea "I'm glad you are satisfied with your home. Have you written a review for us bef…"
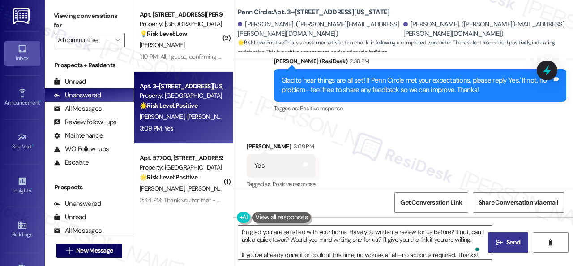
click at [505, 239] on span "Send" at bounding box center [513, 241] width 17 height 9
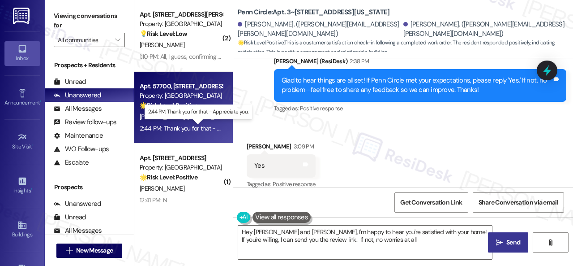
type textarea "Hey Nicole and Stacy, I'm happy to hear you're satisfied with your home! If you…"
click at [199, 116] on div "J. Thole S. Thole" at bounding box center [181, 116] width 85 height 11
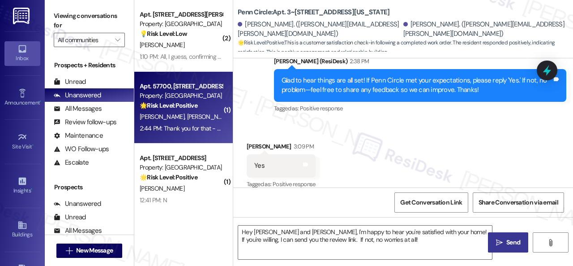
type textarea "Fetching suggested responses. Please feel free to read through the conversation…"
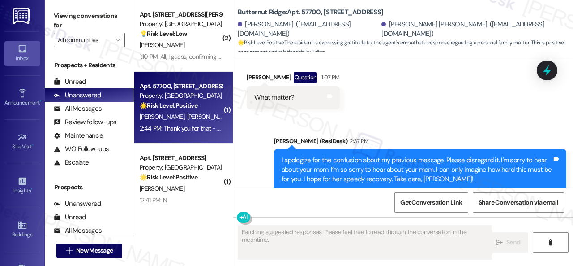
scroll to position [1566, 0]
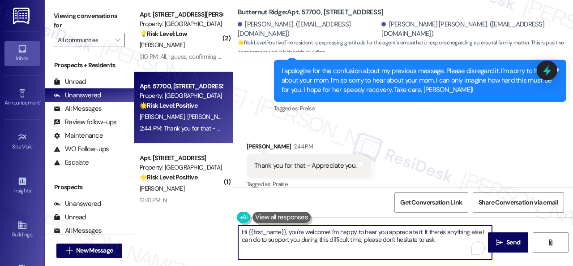
drag, startPoint x: 445, startPoint y: 239, endPoint x: 172, endPoint y: 221, distance: 273.8
click at [173, 222] on div "( 1 ) Apt. 422, 150 Northpark Plaza Drive Property: Discovery At Kingwood 🔧 Ris…" at bounding box center [353, 133] width 439 height 266
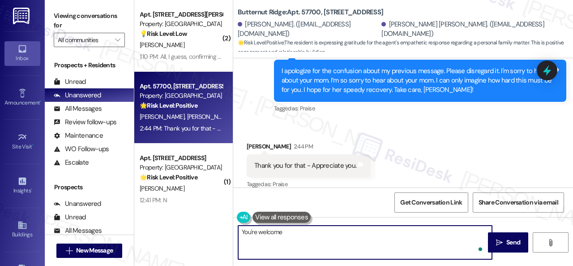
type textarea "You're welcome."
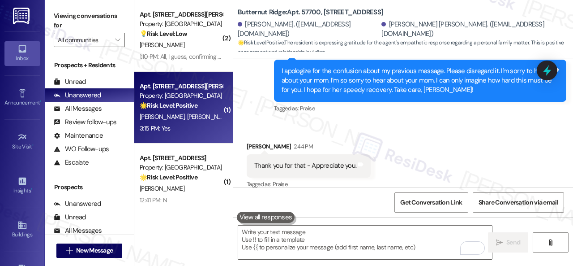
click at [191, 124] on div "3:15 PM: Yes 3:15 PM: Yes" at bounding box center [181, 128] width 85 height 11
type textarea "Fetching suggested responses. Please feel free to read through the conversation…"
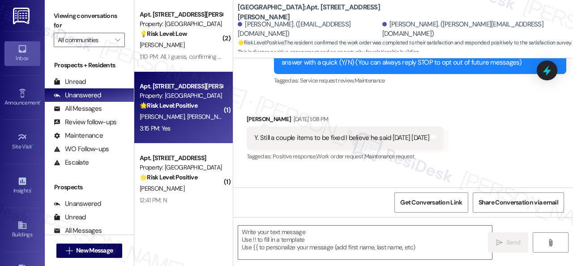
type textarea "Fetching suggested responses. Please feel free to read through the conversation…"
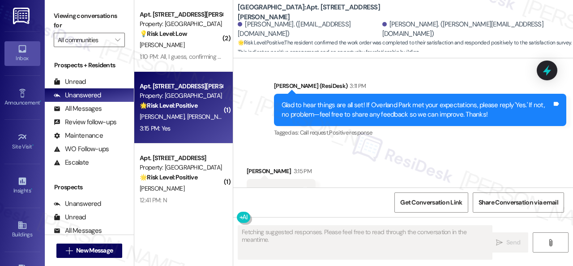
scroll to position [600, 0]
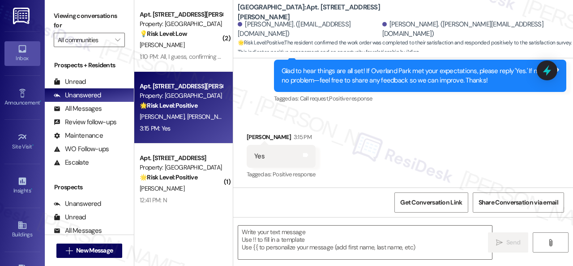
click at [286, 122] on div "Received via SMS Jodi Norris 3:15 PM Yes Tags and notes Tagged as: Positive res…" at bounding box center [403, 150] width 340 height 76
click at [288, 240] on textarea at bounding box center [365, 242] width 254 height 34
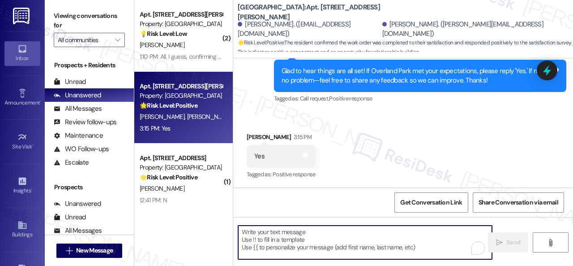
paste textarea "I'm glad you are satisfied with your home. Have you written a review for us bef…"
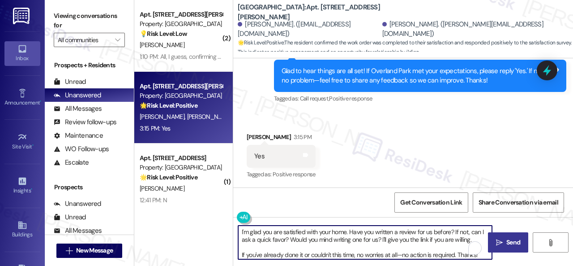
type textarea "I'm glad you are satisfied with your home. Have you written a review for us bef…"
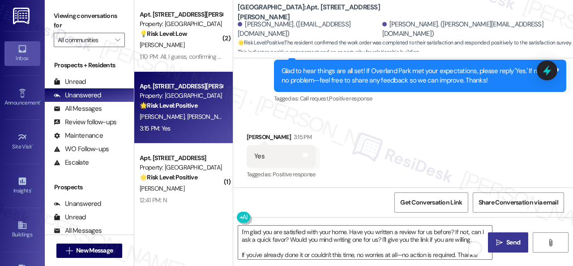
click at [501, 233] on button " Send" at bounding box center [508, 242] width 40 height 20
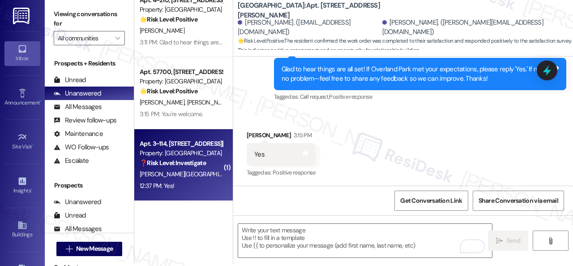
scroll to position [3, 0]
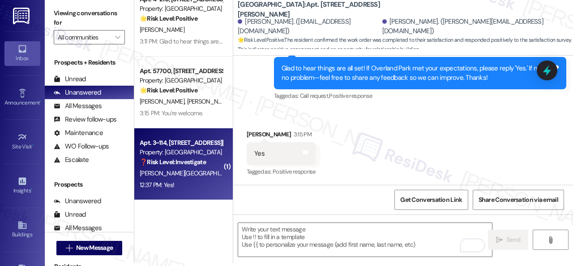
click at [207, 185] on div "12:37 PM: Yes! 12:37 PM: Yes!" at bounding box center [181, 184] width 85 height 11
type textarea "Fetching suggested responses. Please feel free to read through the conversation…"
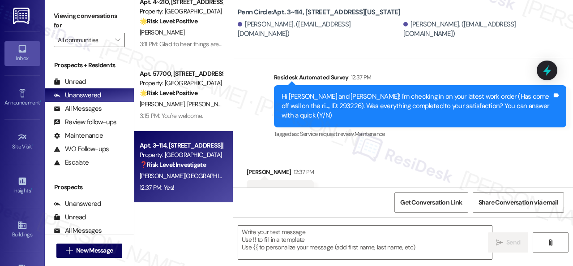
scroll to position [823, 0]
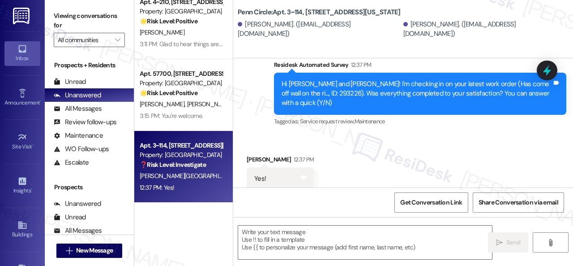
drag, startPoint x: 254, startPoint y: 129, endPoint x: 256, endPoint y: 137, distance: 8.9
click at [254, 134] on div "Received via SMS Anna Bontrager 12:37 PM Yes! Tags and notes" at bounding box center [403, 165] width 340 height 62
click at [296, 233] on textarea at bounding box center [365, 242] width 254 height 34
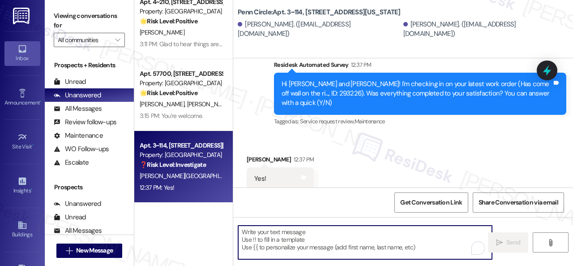
paste textarea "Glad to hear things are all set! If {{property}} met your expectations, please …"
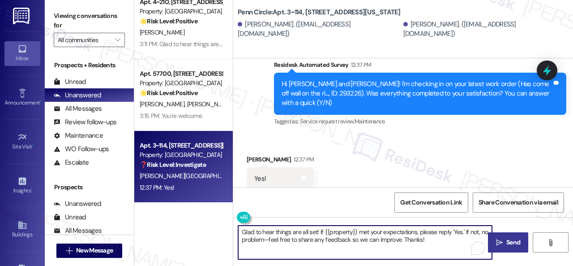
type textarea "Glad to hear things are all set! If {{property}} met your expectations, please …"
click at [498, 237] on button " Send" at bounding box center [508, 242] width 40 height 20
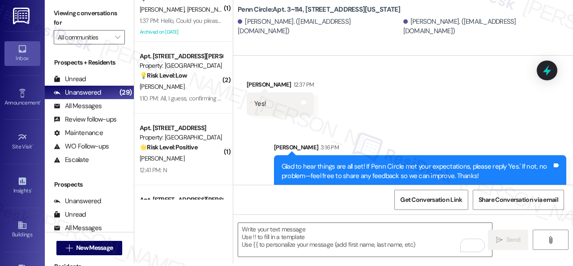
scroll to position [403, 0]
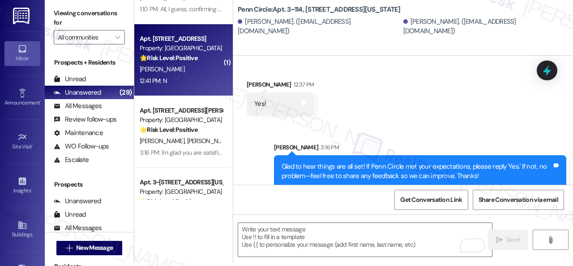
click at [202, 72] on div "T. Morton" at bounding box center [181, 69] width 85 height 11
type textarea "Fetching suggested responses. Please feel free to read through the conversation…"
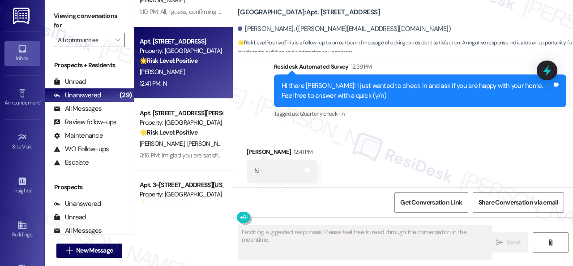
scroll to position [8521, 0]
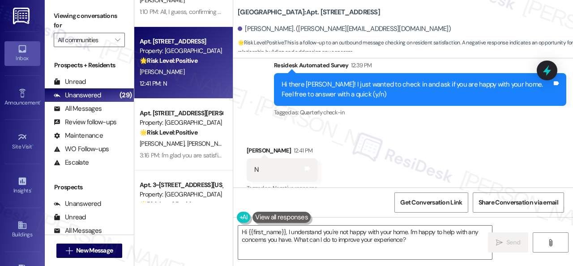
click at [275, 139] on div "Received via SMS Tasha Morton 12:41 PM N Tags and notes Tagged as: Negative res…" at bounding box center [282, 170] width 84 height 62
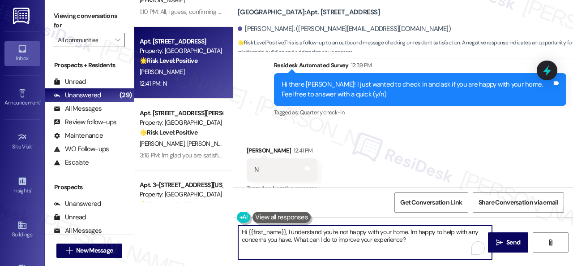
drag, startPoint x: 425, startPoint y: 243, endPoint x: 354, endPoint y: 241, distance: 70.8
click at [159, 235] on div "( 1 ) Apt. 422, 150 Northpark Plaza Drive Property: Discovery At Kingwood 🔧 Ris…" at bounding box center [353, 133] width 439 height 266
paste textarea "Thank you for sharing your feedback. We're here to help improve your experience…"
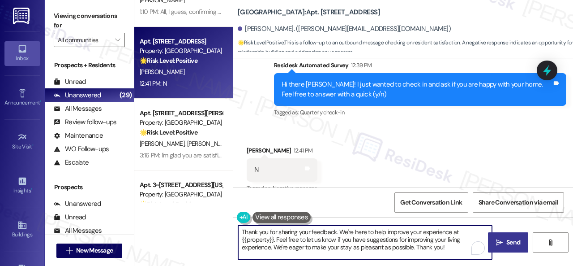
type textarea "Thank you for sharing your feedback. We're here to help improve your experience…"
click at [496, 240] on icon "" at bounding box center [499, 242] width 7 height 7
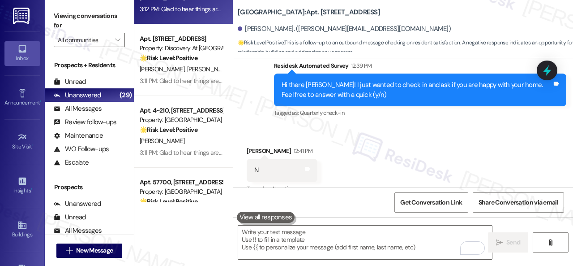
scroll to position [1876, 0]
